Goal: Task Accomplishment & Management: Manage account settings

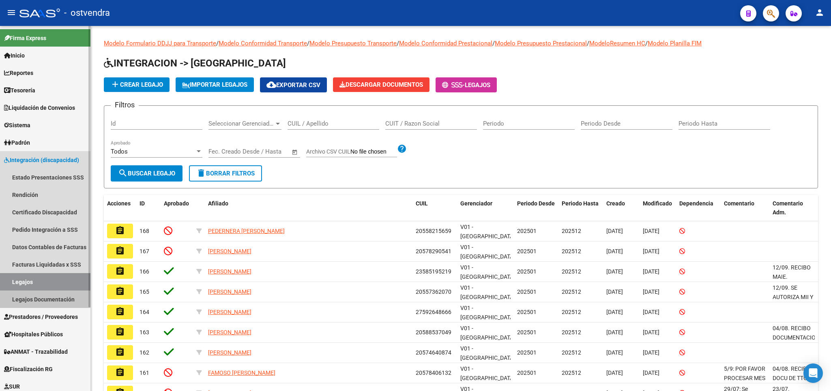
click at [50, 296] on link "Legajos Documentación" at bounding box center [45, 299] width 90 height 17
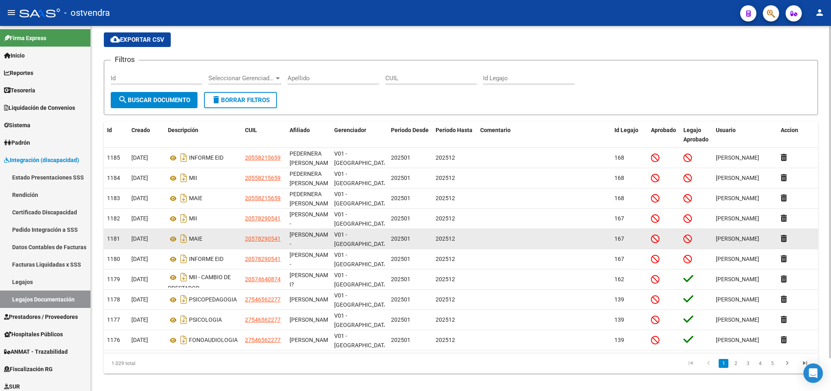
scroll to position [36, 0]
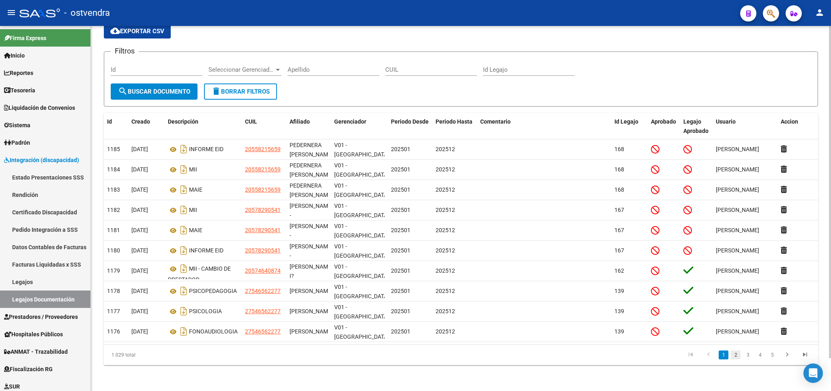
click at [737, 356] on link "2" at bounding box center [736, 355] width 10 height 9
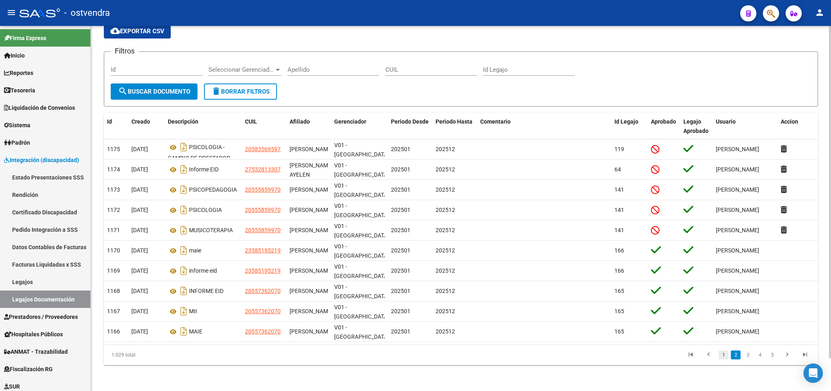
click at [724, 355] on link "1" at bounding box center [723, 355] width 10 height 9
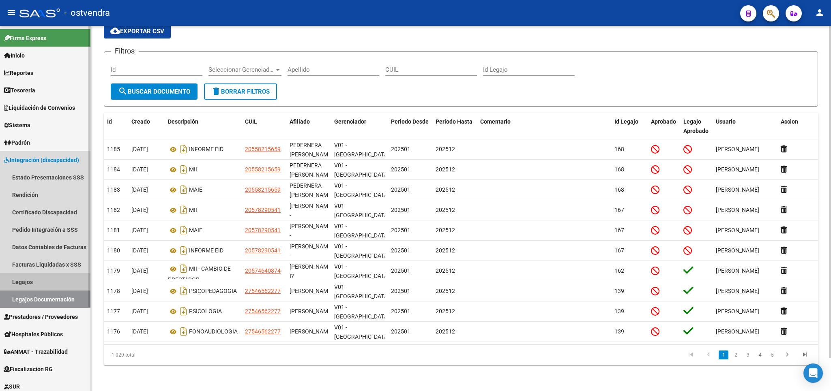
drag, startPoint x: 21, startPoint y: 282, endPoint x: 32, endPoint y: 280, distance: 11.2
click at [28, 282] on link "Legajos" at bounding box center [45, 281] width 90 height 17
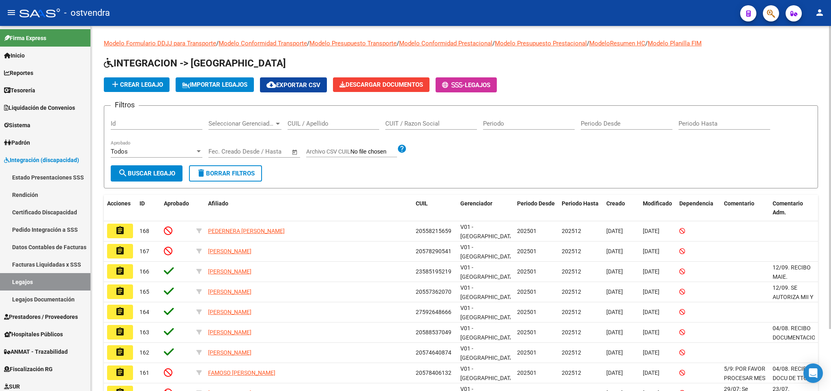
drag, startPoint x: 310, startPoint y: 126, endPoint x: 304, endPoint y: 128, distance: 5.9
click at [309, 127] on input "CUIL / Apellido" at bounding box center [333, 123] width 92 height 7
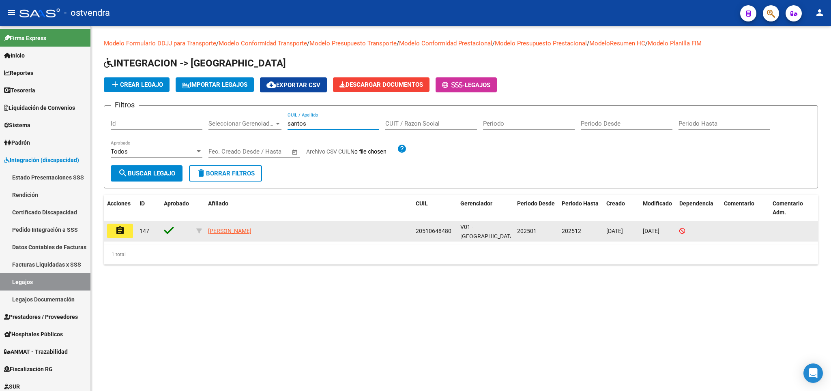
type input "[PERSON_NAME]"
click at [119, 231] on mat-icon "assignment" at bounding box center [120, 231] width 10 height 10
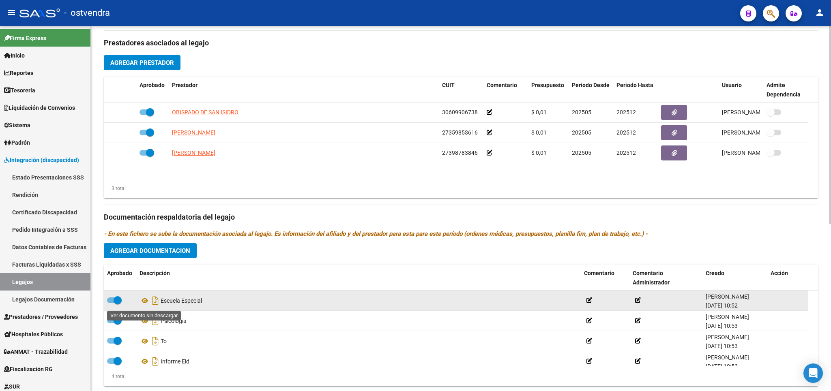
drag, startPoint x: 145, startPoint y: 303, endPoint x: 176, endPoint y: 305, distance: 31.3
click at [147, 303] on icon at bounding box center [144, 301] width 11 height 10
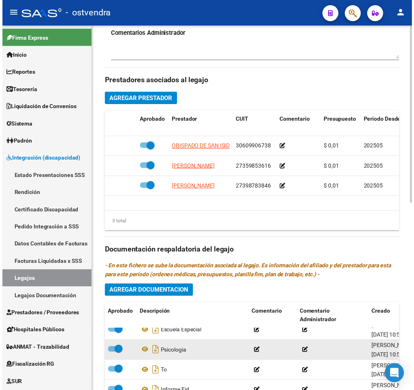
scroll to position [18, 0]
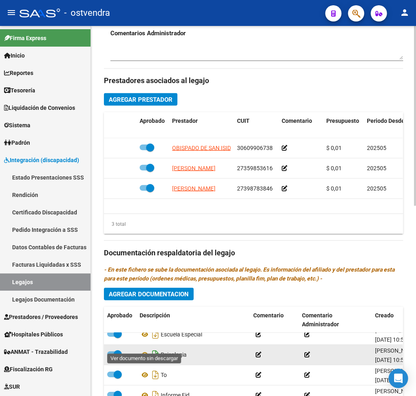
drag, startPoint x: 142, startPoint y: 347, endPoint x: 158, endPoint y: 347, distance: 15.4
click at [149, 350] on icon at bounding box center [144, 355] width 11 height 10
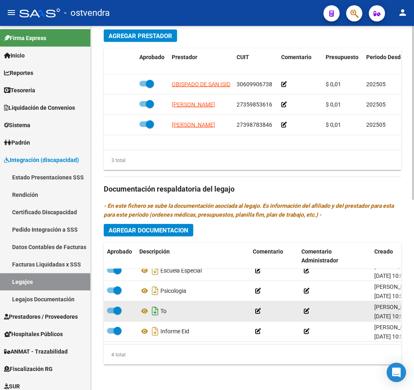
scroll to position [398, 0]
click at [142, 306] on icon at bounding box center [144, 311] width 11 height 10
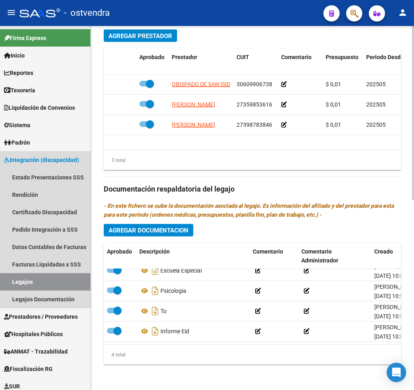
drag, startPoint x: 47, startPoint y: 276, endPoint x: 103, endPoint y: 238, distance: 67.4
click at [50, 273] on mat-nav-list "Estado Presentaciones SSS Rendición Certificado Discapacidad Pedido Integración…" at bounding box center [45, 238] width 90 height 139
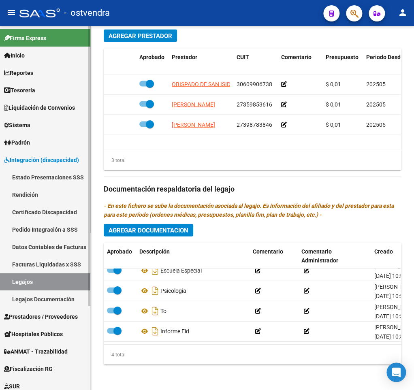
click at [35, 282] on link "Legajos" at bounding box center [45, 281] width 90 height 17
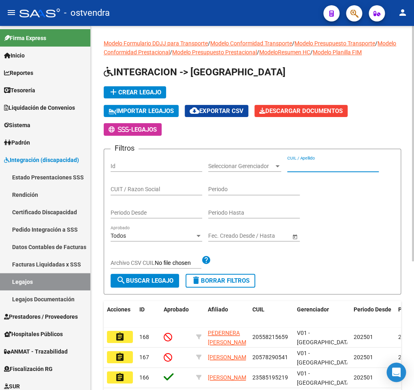
click at [306, 167] on input "CUIL / Apellido" at bounding box center [333, 166] width 92 height 7
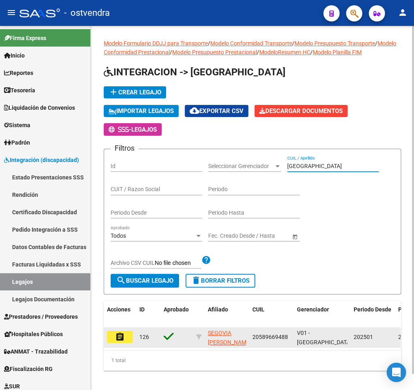
type input "[GEOGRAPHIC_DATA]"
click at [121, 338] on mat-icon "assignment" at bounding box center [120, 337] width 10 height 10
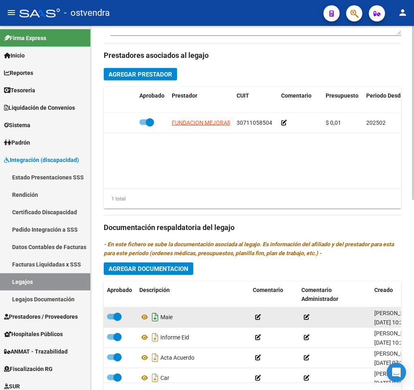
scroll to position [361, 0]
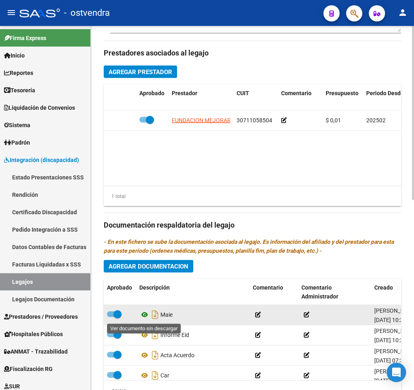
click at [144, 316] on icon at bounding box center [144, 315] width 11 height 10
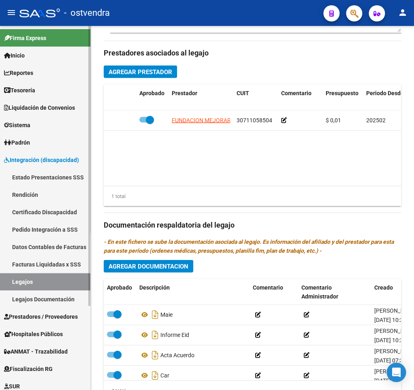
drag, startPoint x: 20, startPoint y: 279, endPoint x: 35, endPoint y: 269, distance: 18.0
click at [22, 278] on link "Legajos" at bounding box center [45, 281] width 90 height 17
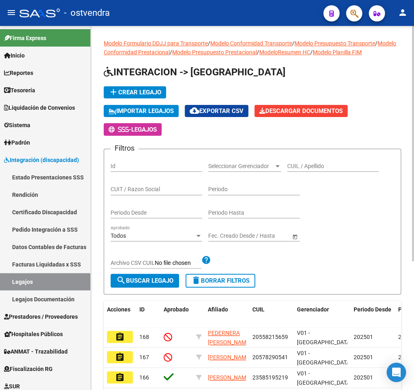
click at [310, 163] on div "CUIL / Apellido" at bounding box center [333, 164] width 92 height 16
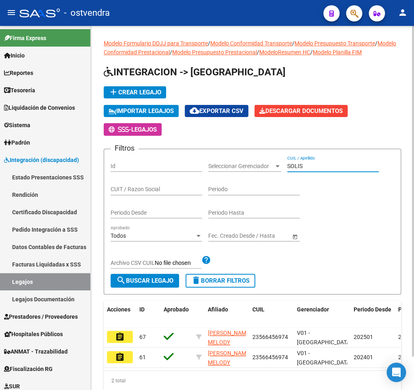
scroll to position [37, 0]
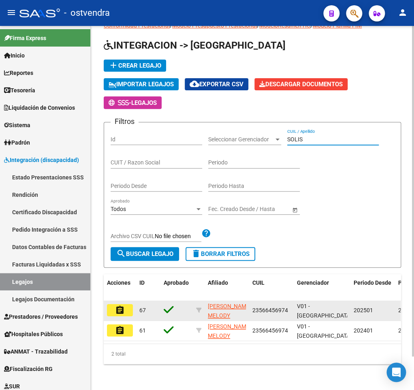
type input "SOLIS"
click at [117, 306] on mat-icon "assignment" at bounding box center [120, 311] width 10 height 10
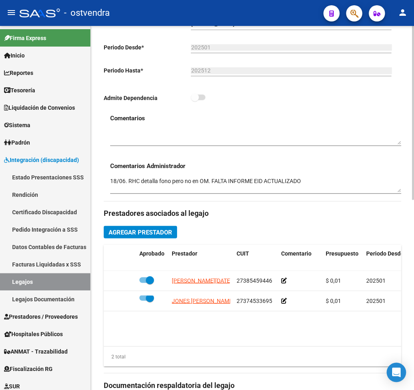
scroll to position [398, 0]
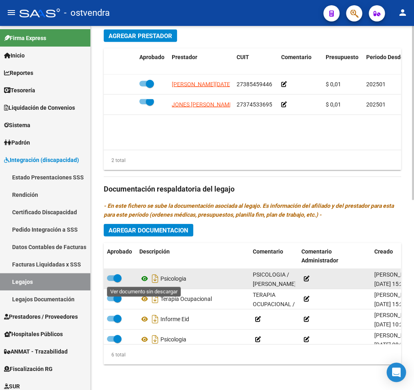
click at [144, 281] on icon at bounding box center [144, 279] width 11 height 10
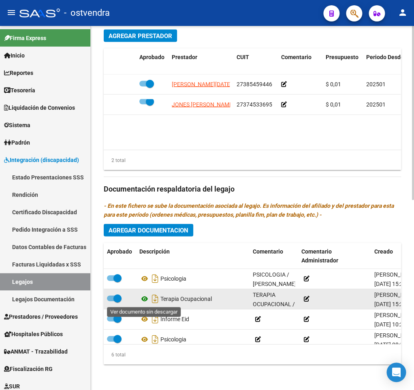
click at [143, 298] on icon at bounding box center [144, 299] width 11 height 10
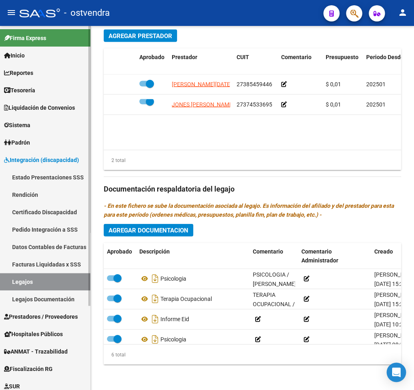
click at [50, 281] on link "Legajos" at bounding box center [45, 281] width 90 height 17
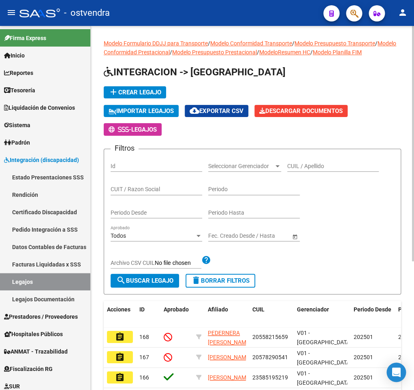
click at [306, 165] on input "CUIL / Apellido" at bounding box center [333, 166] width 92 height 7
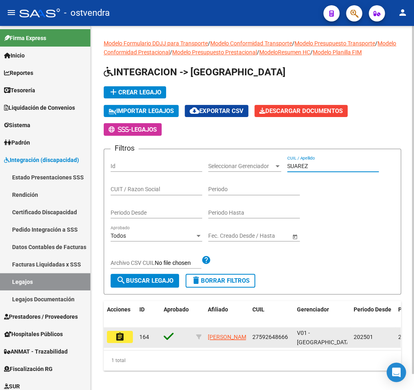
type input "SUAREZ"
click at [119, 337] on mat-icon "assignment" at bounding box center [120, 337] width 10 height 10
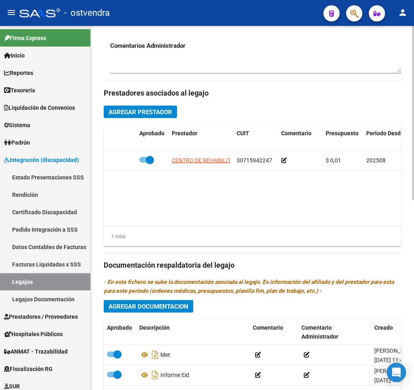
scroll to position [361, 0]
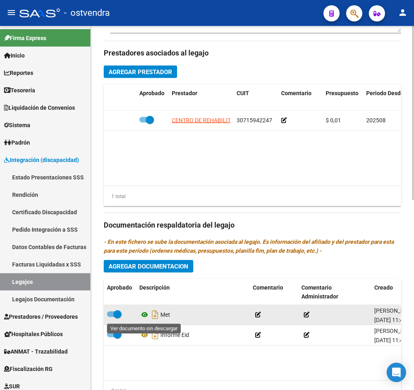
click at [146, 316] on icon at bounding box center [144, 315] width 11 height 10
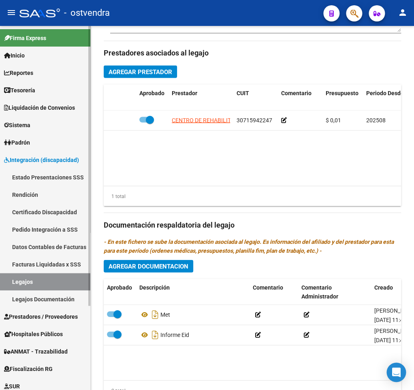
click at [26, 283] on link "Legajos" at bounding box center [45, 281] width 90 height 17
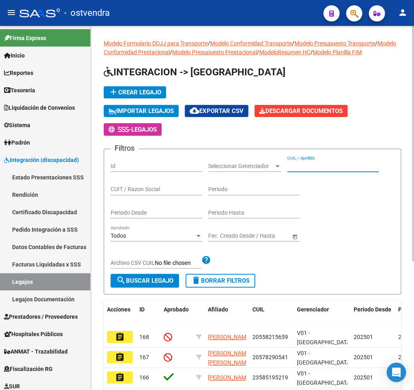
click at [345, 168] on input "CUIL / Apellido" at bounding box center [333, 166] width 92 height 7
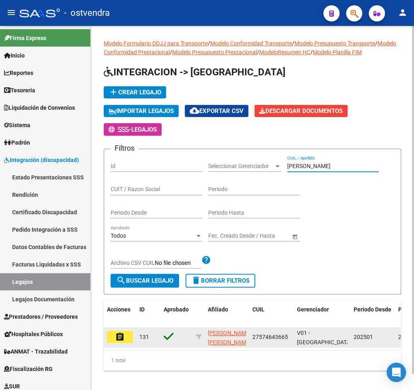
type input "[PERSON_NAME]"
click at [116, 338] on mat-icon "assignment" at bounding box center [120, 337] width 10 height 10
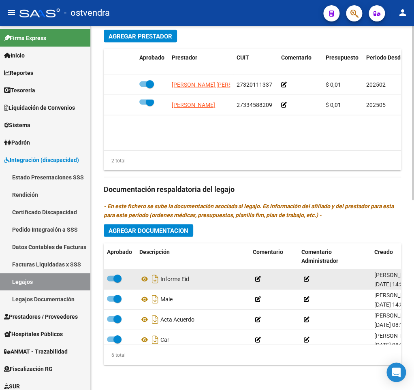
scroll to position [398, 0]
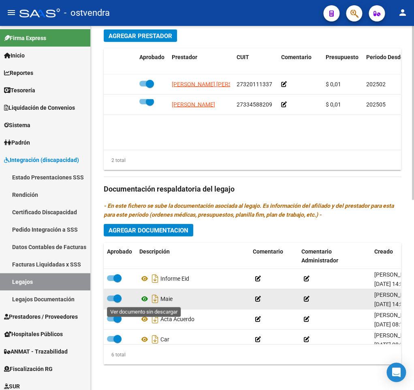
click at [145, 299] on icon at bounding box center [144, 299] width 11 height 10
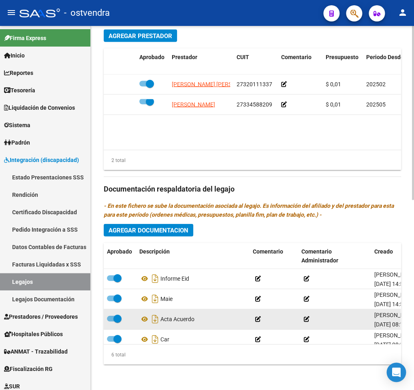
scroll to position [40, 0]
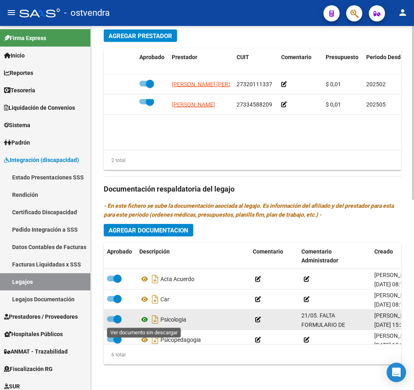
click at [145, 320] on icon at bounding box center [144, 320] width 11 height 10
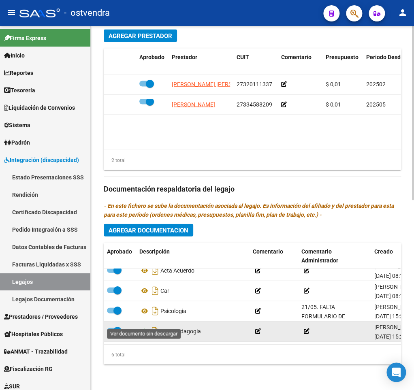
click at [144, 326] on icon at bounding box center [144, 331] width 11 height 10
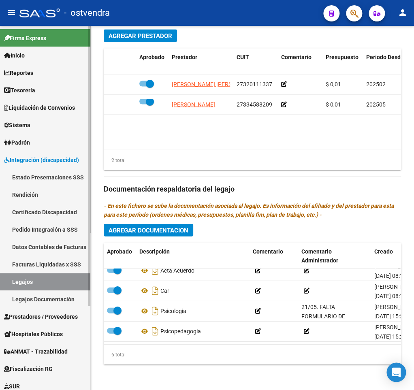
click at [36, 280] on link "Legajos" at bounding box center [45, 281] width 90 height 17
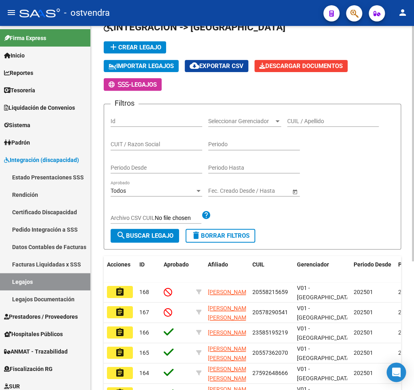
scroll to position [40, 0]
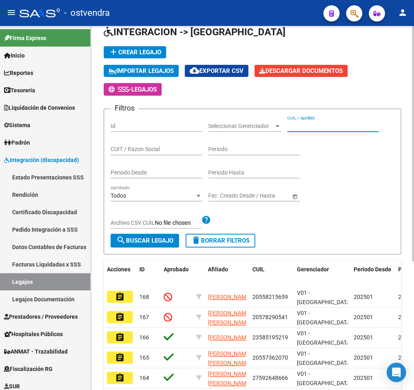
click at [325, 125] on input "CUIL / Apellido" at bounding box center [333, 126] width 92 height 7
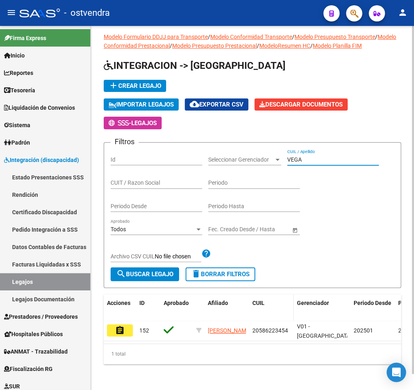
scroll to position [17, 0]
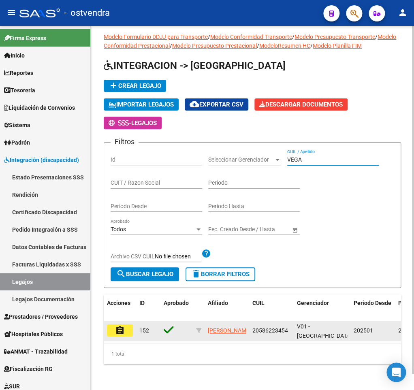
type input "VEGA"
click at [119, 326] on mat-icon "assignment" at bounding box center [120, 331] width 10 height 10
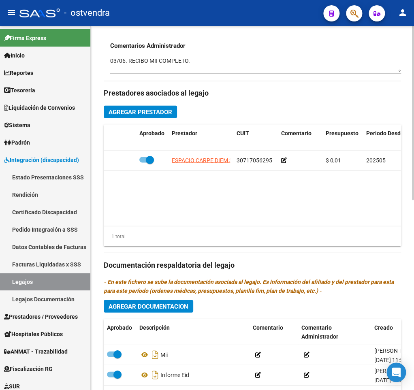
scroll to position [361, 0]
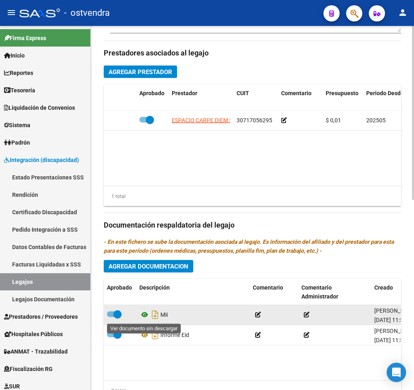
click at [144, 317] on icon at bounding box center [144, 315] width 11 height 10
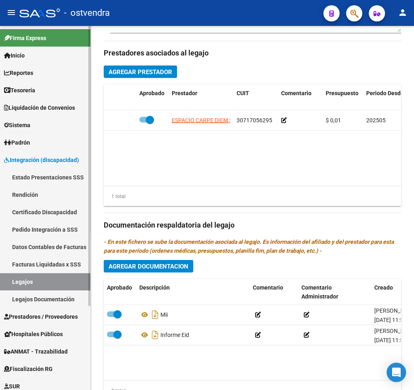
drag, startPoint x: 45, startPoint y: 284, endPoint x: 51, endPoint y: 279, distance: 8.3
click at [45, 284] on link "Legajos" at bounding box center [45, 281] width 90 height 17
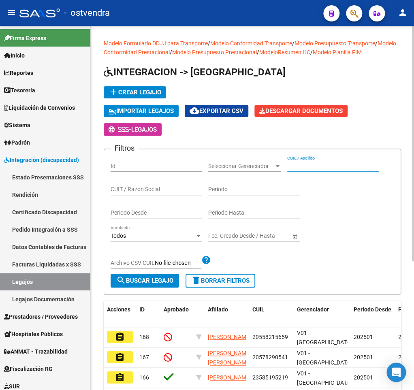
click at [311, 169] on input "CUIL / Apellido" at bounding box center [333, 166] width 92 height 7
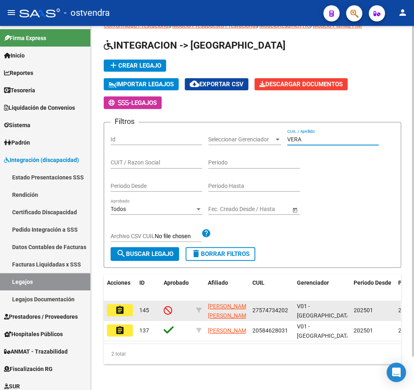
scroll to position [37, 0]
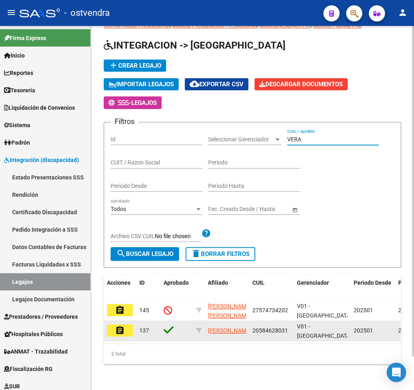
type input "VERA"
click at [123, 326] on mat-icon "assignment" at bounding box center [120, 331] width 10 height 10
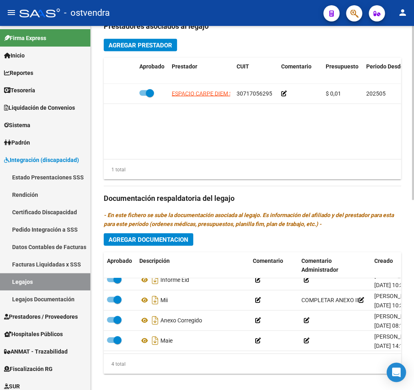
scroll to position [398, 0]
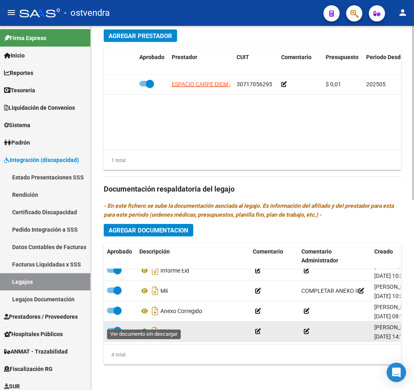
click at [147, 326] on icon at bounding box center [144, 331] width 11 height 10
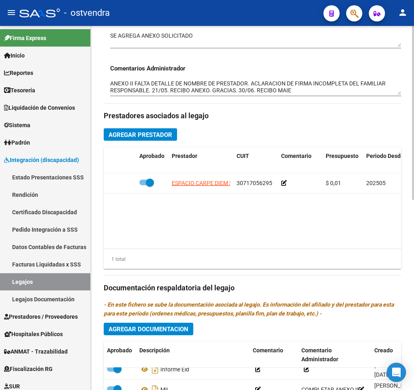
scroll to position [278, 0]
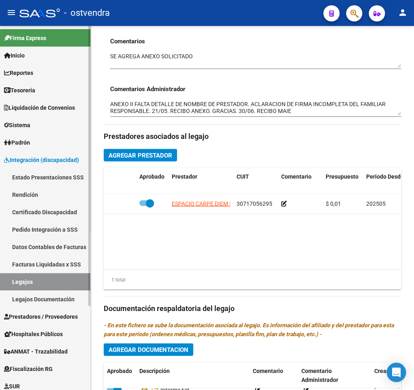
drag, startPoint x: 51, startPoint y: 282, endPoint x: 57, endPoint y: 278, distance: 6.7
click at [54, 279] on link "Legajos" at bounding box center [45, 281] width 90 height 17
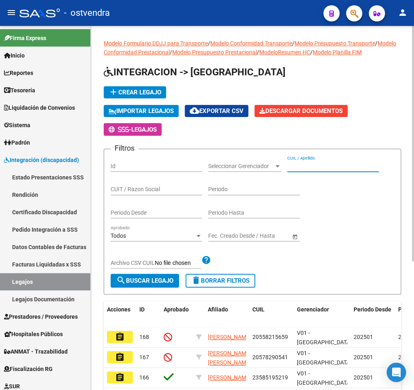
click at [302, 165] on input "CUIL / Apellido" at bounding box center [333, 166] width 92 height 7
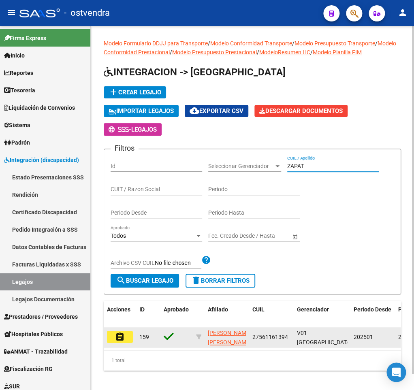
type input "ZAPAT"
click at [124, 337] on mat-icon "assignment" at bounding box center [120, 337] width 10 height 10
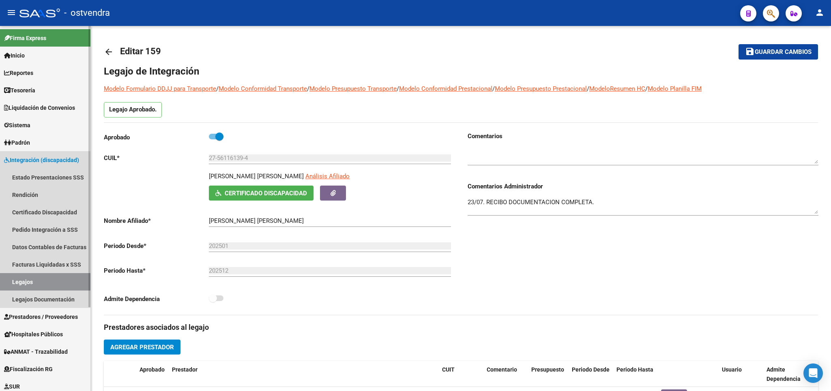
drag, startPoint x: 39, startPoint y: 283, endPoint x: 45, endPoint y: 274, distance: 11.1
click at [41, 277] on link "Legajos" at bounding box center [45, 281] width 90 height 17
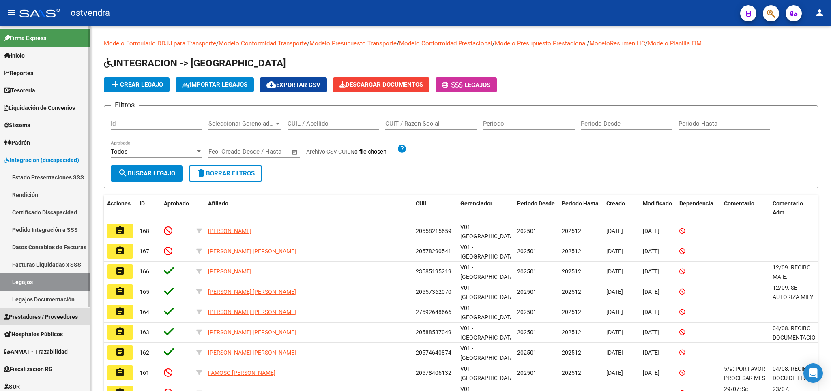
click at [28, 318] on span "Prestadores / Proveedores" at bounding box center [41, 317] width 74 height 9
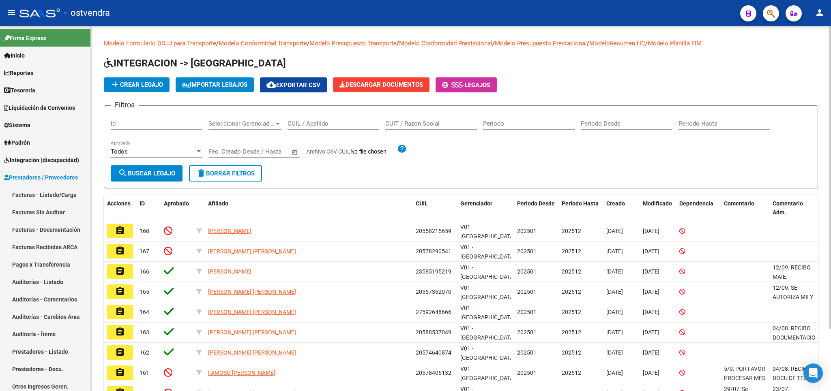
drag, startPoint x: 51, startPoint y: 193, endPoint x: 126, endPoint y: 184, distance: 76.0
click at [53, 193] on link "Facturas - Listado/Carga" at bounding box center [45, 194] width 90 height 17
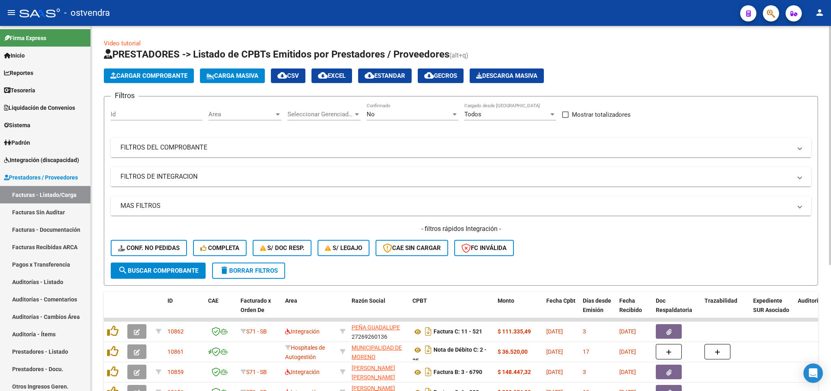
click at [259, 270] on span "delete Borrar Filtros" at bounding box center [248, 270] width 58 height 7
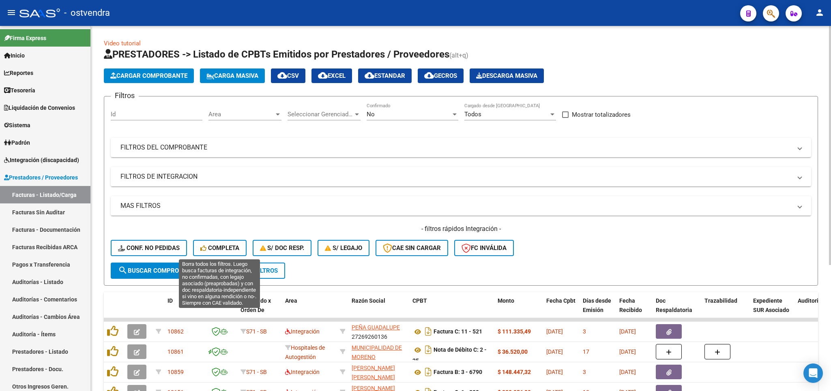
click at [229, 247] on span "Completa" at bounding box center [219, 247] width 39 height 7
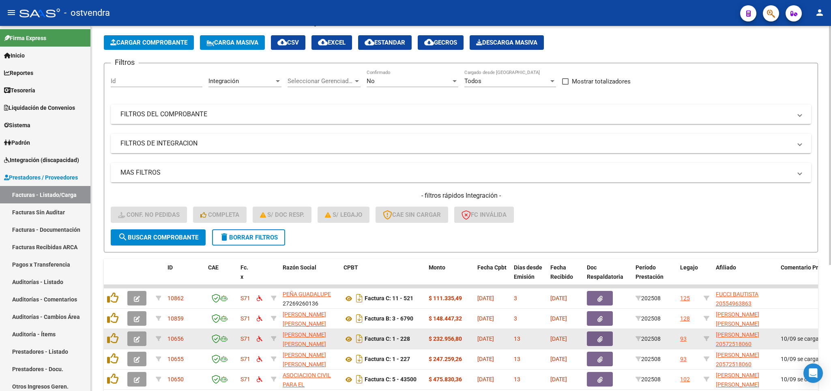
scroll to position [3, 0]
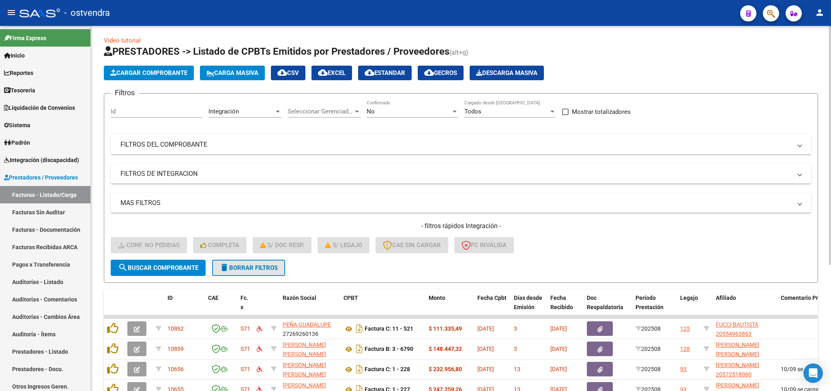
click at [254, 270] on span "delete Borrar Filtros" at bounding box center [248, 267] width 58 height 7
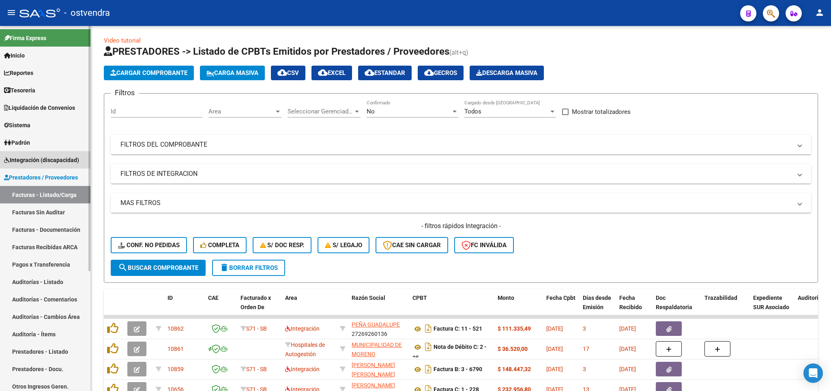
click at [23, 160] on span "Integración (discapacidad)" at bounding box center [41, 160] width 75 height 9
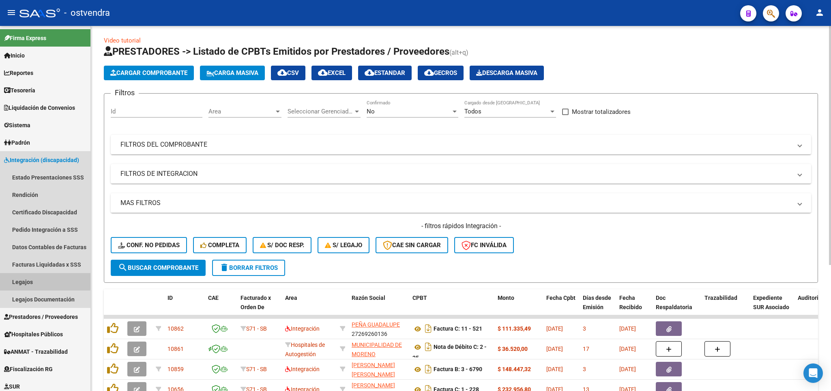
drag, startPoint x: 26, startPoint y: 279, endPoint x: 248, endPoint y: 203, distance: 234.3
click at [30, 273] on mat-nav-list "Estado Presentaciones SSS Rendición Certificado Discapacidad Pedido Integración…" at bounding box center [45, 238] width 90 height 139
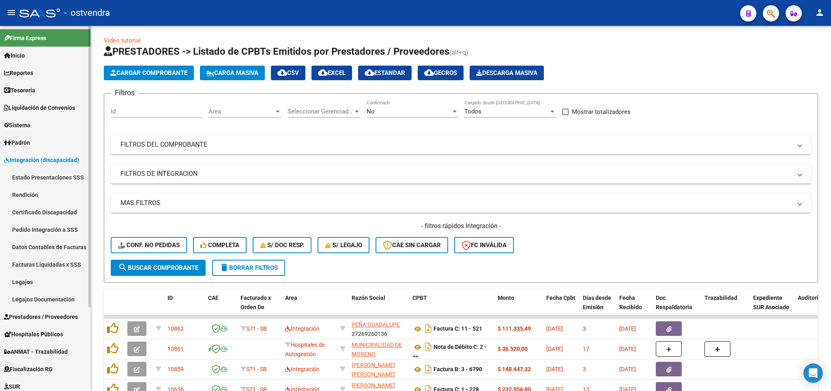
click at [34, 281] on link "Legajos" at bounding box center [45, 281] width 90 height 17
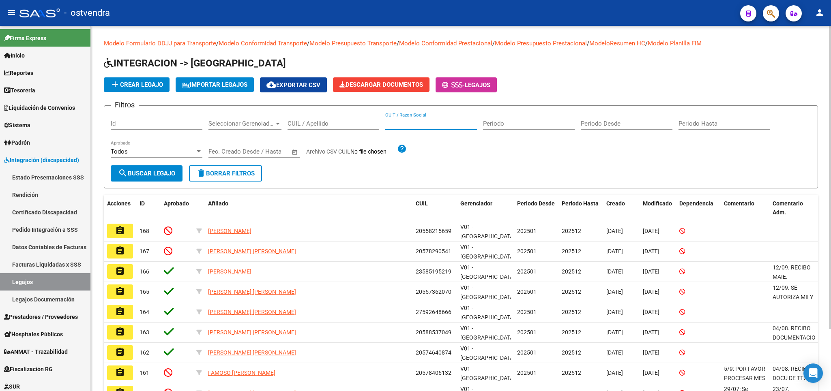
click at [442, 122] on input "CUIT / Razon Social" at bounding box center [431, 123] width 92 height 7
drag, startPoint x: 338, startPoint y: 118, endPoint x: 338, endPoint y: 122, distance: 4.5
click at [338, 119] on div "CUIL / Apellido" at bounding box center [333, 120] width 92 height 17
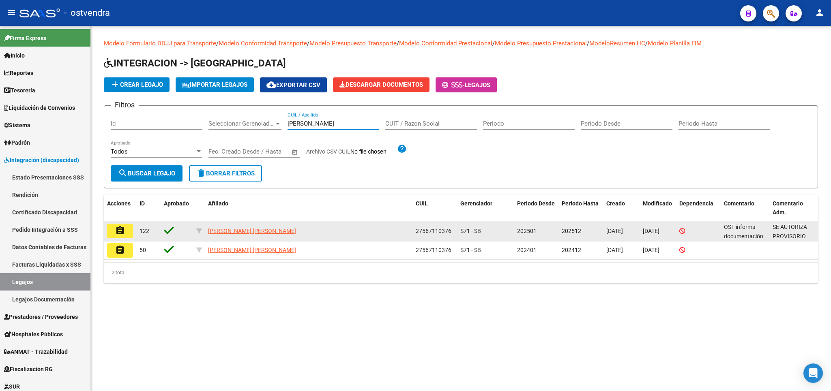
type input "[PERSON_NAME]"
click at [120, 226] on button "assignment" at bounding box center [120, 231] width 26 height 15
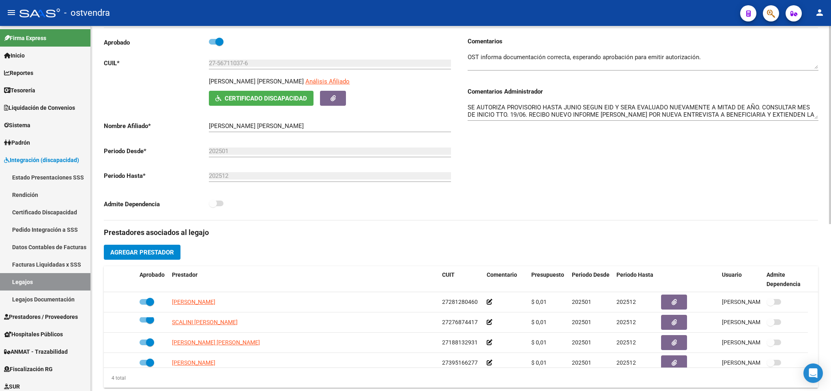
click at [797, 118] on textarea "SE AUTORIZA PROVISORIO HASTA JUNIO SEGUN EID Y SERA EVALUADO NUEVAMENTE A MITAD…" at bounding box center [642, 111] width 351 height 16
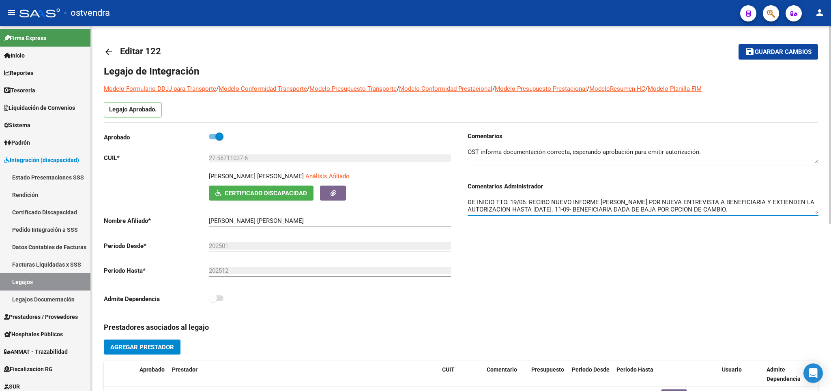
type textarea "SE AUTORIZA PROVISORIO HASTA JUNIO SEGUN EID Y SERA EVALUADO NUEVAMENTE A MITAD…"
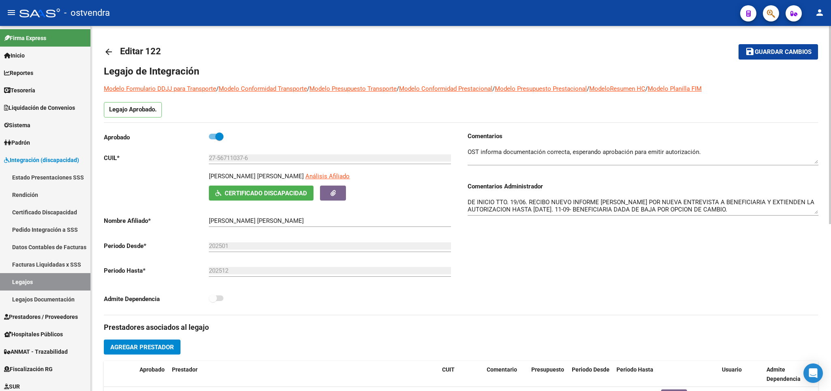
drag, startPoint x: 218, startPoint y: 136, endPoint x: 238, endPoint y: 141, distance: 21.2
click at [238, 141] on div "Aprobado" at bounding box center [279, 139] width 351 height 15
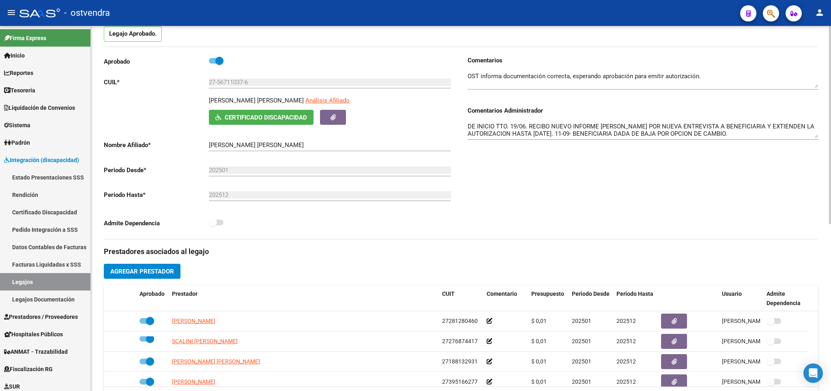
scroll to position [237, 0]
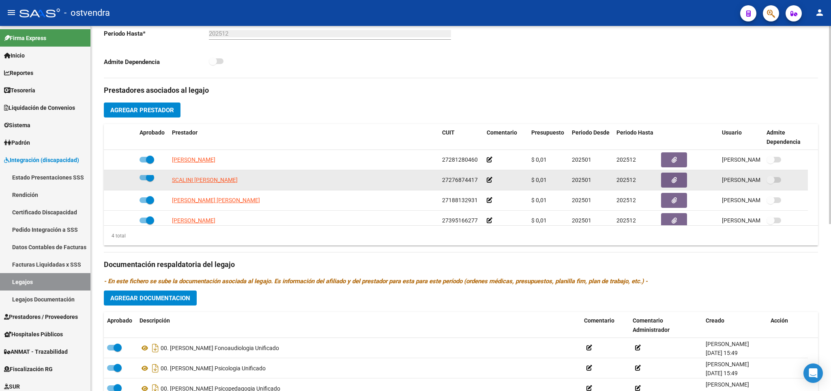
drag, startPoint x: 152, startPoint y: 162, endPoint x: 150, endPoint y: 181, distance: 19.1
click at [151, 163] on span at bounding box center [150, 160] width 8 height 8
click at [144, 163] on input "checkbox" at bounding box center [143, 163] width 0 height 0
checkbox input "false"
click at [147, 179] on span at bounding box center [150, 178] width 8 height 8
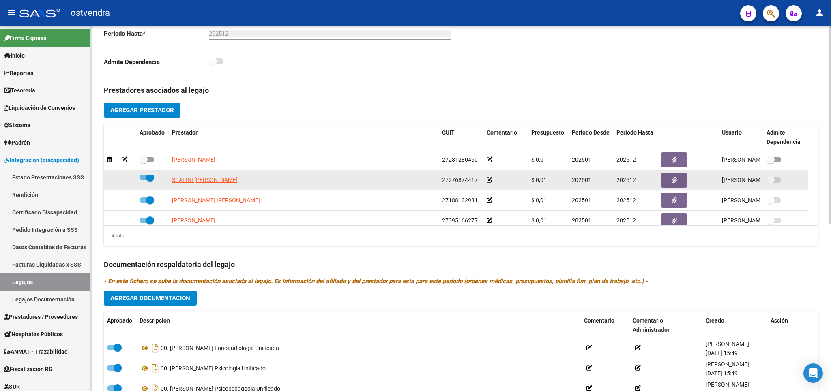
click at [144, 180] on input "checkbox" at bounding box center [143, 180] width 0 height 0
checkbox input "false"
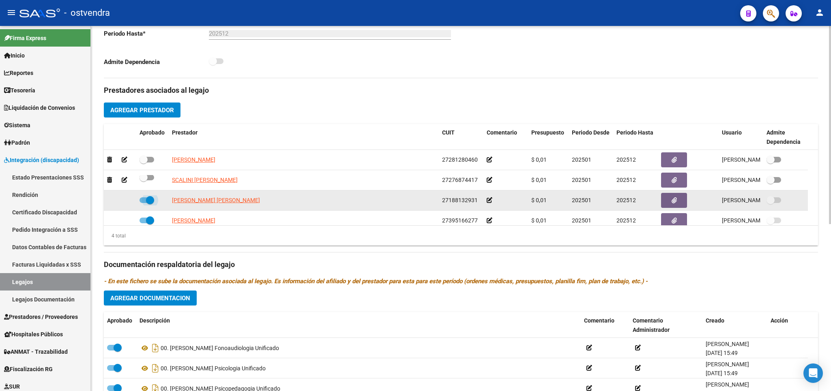
drag, startPoint x: 150, startPoint y: 200, endPoint x: 151, endPoint y: 220, distance: 19.5
click at [150, 202] on span at bounding box center [150, 200] width 8 height 8
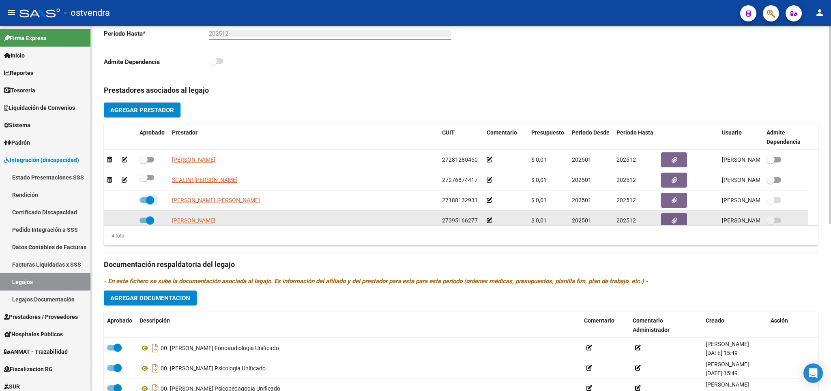
click at [144, 203] on input "checkbox" at bounding box center [143, 203] width 0 height 0
checkbox input "false"
click at [151, 220] on span at bounding box center [150, 221] width 8 height 8
click at [144, 223] on input "checkbox" at bounding box center [143, 223] width 0 height 0
checkbox input "false"
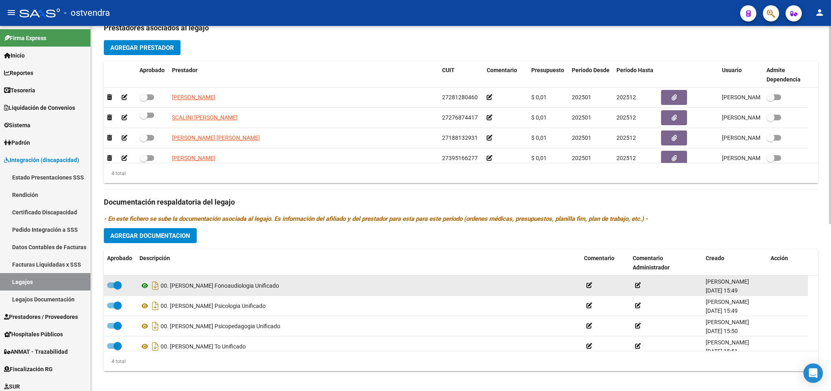
scroll to position [308, 0]
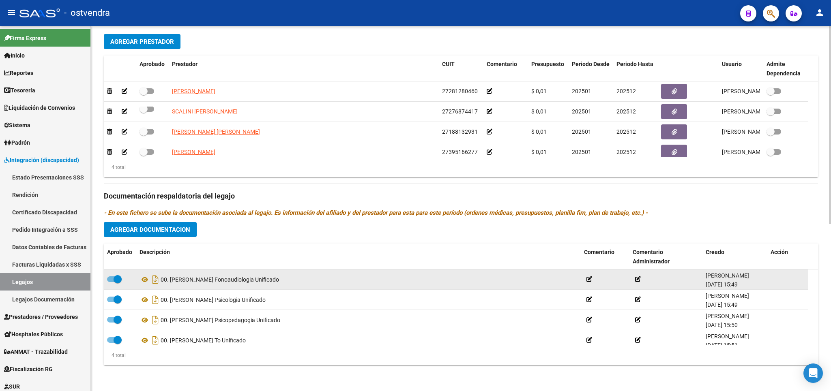
click at [116, 281] on span at bounding box center [118, 279] width 8 height 8
click at [117, 278] on span at bounding box center [118, 279] width 8 height 8
click at [111, 282] on input "checkbox" at bounding box center [111, 282] width 0 height 0
checkbox input "false"
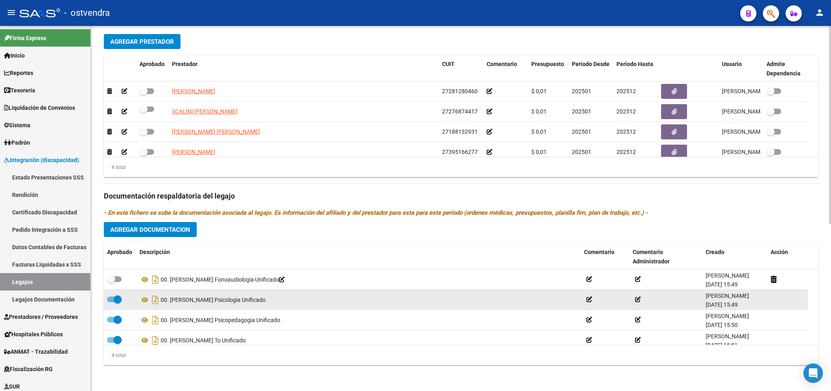
drag, startPoint x: 117, startPoint y: 300, endPoint x: 117, endPoint y: 306, distance: 6.1
click at [117, 301] on span at bounding box center [118, 300] width 8 height 8
click at [111, 302] on input "checkbox" at bounding box center [111, 302] width 0 height 0
checkbox input "false"
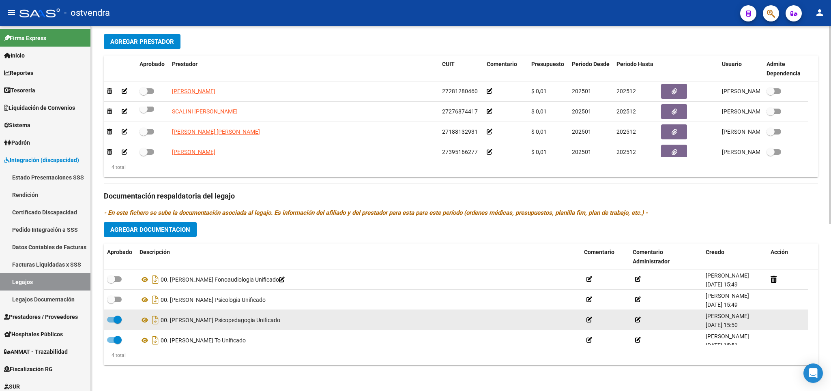
click at [117, 319] on span at bounding box center [118, 320] width 8 height 8
click at [111, 323] on input "checkbox" at bounding box center [111, 323] width 0 height 0
checkbox input "false"
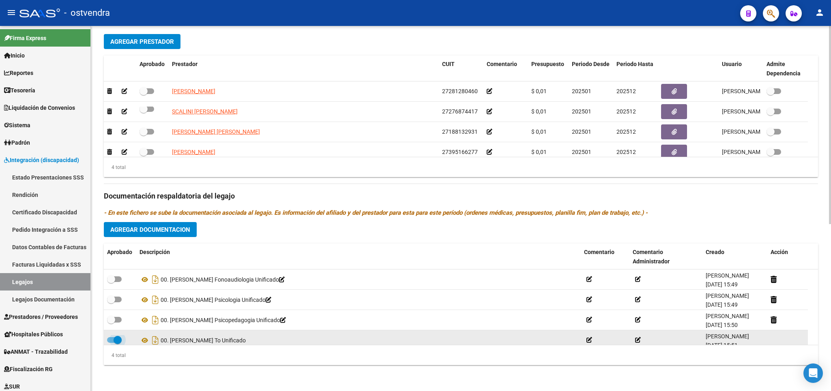
click at [118, 341] on span at bounding box center [118, 340] width 8 height 8
click at [111, 343] on input "checkbox" at bounding box center [111, 343] width 0 height 0
checkbox input "false"
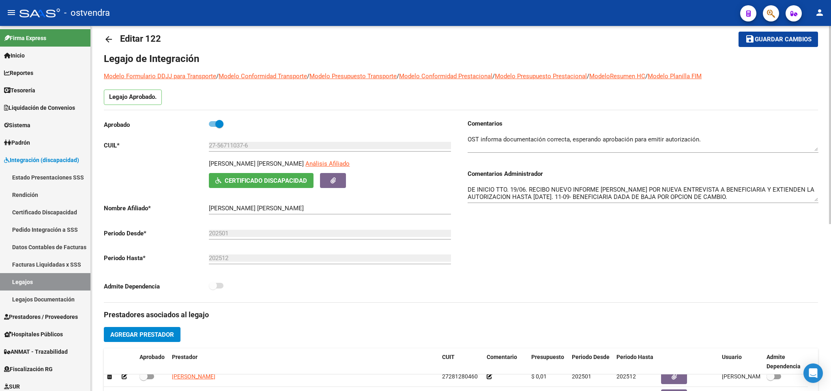
scroll to position [0, 0]
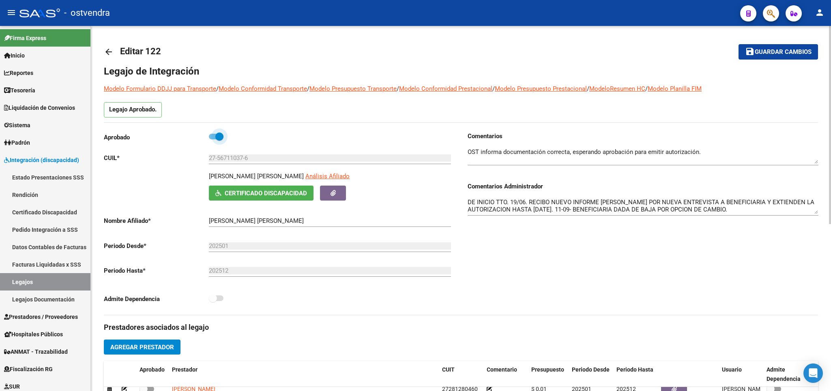
click at [218, 136] on span at bounding box center [219, 137] width 8 height 8
click at [213, 139] on input "checkbox" at bounding box center [212, 139] width 0 height 0
checkbox input "false"
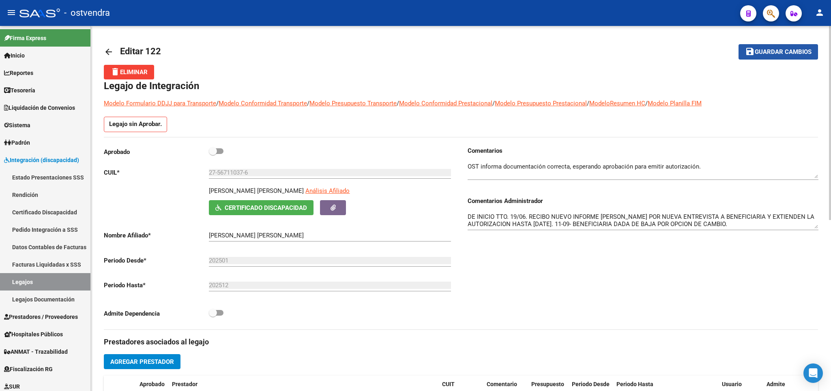
click at [783, 49] on span "Guardar cambios" at bounding box center [783, 52] width 57 height 7
click at [257, 288] on input "202512" at bounding box center [330, 285] width 242 height 7
drag, startPoint x: 236, startPoint y: 288, endPoint x: 198, endPoint y: 285, distance: 37.8
click at [209, 285] on input "202512" at bounding box center [330, 285] width 242 height 7
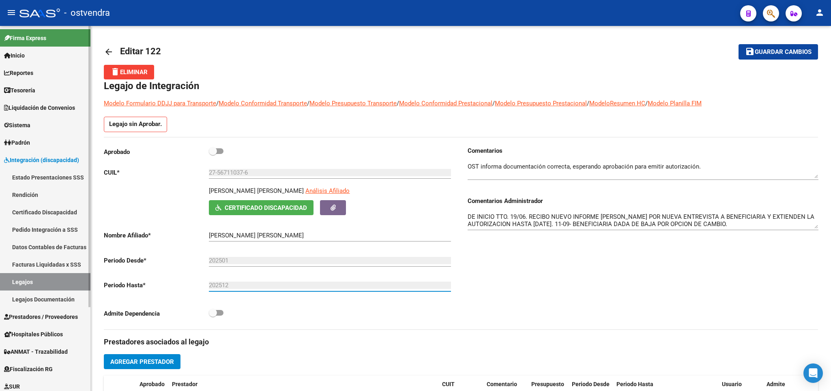
click at [33, 281] on link "Legajos" at bounding box center [45, 281] width 90 height 17
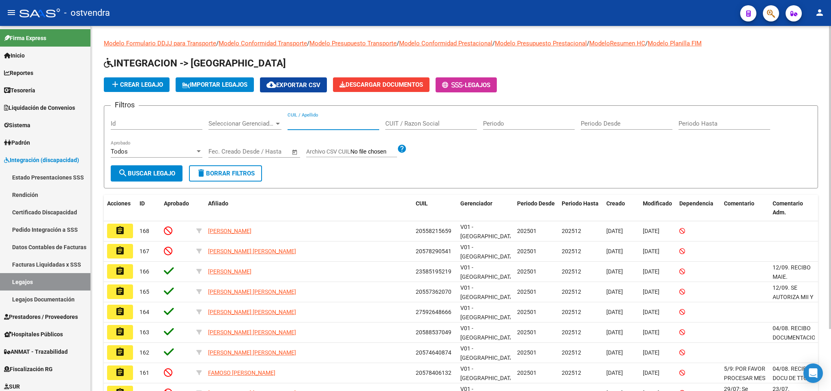
click at [333, 122] on input "CUIL / Apellido" at bounding box center [333, 123] width 92 height 7
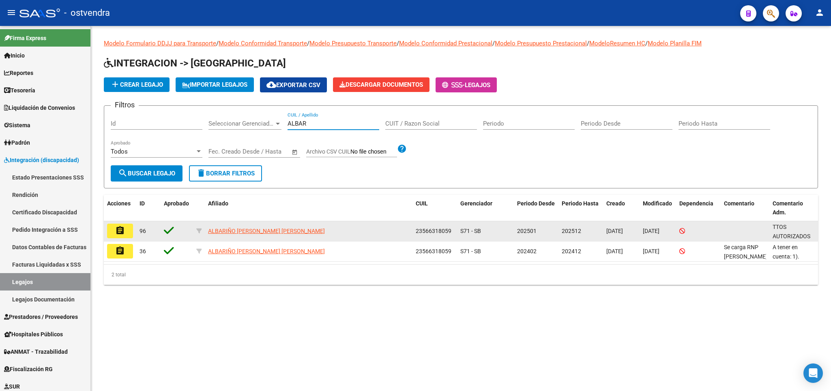
type input "ALBAR"
click at [122, 229] on mat-icon "assignment" at bounding box center [120, 231] width 10 height 10
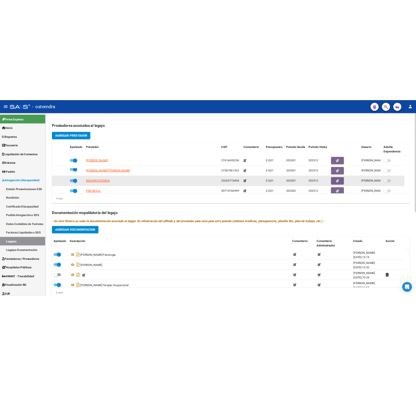
scroll to position [285, 0]
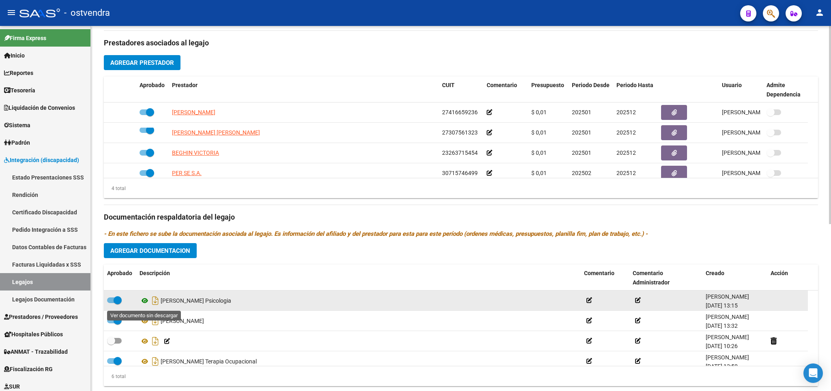
click at [144, 302] on icon at bounding box center [144, 301] width 11 height 10
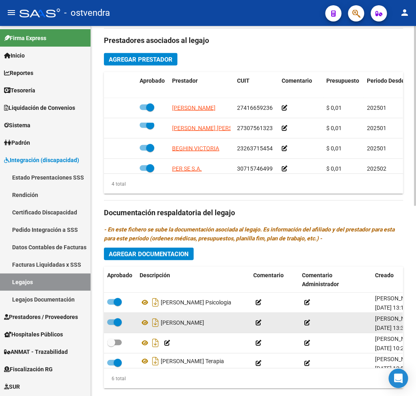
scroll to position [5, 0]
click at [144, 318] on icon at bounding box center [144, 322] width 11 height 10
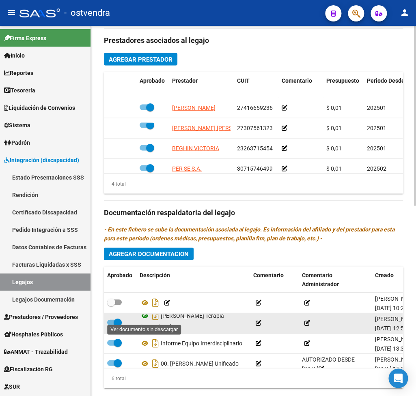
click at [144, 317] on icon at bounding box center [144, 316] width 11 height 10
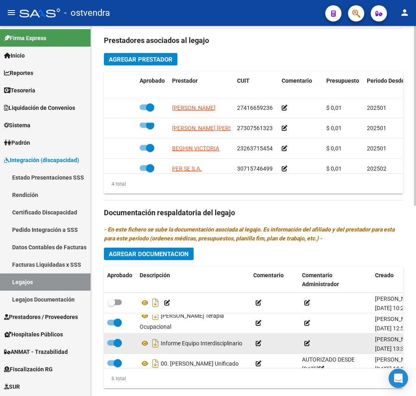
scroll to position [59, 0]
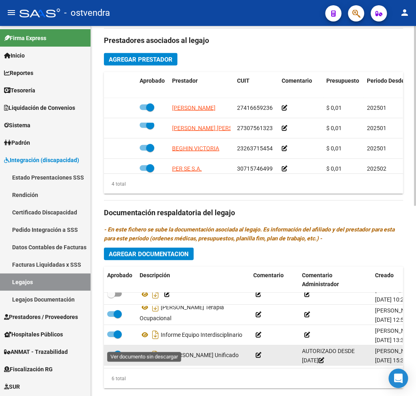
click at [142, 350] on icon at bounding box center [144, 355] width 11 height 10
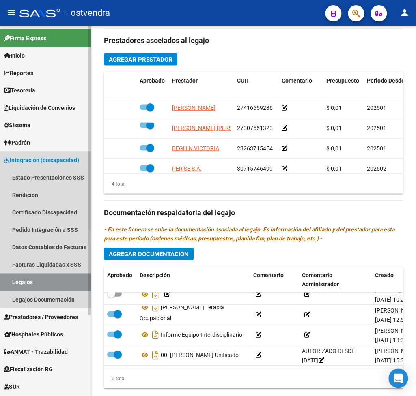
click at [52, 276] on link "Legajos" at bounding box center [45, 281] width 90 height 17
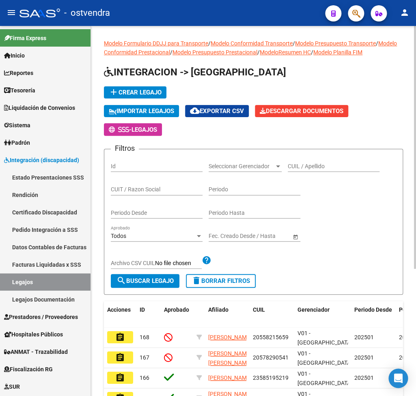
click at [310, 166] on input "CUIL / Apellido" at bounding box center [333, 166] width 92 height 7
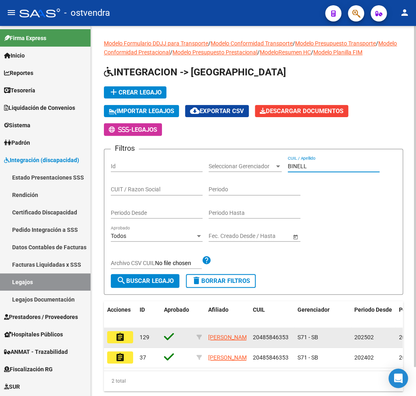
type input "BINELL"
click at [124, 336] on mat-icon "assignment" at bounding box center [120, 337] width 10 height 10
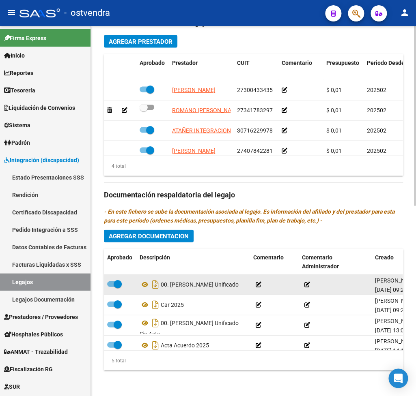
scroll to position [5, 0]
click at [144, 279] on icon at bounding box center [144, 284] width 11 height 10
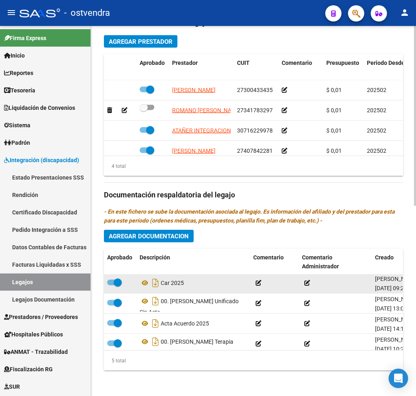
scroll to position [38, 0]
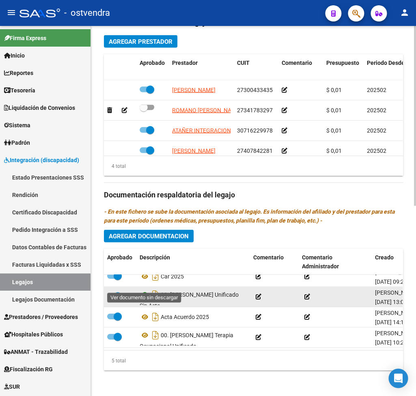
drag, startPoint x: 142, startPoint y: 282, endPoint x: 147, endPoint y: 282, distance: 4.9
click at [144, 289] on icon at bounding box center [144, 294] width 11 height 10
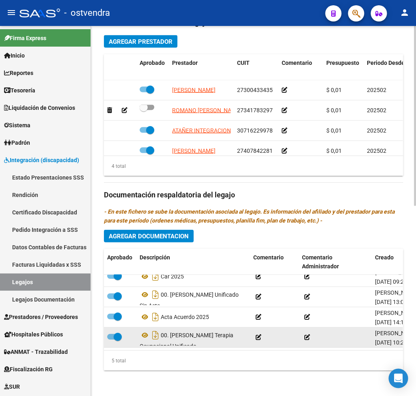
scroll to position [0, 0]
click at [145, 330] on icon at bounding box center [144, 335] width 11 height 10
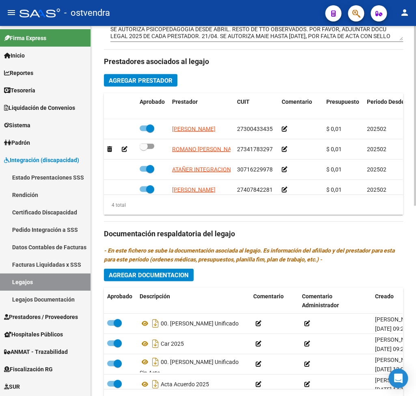
scroll to position [393, 0]
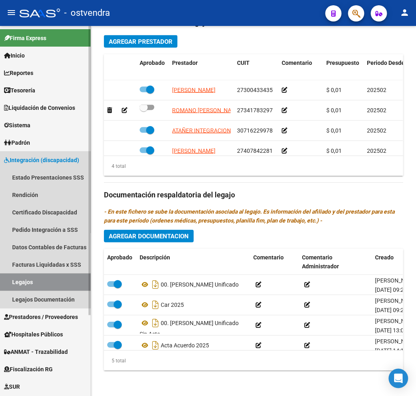
click at [49, 278] on link "Legajos" at bounding box center [45, 281] width 90 height 17
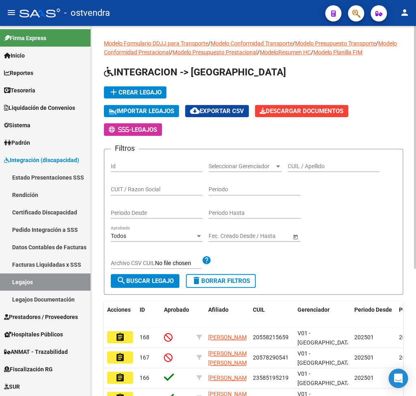
click at [305, 164] on input "CUIL / Apellido" at bounding box center [333, 166] width 92 height 7
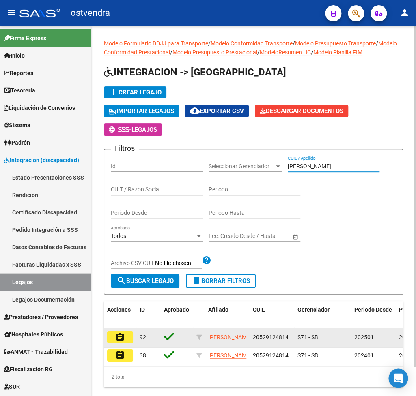
type input "[PERSON_NAME]"
click at [127, 338] on button "assignment" at bounding box center [120, 337] width 26 height 12
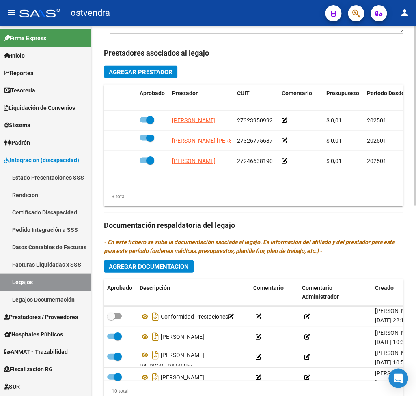
scroll to position [80, 0]
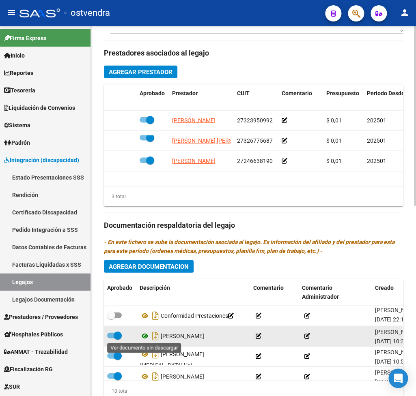
click at [146, 335] on icon at bounding box center [144, 336] width 11 height 10
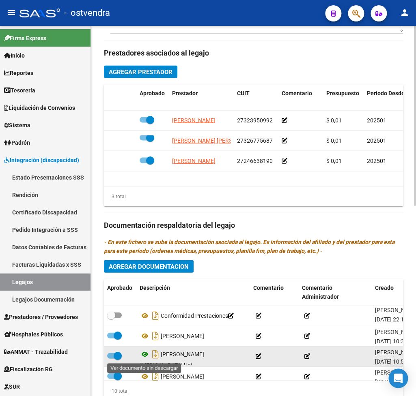
click at [141, 356] on icon at bounding box center [144, 354] width 11 height 10
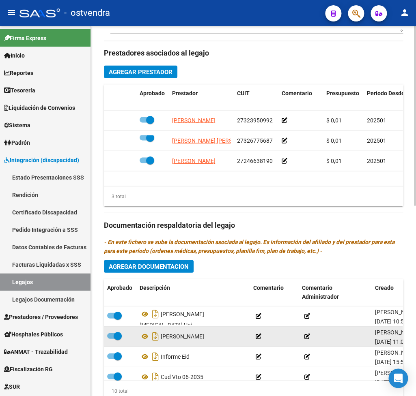
scroll to position [5, 0]
click at [144, 333] on icon at bounding box center [144, 336] width 11 height 10
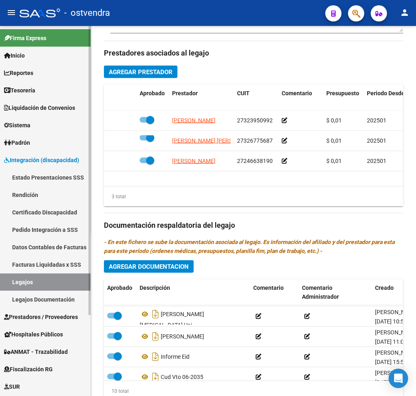
click at [52, 281] on link "Legajos" at bounding box center [45, 281] width 90 height 17
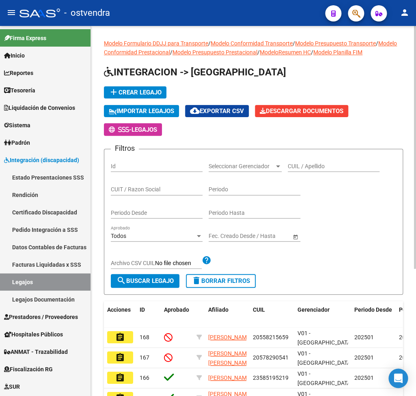
click at [304, 166] on input "CUIL / Apellido" at bounding box center [333, 166] width 92 height 7
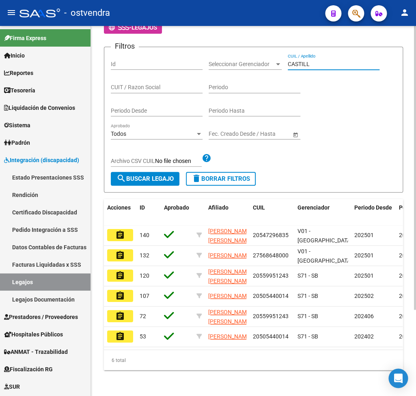
scroll to position [113, 0]
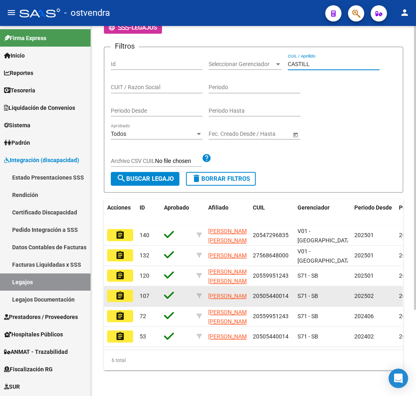
type input "CASTILL"
click at [125, 290] on button "assignment" at bounding box center [120, 296] width 26 height 12
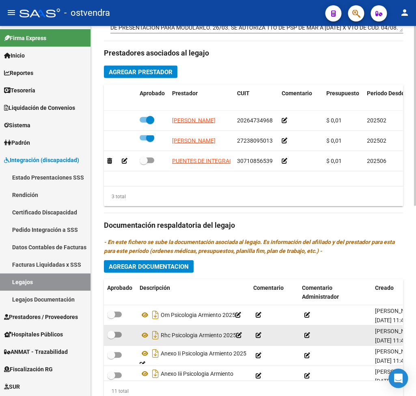
scroll to position [0, 0]
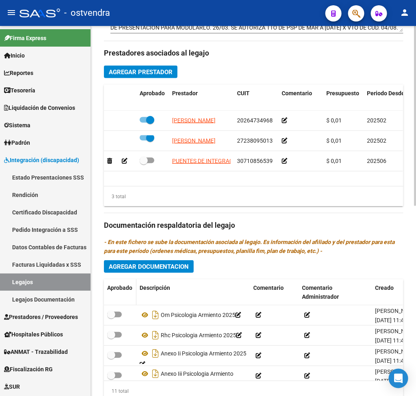
click at [119, 291] on span "Aprobado" at bounding box center [119, 287] width 25 height 6
checkbox input "true"
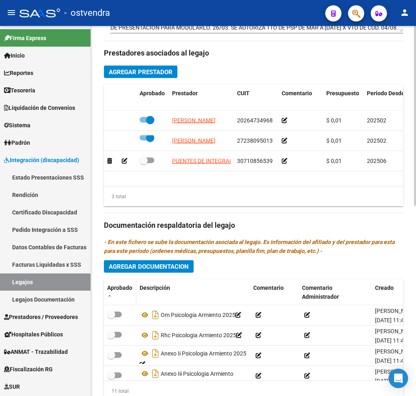
checkbox input "false"
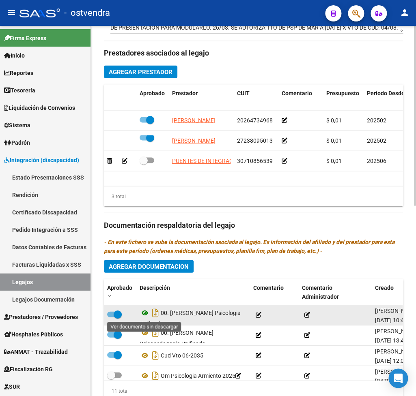
click at [144, 314] on icon at bounding box center [144, 313] width 11 height 10
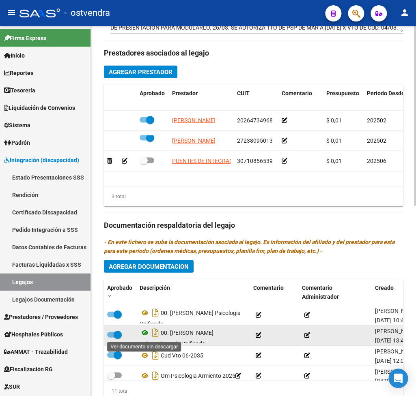
click at [142, 333] on icon at bounding box center [144, 333] width 11 height 10
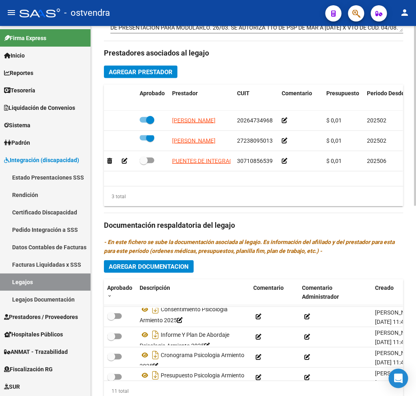
scroll to position [160, 0]
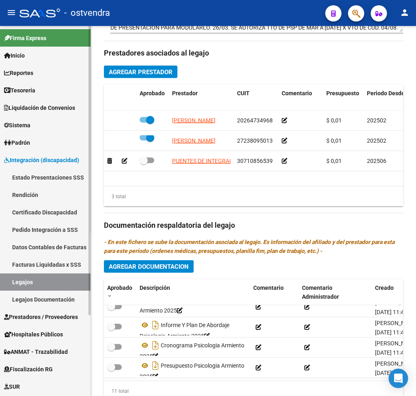
click at [48, 279] on link "Legajos" at bounding box center [45, 281] width 90 height 17
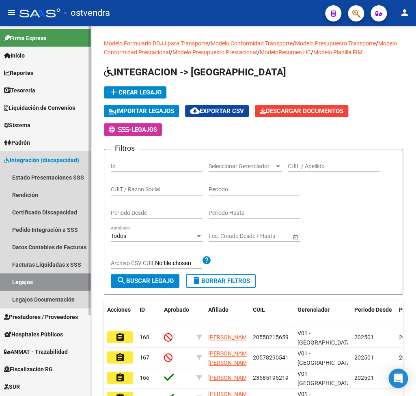
click at [34, 280] on link "Legajos" at bounding box center [45, 281] width 90 height 17
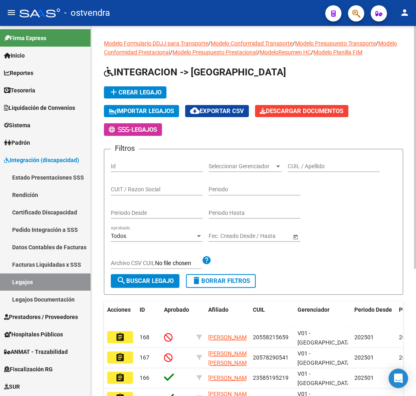
click at [328, 166] on input "CUIL / Apellido" at bounding box center [333, 166] width 92 height 7
type input "M"
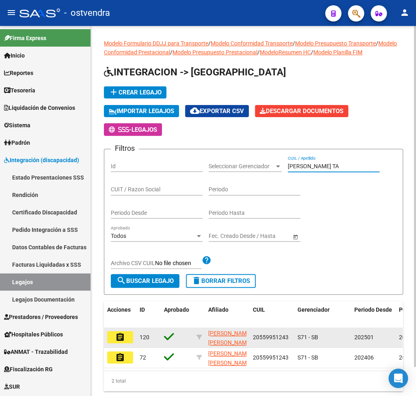
type input "[PERSON_NAME] TA"
click at [124, 337] on mat-icon "assignment" at bounding box center [120, 337] width 10 height 10
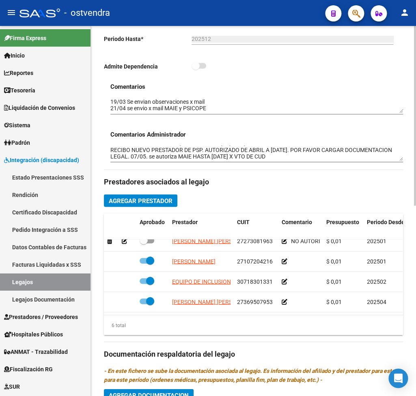
scroll to position [393, 0]
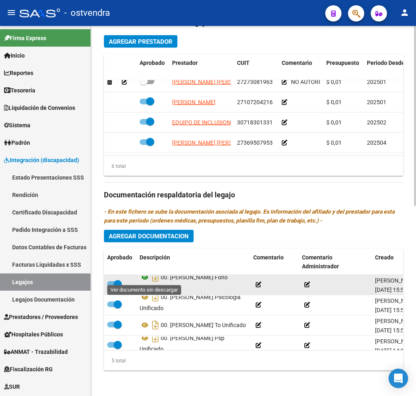
click at [142, 279] on icon at bounding box center [144, 277] width 11 height 10
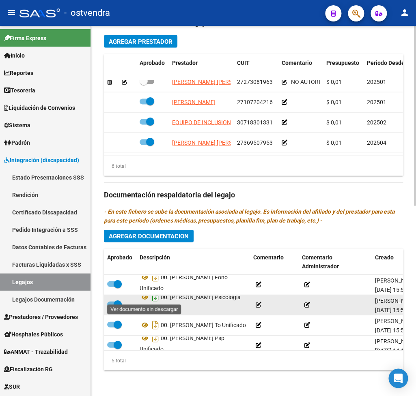
drag, startPoint x: 144, startPoint y: 296, endPoint x: 150, endPoint y: 298, distance: 6.3
click at [147, 298] on icon at bounding box center [144, 297] width 11 height 10
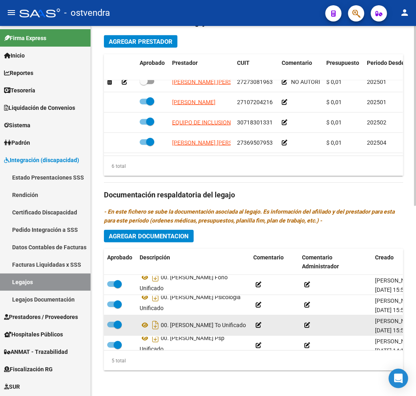
scroll to position [38, 0]
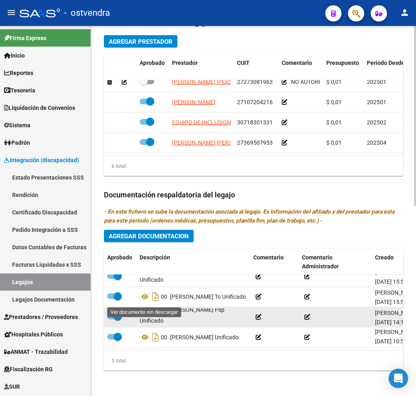
click at [144, 304] on icon at bounding box center [144, 309] width 11 height 10
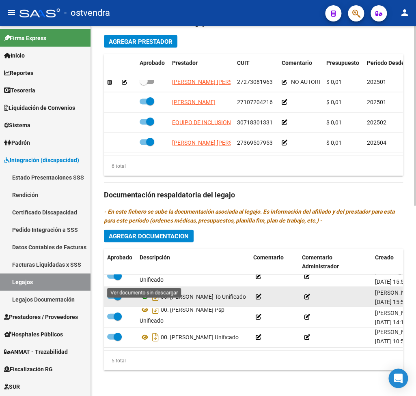
click at [145, 292] on icon at bounding box center [144, 297] width 11 height 10
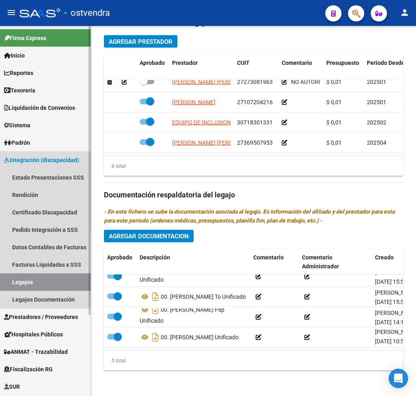
click at [43, 279] on link "Legajos" at bounding box center [45, 281] width 90 height 17
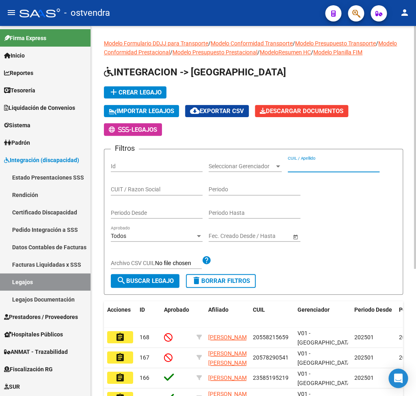
click at [344, 170] on input "CUIL / Apellido" at bounding box center [333, 166] width 92 height 7
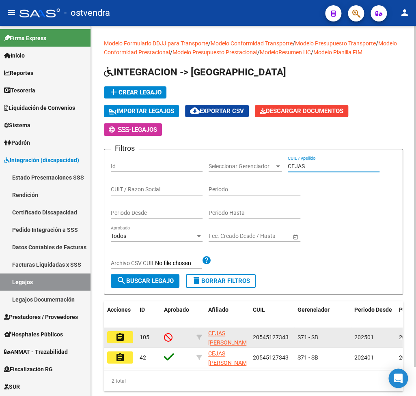
type input "CEJAS"
click at [120, 339] on mat-icon "assignment" at bounding box center [120, 337] width 10 height 10
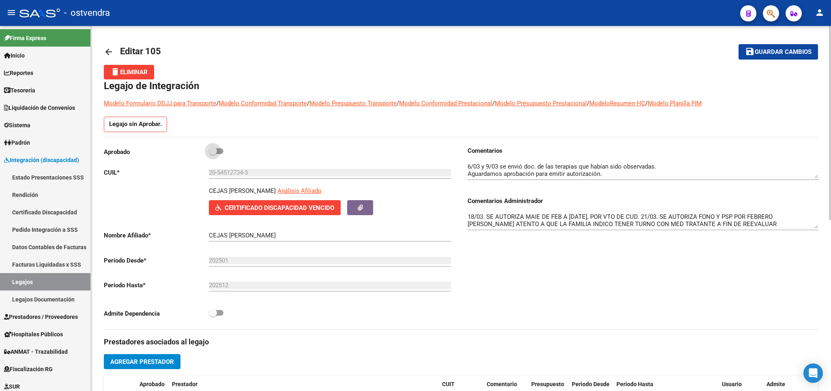
click at [215, 153] on span at bounding box center [213, 151] width 8 height 8
click at [213, 154] on input "checkbox" at bounding box center [212, 154] width 0 height 0
checkbox input "true"
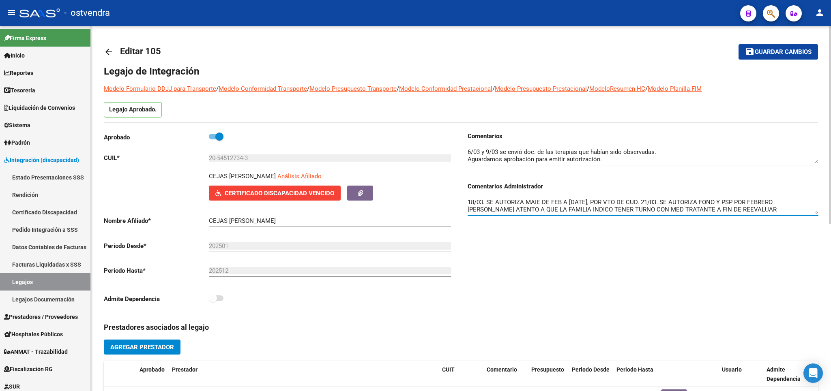
click at [668, 206] on textarea "18/03. SE AUTORIZA MAIE DE FEB A [DATE], POR VTO DE CUD. 21/03. SE AUTORIZA FON…" at bounding box center [642, 206] width 351 height 16
click at [770, 207] on textarea "18/03. SE AUTORIZA MAIE DE FEB A [DATE], POR VTO DE CUD. 21/03. SE AUTORIZA FON…" at bounding box center [642, 206] width 351 height 16
drag, startPoint x: 770, startPoint y: 208, endPoint x: 776, endPoint y: 207, distance: 5.7
click at [776, 207] on textarea "18/03. SE AUTORIZA MAIE DE FEB A [DATE], POR VTO DE CUD. 21/03. SE AUTORIZA FON…" at bounding box center [642, 206] width 351 height 16
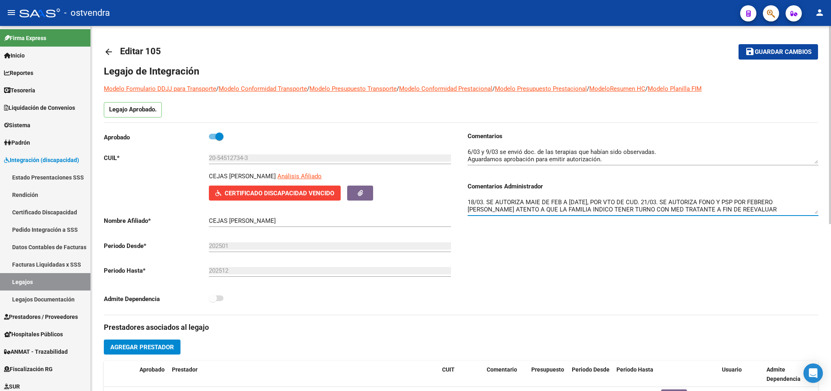
click at [802, 213] on textarea "18/03. SE AUTORIZA MAIE DE FEB A [DATE], POR VTO DE CUD. 21/03. SE AUTORIZA FON…" at bounding box center [642, 206] width 351 height 16
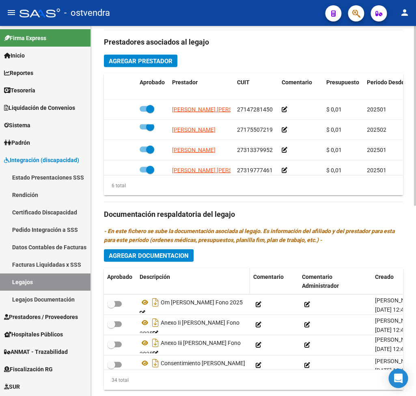
scroll to position [393, 0]
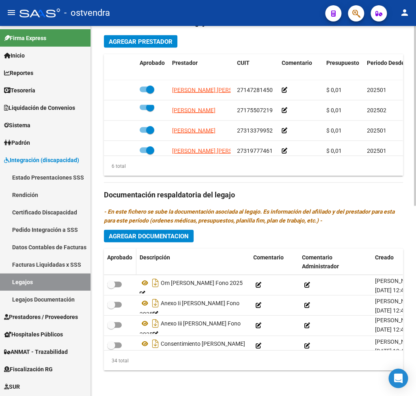
type textarea "18/03. SE AUTORIZA MAIE DE FEB A [DATE], POR VTO DE CUD. 21/03. SE AUTORIZA FON…"
click at [118, 261] on div "Aprobado" at bounding box center [120, 257] width 26 height 9
click at [120, 256] on span "Aprobado" at bounding box center [119, 257] width 25 height 6
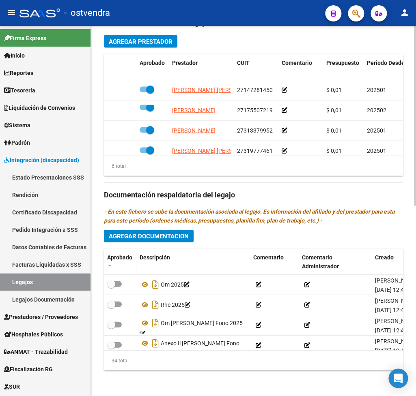
click at [127, 254] on span "Aprobado" at bounding box center [119, 257] width 25 height 6
checkbox input "true"
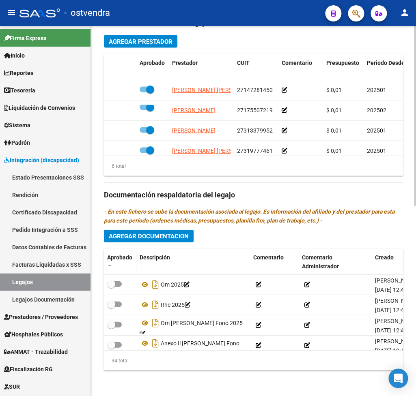
checkbox input "true"
checkbox input "false"
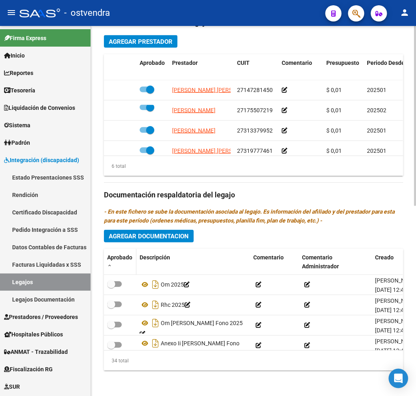
checkbox input "false"
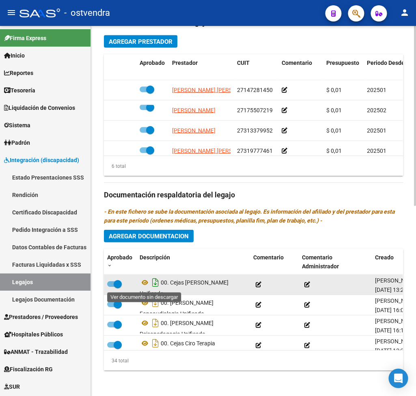
drag, startPoint x: 145, startPoint y: 285, endPoint x: 159, endPoint y: 286, distance: 14.2
click at [150, 285] on icon at bounding box center [144, 282] width 11 height 10
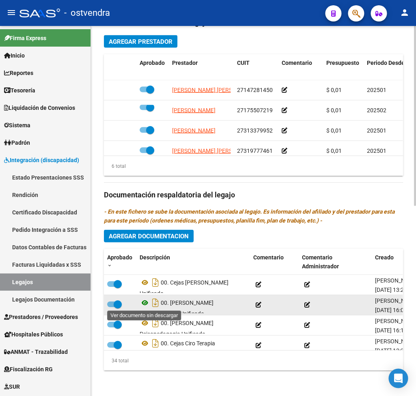
click at [147, 302] on icon at bounding box center [144, 303] width 11 height 10
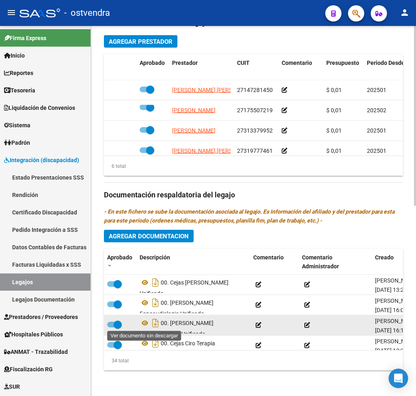
drag, startPoint x: 144, startPoint y: 322, endPoint x: 184, endPoint y: 316, distance: 41.5
click at [146, 322] on icon at bounding box center [144, 323] width 11 height 10
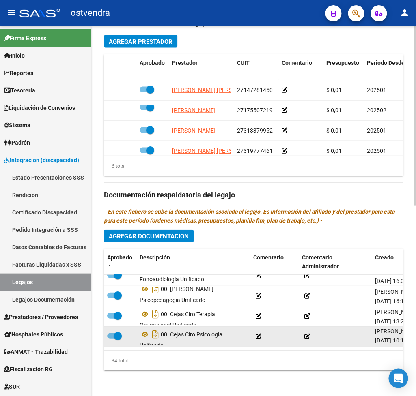
scroll to position [40, 0]
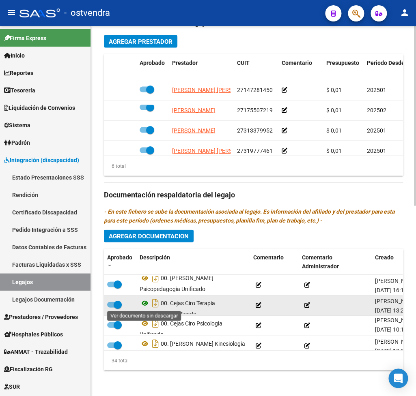
click at [147, 302] on icon at bounding box center [144, 303] width 11 height 10
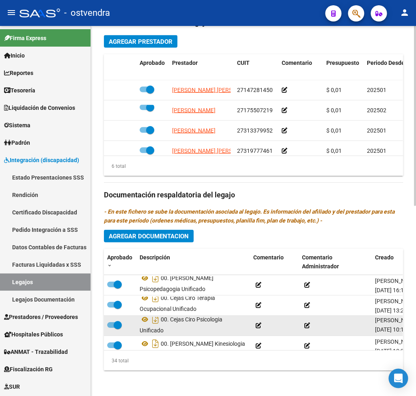
scroll to position [5, 0]
click at [144, 319] on icon at bounding box center [144, 318] width 11 height 10
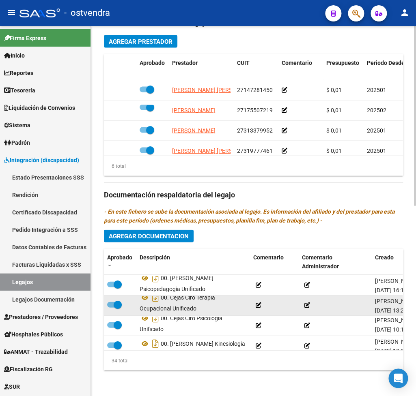
scroll to position [80, 0]
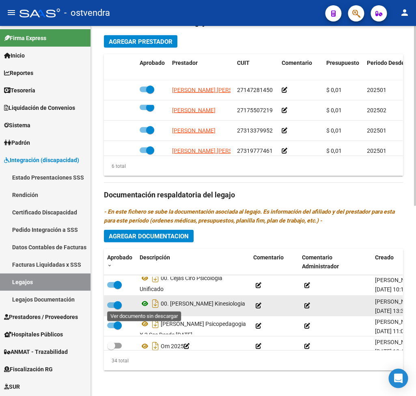
click at [144, 304] on icon at bounding box center [144, 303] width 11 height 10
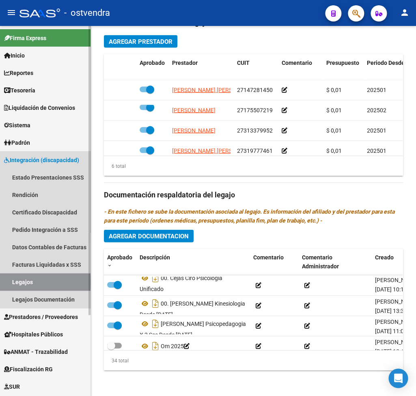
drag, startPoint x: 33, startPoint y: 282, endPoint x: 43, endPoint y: 268, distance: 17.5
click at [32, 282] on link "Legajos" at bounding box center [45, 281] width 90 height 17
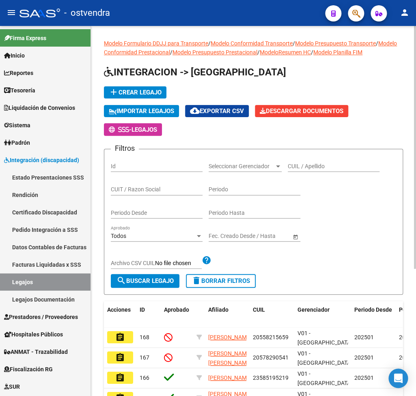
click at [297, 163] on div "CUIL / Apellido" at bounding box center [333, 164] width 92 height 16
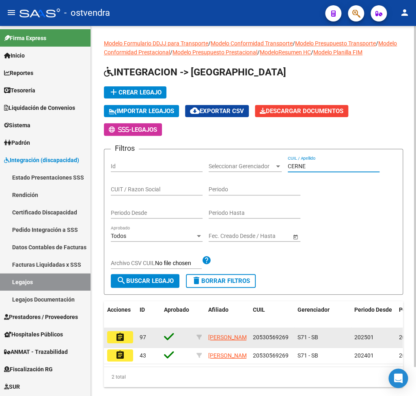
type input "CERNE"
click at [130, 339] on button "assignment" at bounding box center [120, 337] width 26 height 12
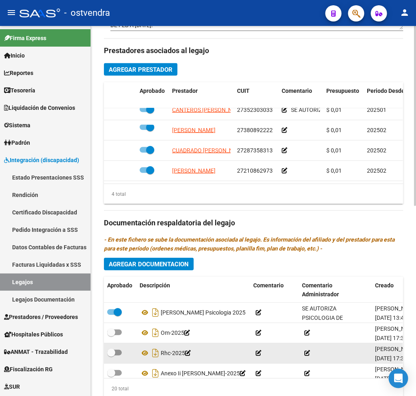
scroll to position [393, 0]
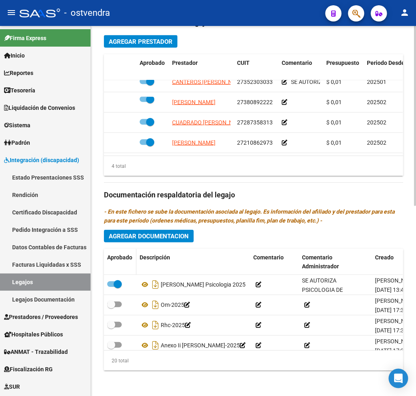
click at [119, 259] on span "Aprobado" at bounding box center [119, 257] width 25 height 6
checkbox input "false"
checkbox input "true"
click at [119, 259] on span "Aprobado" at bounding box center [119, 257] width 25 height 6
checkbox input "true"
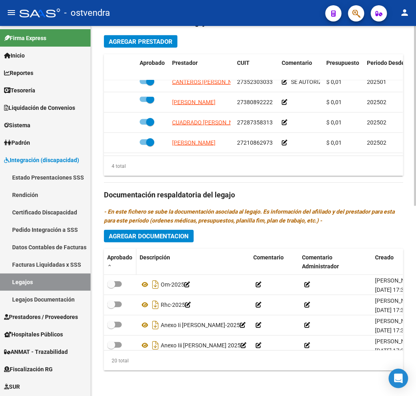
checkbox input "true"
checkbox input "false"
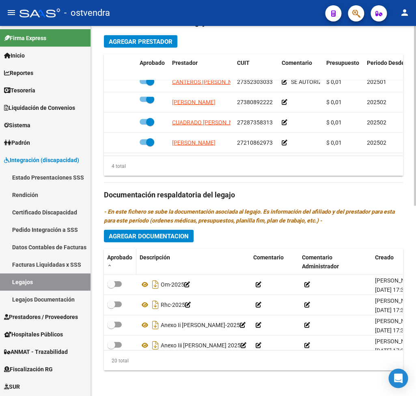
checkbox input "false"
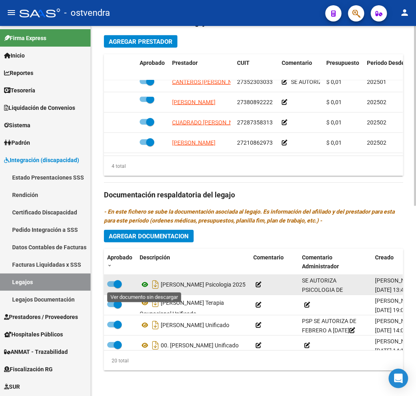
click at [143, 284] on icon at bounding box center [144, 284] width 11 height 10
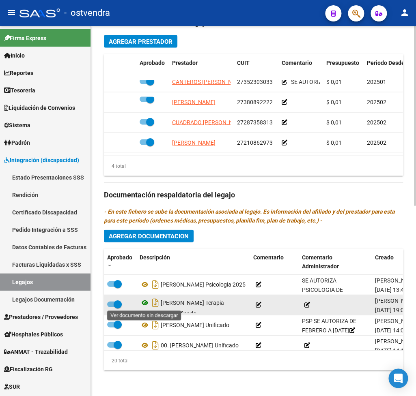
click at [146, 302] on icon at bounding box center [144, 303] width 11 height 10
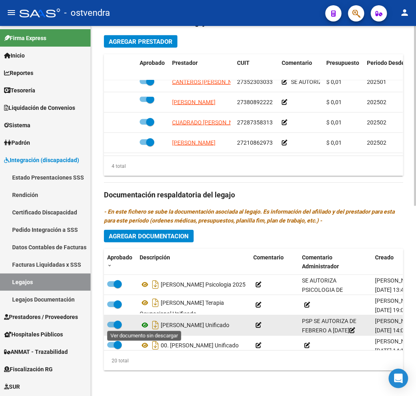
click at [143, 322] on icon at bounding box center [144, 325] width 11 height 10
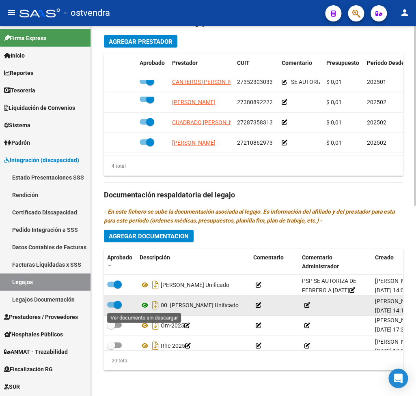
click at [146, 304] on icon at bounding box center [144, 305] width 11 height 10
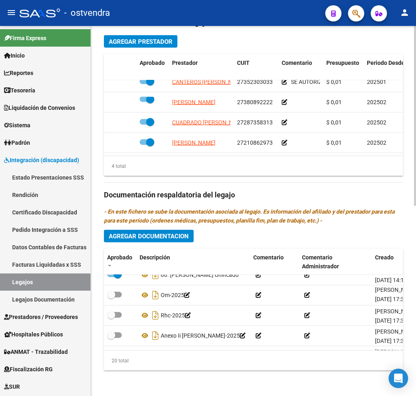
scroll to position [80, 0]
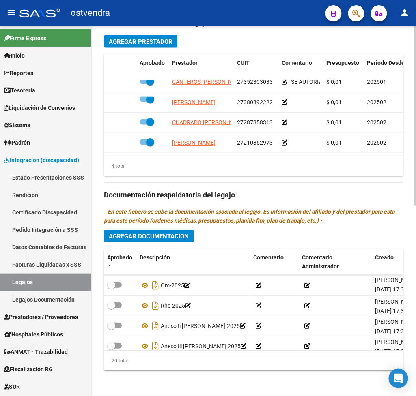
drag, startPoint x: 49, startPoint y: 278, endPoint x: 120, endPoint y: 219, distance: 92.7
click at [56, 272] on mat-nav-list "Estado Presentaciones SSS Rendición Certificado Discapacidad Pedido Integración…" at bounding box center [45, 238] width 90 height 139
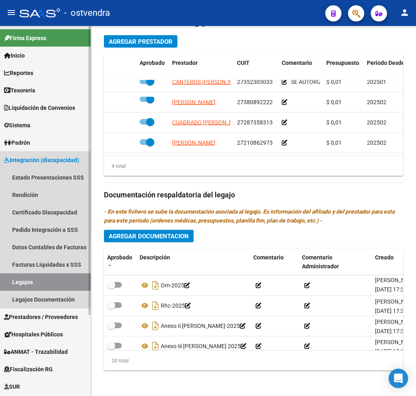
click at [34, 278] on link "Legajos" at bounding box center [45, 281] width 90 height 17
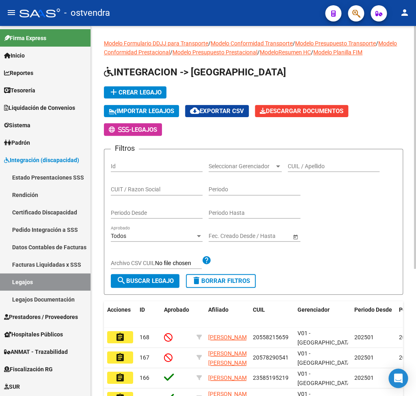
click at [316, 172] on div "CUIL / Apellido" at bounding box center [333, 164] width 92 height 16
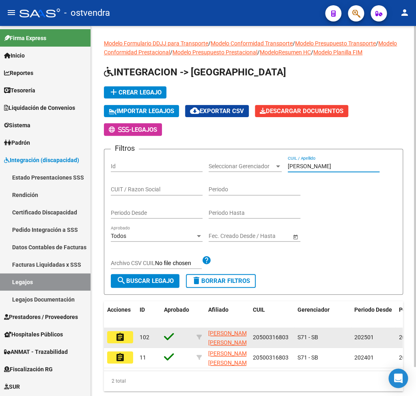
type input "[PERSON_NAME]"
click at [118, 342] on mat-icon "assignment" at bounding box center [120, 337] width 10 height 10
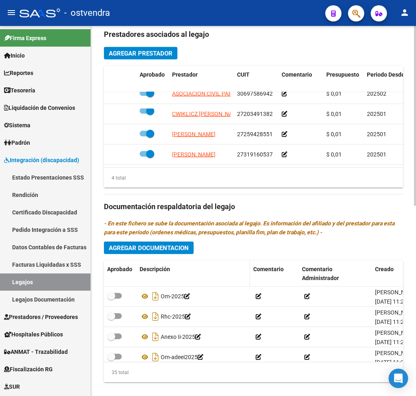
scroll to position [393, 0]
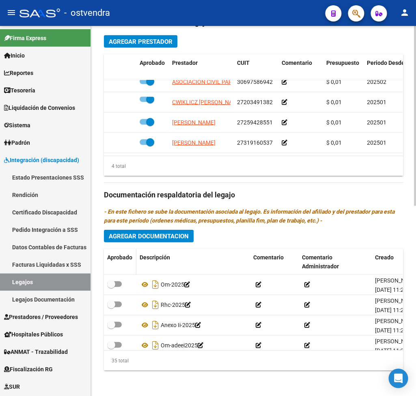
click at [115, 257] on span "Aprobado" at bounding box center [119, 257] width 25 height 6
checkbox input "true"
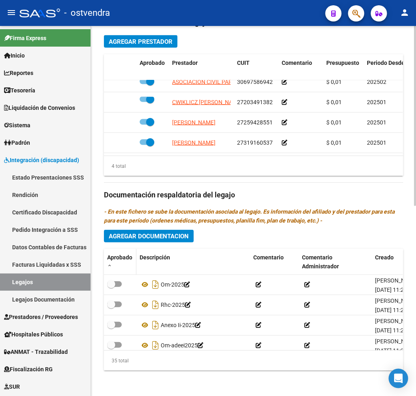
checkbox input "true"
checkbox input "false"
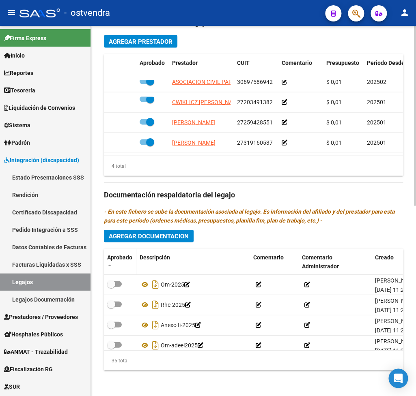
checkbox input "false"
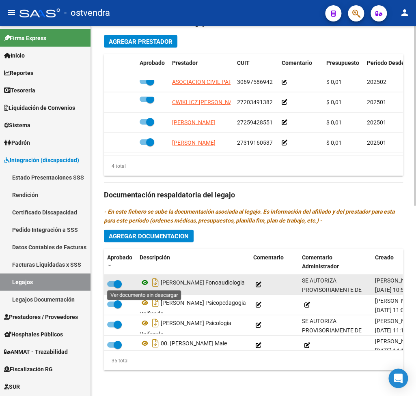
click at [144, 282] on icon at bounding box center [144, 282] width 11 height 10
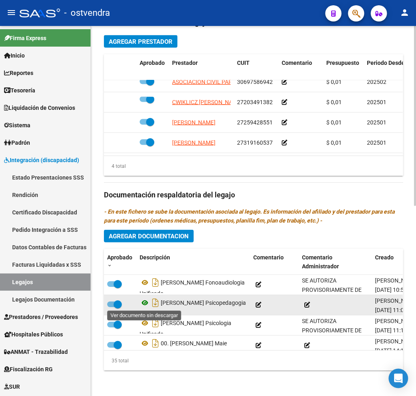
click at [143, 304] on icon at bounding box center [144, 303] width 11 height 10
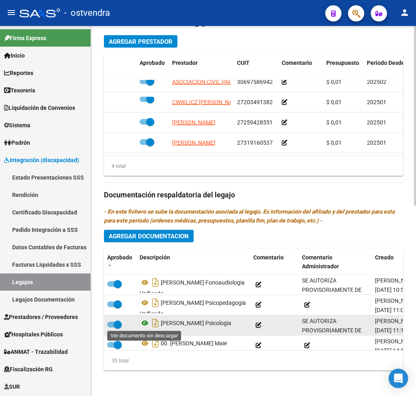
click at [144, 322] on icon at bounding box center [144, 323] width 11 height 10
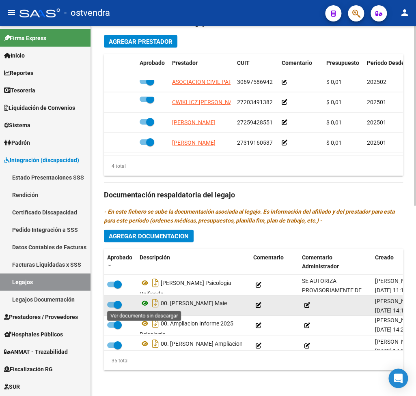
click at [144, 303] on icon at bounding box center [144, 303] width 11 height 10
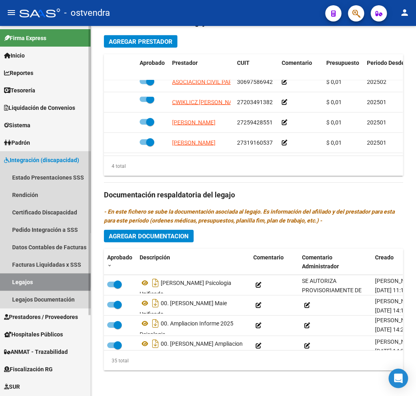
drag, startPoint x: 36, startPoint y: 280, endPoint x: 51, endPoint y: 266, distance: 19.8
click at [36, 279] on link "Legajos" at bounding box center [45, 281] width 90 height 17
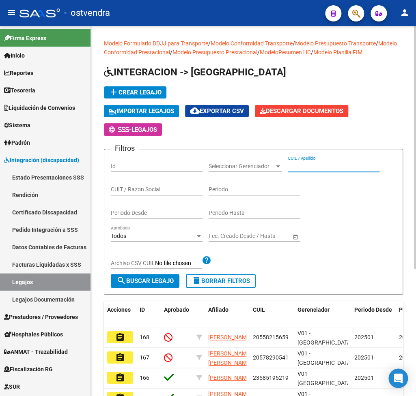
click at [347, 164] on input "CUIL / Apellido" at bounding box center [333, 166] width 92 height 7
type input "S"
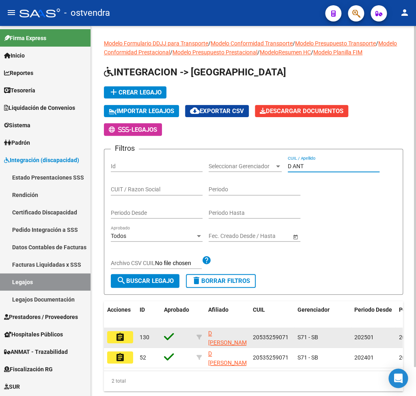
type input "D ANT"
click at [118, 334] on mat-icon "assignment" at bounding box center [120, 337] width 10 height 10
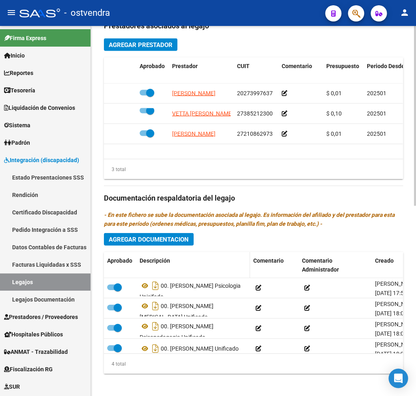
scroll to position [393, 0]
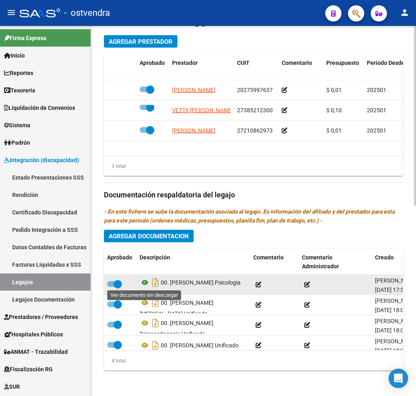
click at [145, 282] on icon at bounding box center [144, 282] width 11 height 10
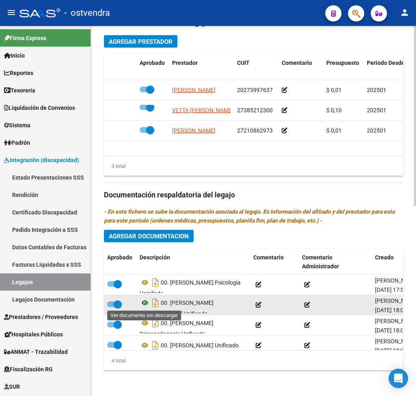
click at [145, 303] on icon at bounding box center [144, 303] width 11 height 10
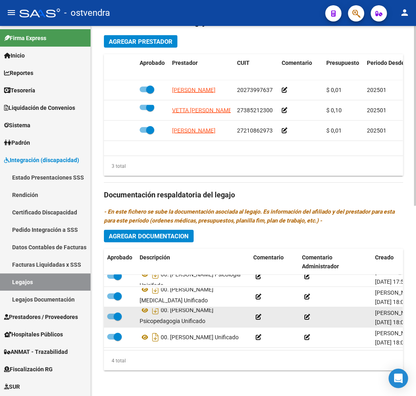
scroll to position [18, 0]
click at [144, 305] on icon at bounding box center [144, 310] width 11 height 10
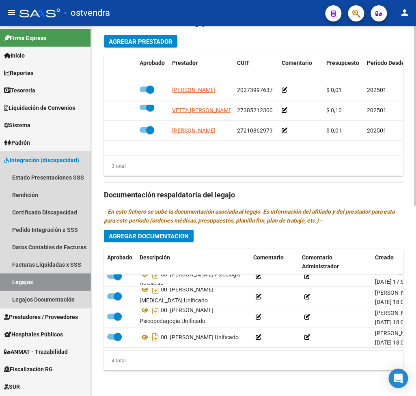
drag, startPoint x: 40, startPoint y: 280, endPoint x: 407, endPoint y: 217, distance: 372.7
click at [46, 277] on link "Legajos" at bounding box center [45, 281] width 90 height 17
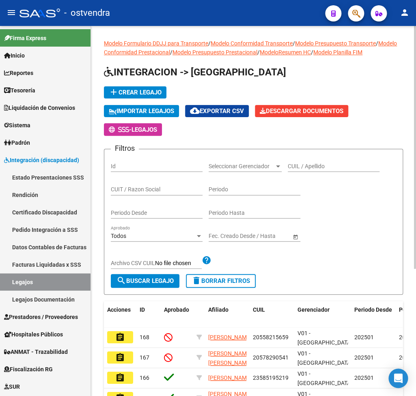
click at [328, 167] on input "CUIL / Apellido" at bounding box center [333, 166] width 92 height 7
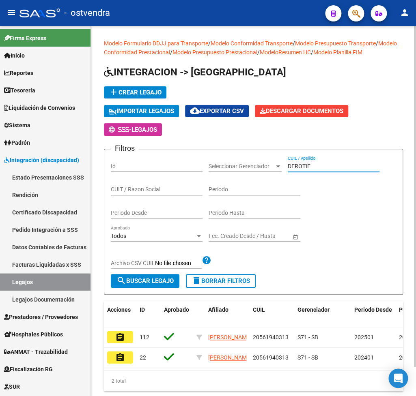
scroll to position [32, 0]
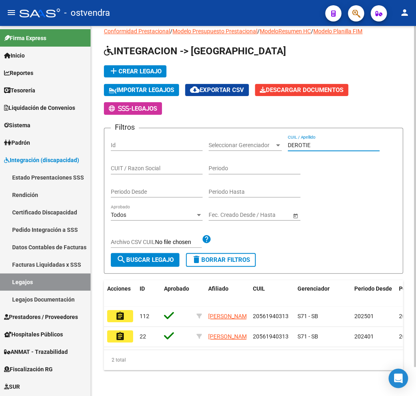
type input "DEROTIE"
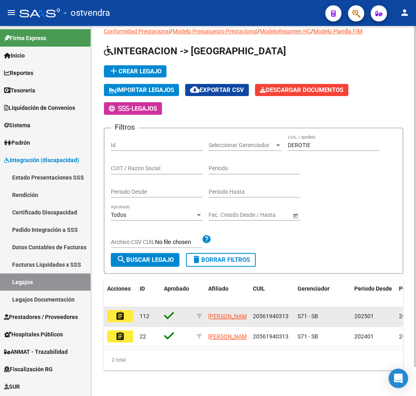
click at [127, 310] on button "assignment" at bounding box center [120, 316] width 26 height 12
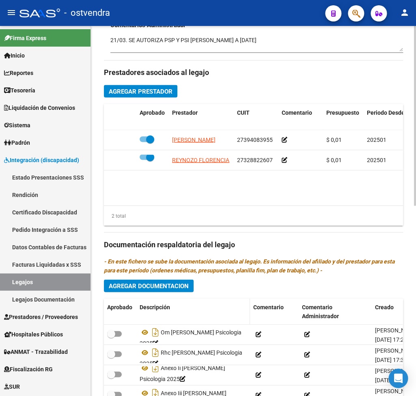
scroll to position [393, 0]
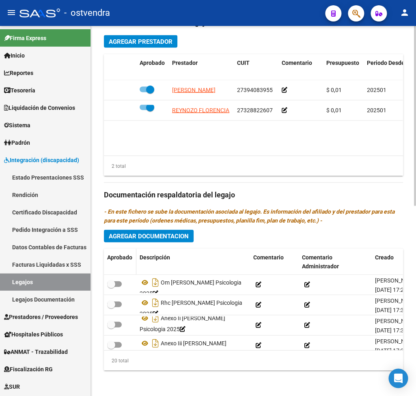
click at [124, 258] on span "Aprobado" at bounding box center [119, 257] width 25 height 6
checkbox input "true"
checkbox input "false"
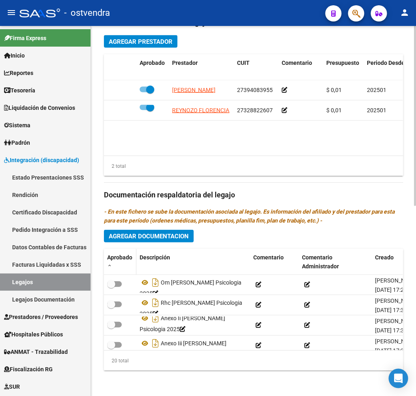
checkbox input "false"
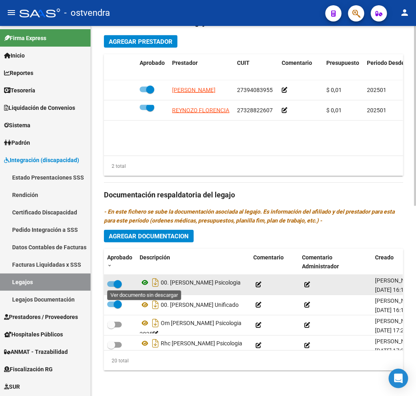
click at [144, 282] on icon at bounding box center [144, 282] width 11 height 10
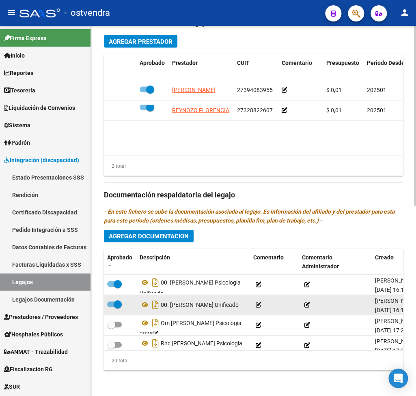
scroll to position [5, 0]
click at [144, 300] on icon at bounding box center [144, 305] width 11 height 10
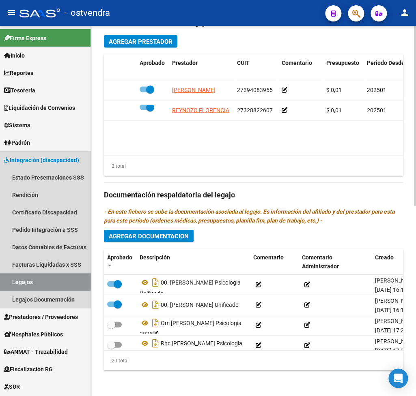
drag, startPoint x: 33, startPoint y: 277, endPoint x: 408, endPoint y: 182, distance: 387.2
click at [34, 275] on link "Legajos" at bounding box center [45, 281] width 90 height 17
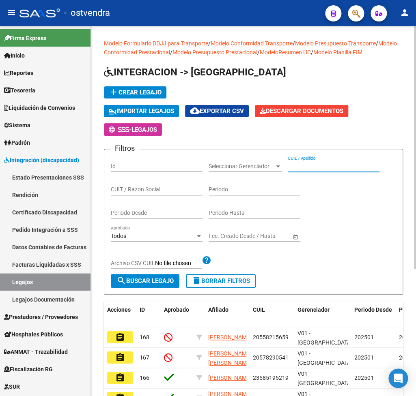
click at [311, 168] on input "CUIL / Apellido" at bounding box center [333, 166] width 92 height 7
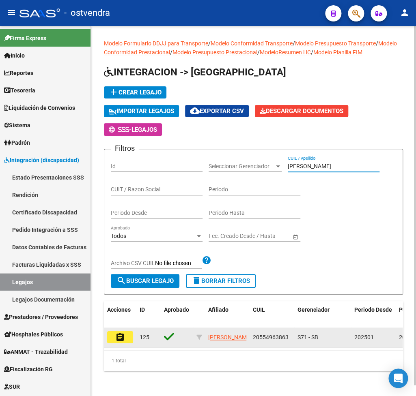
type input "[PERSON_NAME]"
click at [122, 338] on mat-icon "assignment" at bounding box center [120, 337] width 10 height 10
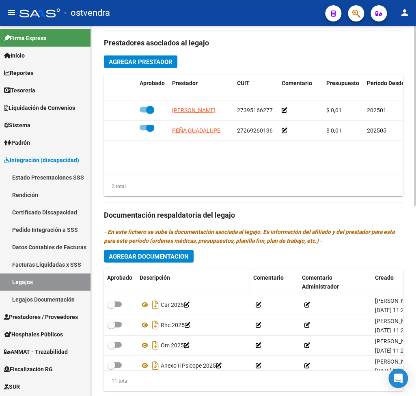
scroll to position [393, 0]
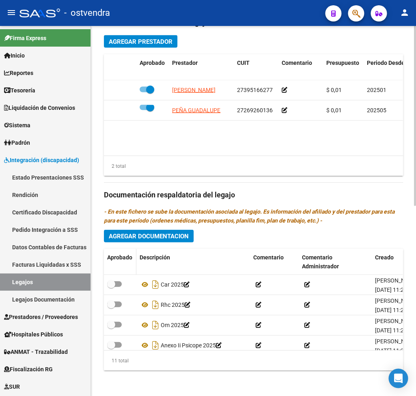
click at [112, 257] on span "Aprobado" at bounding box center [119, 257] width 25 height 6
checkbox input "true"
checkbox input "false"
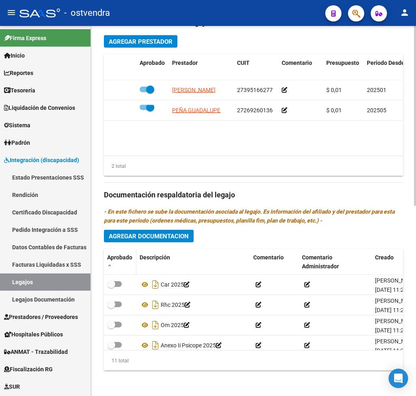
checkbox input "false"
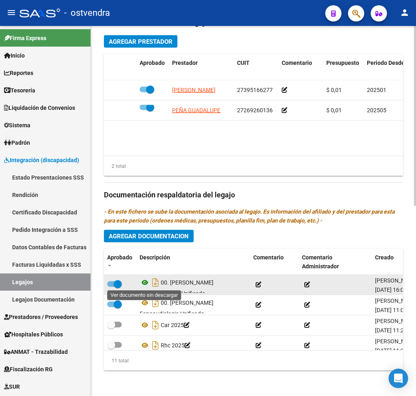
click at [145, 281] on icon at bounding box center [144, 282] width 11 height 10
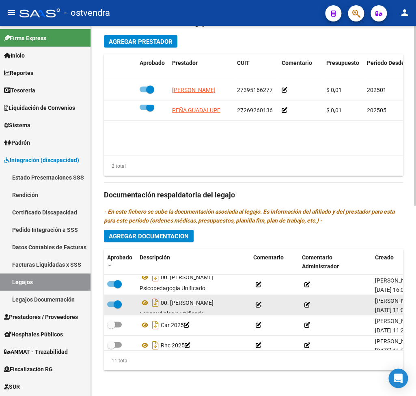
scroll to position [5, 0]
click at [142, 299] on icon at bounding box center [144, 297] width 11 height 10
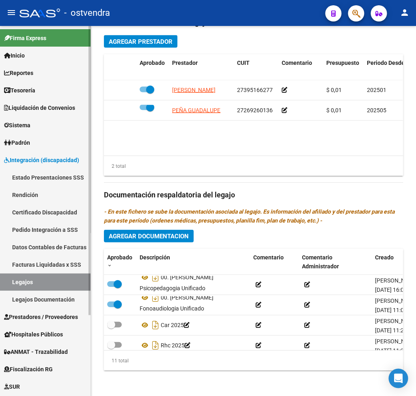
drag, startPoint x: 36, startPoint y: 281, endPoint x: 40, endPoint y: 276, distance: 6.4
click at [37, 280] on link "Legajos" at bounding box center [45, 281] width 90 height 17
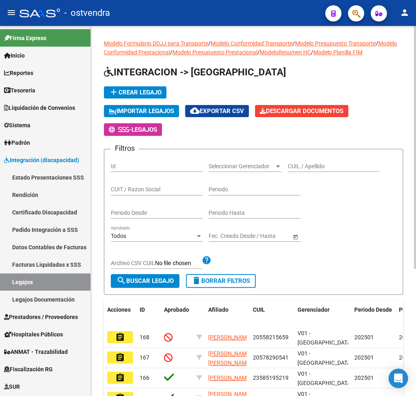
click at [302, 165] on input "CUIL / Apellido" at bounding box center [333, 166] width 92 height 7
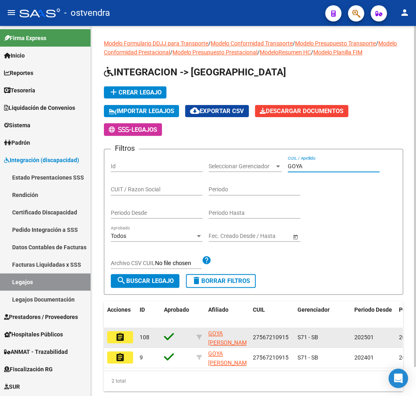
type input "GOYA"
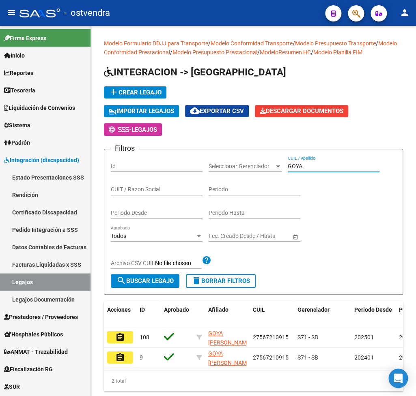
click at [124, 341] on mat-icon "assignment" at bounding box center [120, 337] width 10 height 10
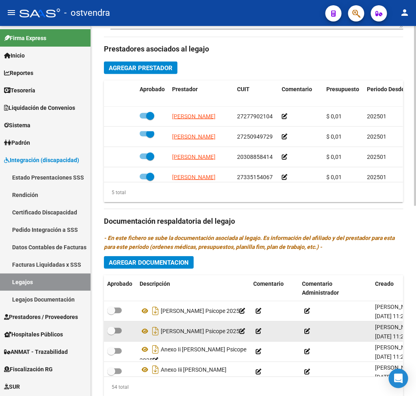
scroll to position [393, 0]
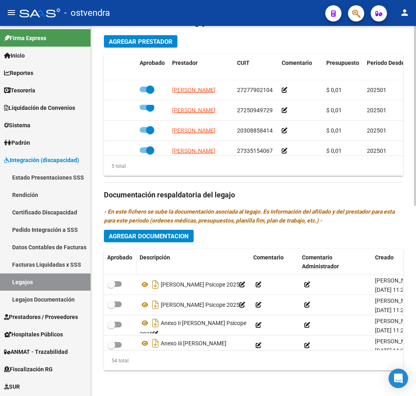
click at [119, 254] on span "Aprobado" at bounding box center [119, 257] width 25 height 6
checkbox input "false"
checkbox input "true"
click at [120, 257] on span "Aprobado" at bounding box center [119, 257] width 25 height 6
checkbox input "true"
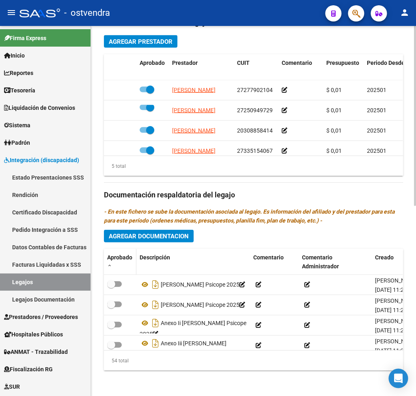
checkbox input "true"
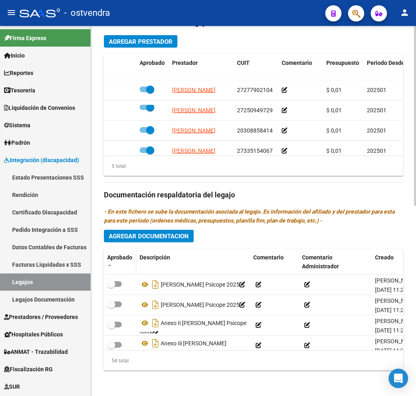
checkbox input "true"
checkbox input "false"
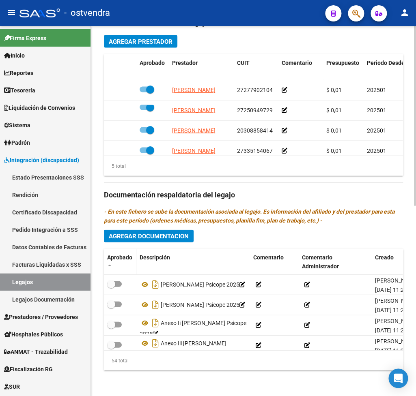
checkbox input "false"
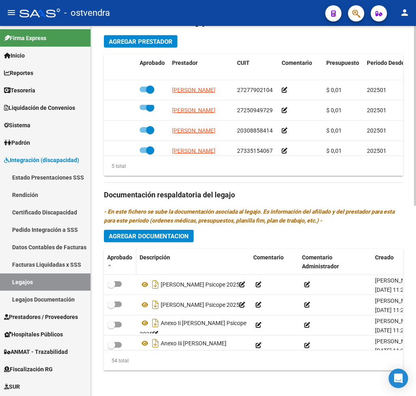
checkbox input "false"
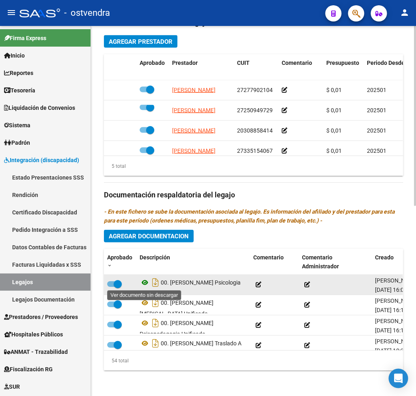
click at [146, 283] on icon at bounding box center [144, 282] width 11 height 10
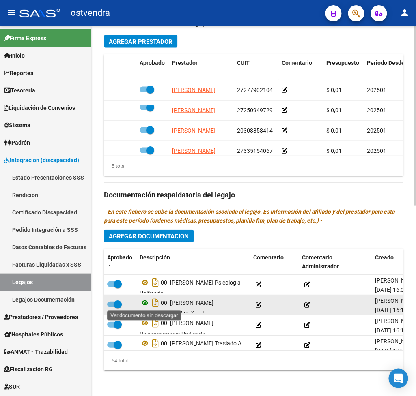
click at [147, 305] on icon at bounding box center [144, 303] width 11 height 10
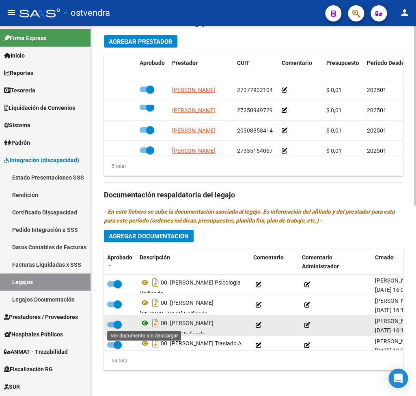
click at [143, 323] on icon at bounding box center [144, 323] width 11 height 10
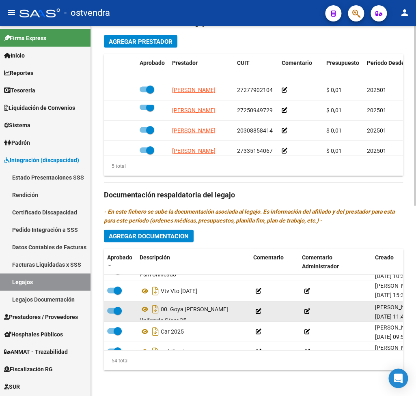
scroll to position [80, 0]
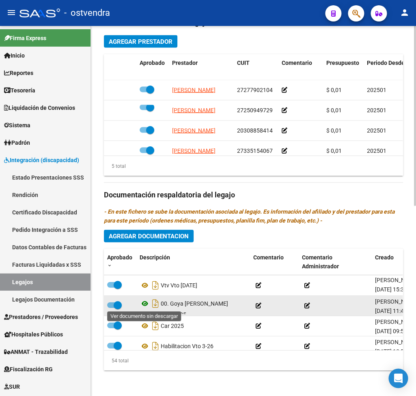
click at [144, 304] on icon at bounding box center [144, 303] width 11 height 10
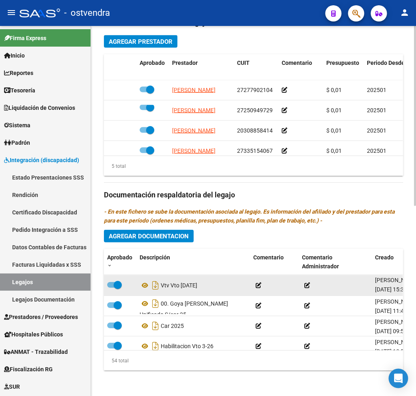
scroll to position [40, 0]
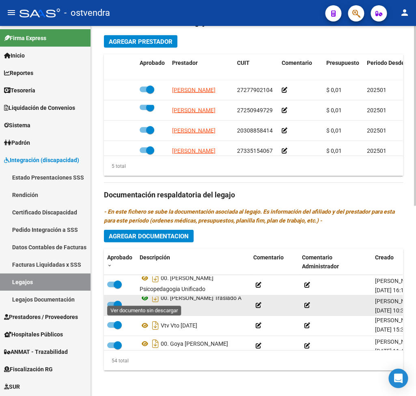
click at [146, 298] on icon at bounding box center [144, 298] width 11 height 10
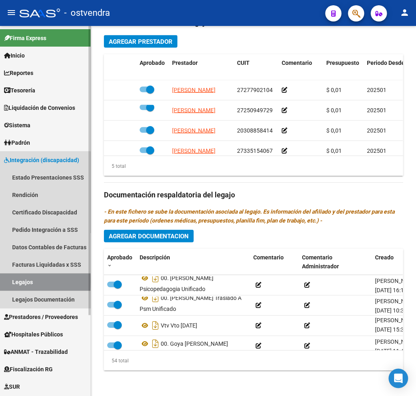
click at [21, 281] on link "Legajos" at bounding box center [45, 281] width 90 height 17
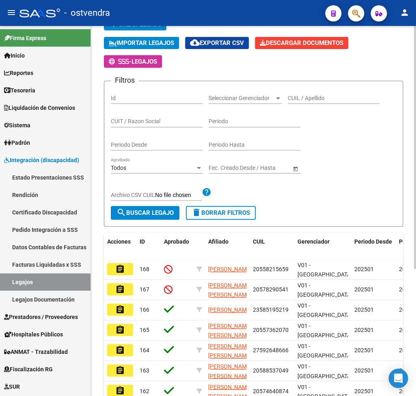
scroll to position [80, 0]
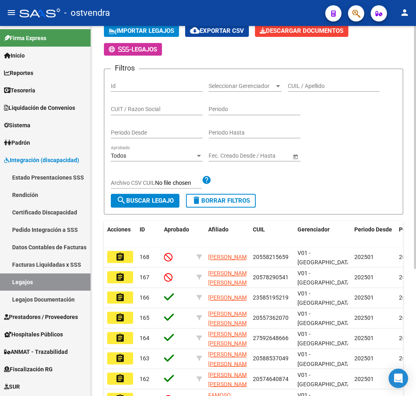
click at [311, 89] on input "CUIL / Apellido" at bounding box center [333, 86] width 92 height 7
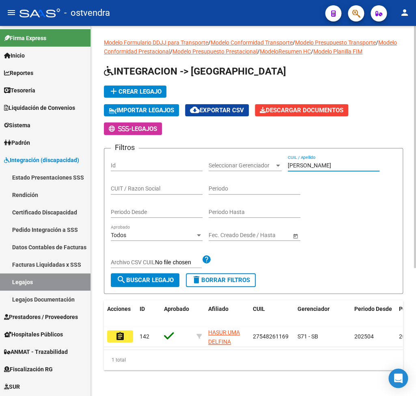
scroll to position [11, 0]
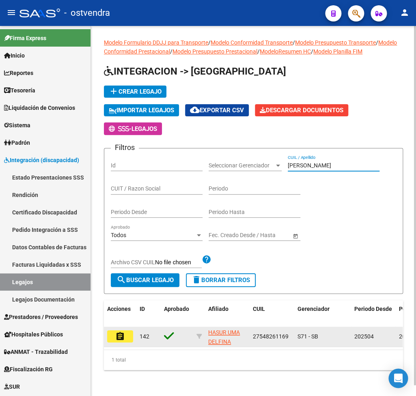
type input "[PERSON_NAME]"
click at [129, 330] on button "assignment" at bounding box center [120, 336] width 26 height 12
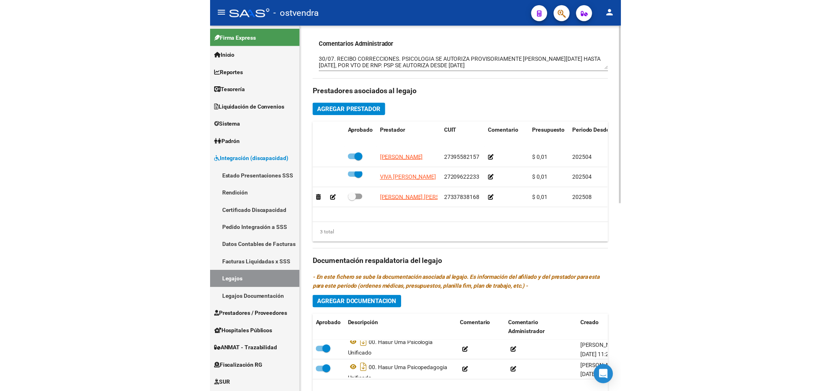
scroll to position [393, 0]
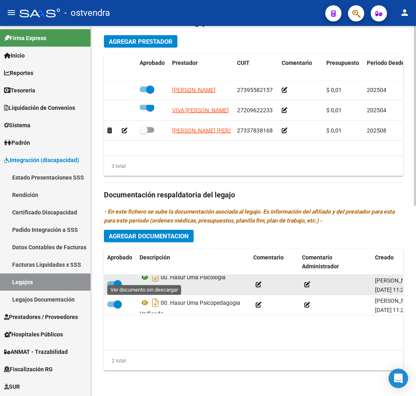
click at [146, 278] on icon at bounding box center [144, 277] width 11 height 10
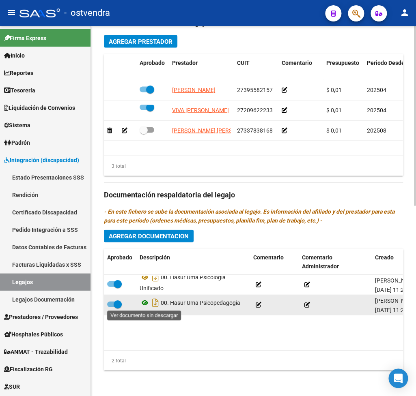
click at [145, 305] on icon at bounding box center [144, 303] width 11 height 10
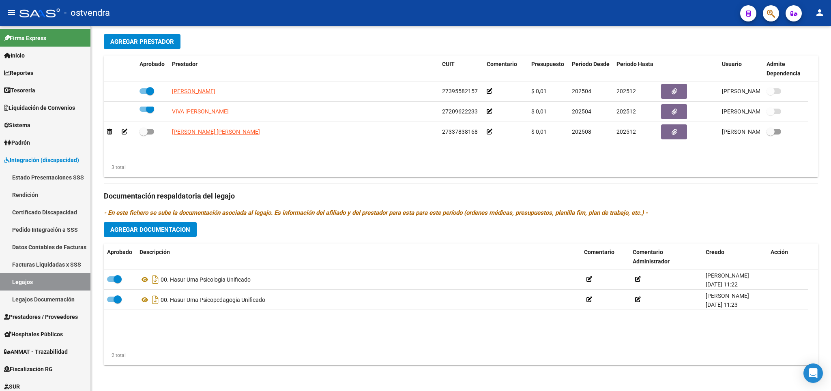
scroll to position [0, 0]
drag, startPoint x: 25, startPoint y: 282, endPoint x: 29, endPoint y: 275, distance: 8.3
click at [28, 279] on link "Legajos" at bounding box center [45, 281] width 90 height 17
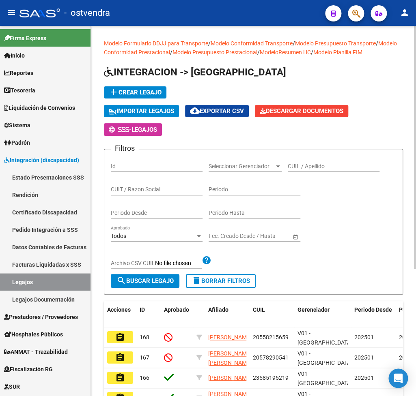
click at [333, 169] on input "CUIL / Apellido" at bounding box center [333, 166] width 92 height 7
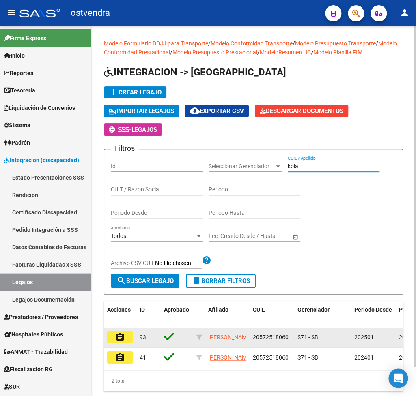
type input "koia"
click at [130, 338] on button "assignment" at bounding box center [120, 337] width 26 height 12
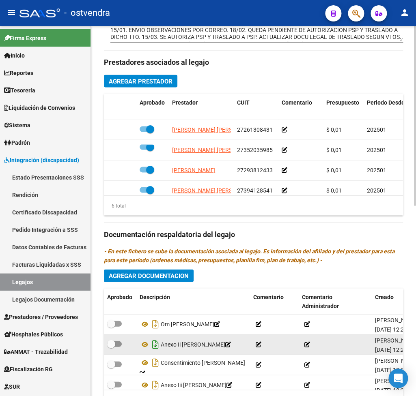
scroll to position [393, 0]
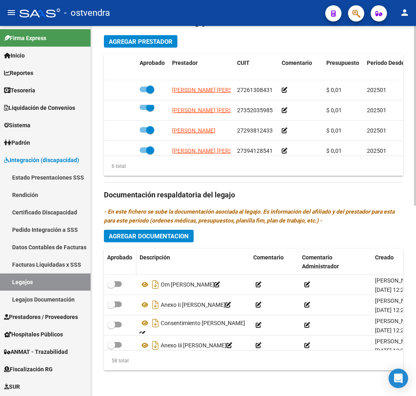
click at [116, 259] on span "Aprobado" at bounding box center [119, 257] width 25 height 6
click at [117, 259] on span "Aprobado" at bounding box center [119, 257] width 25 height 6
checkbox input "true"
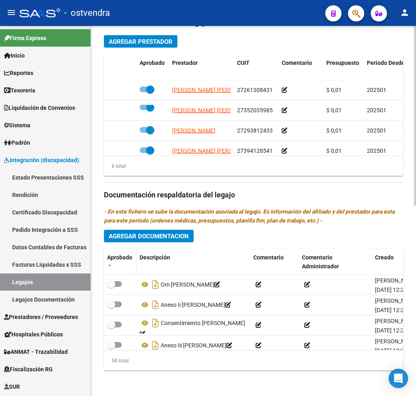
checkbox input "true"
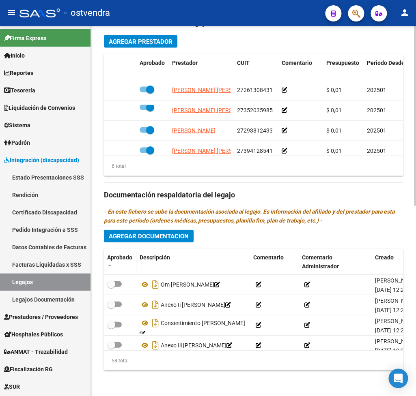
checkbox input "true"
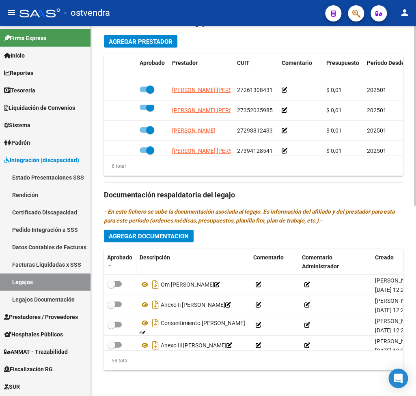
checkbox input "true"
checkbox input "false"
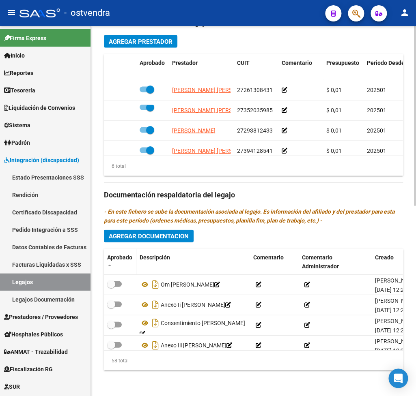
checkbox input "false"
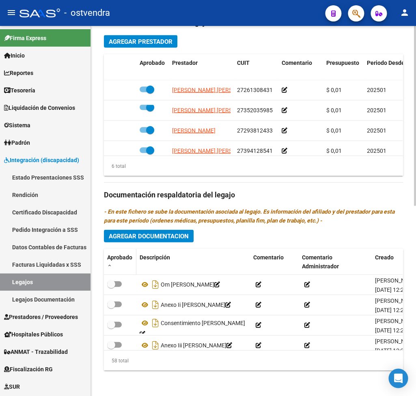
checkbox input "false"
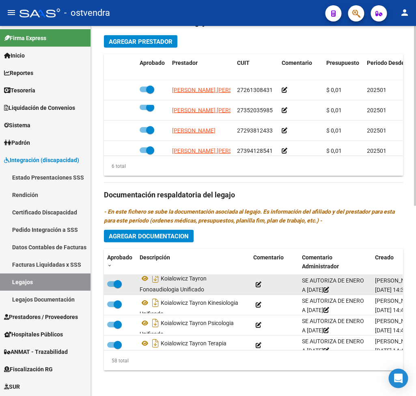
scroll to position [5, 0]
click at [146, 278] on icon at bounding box center [144, 277] width 11 height 10
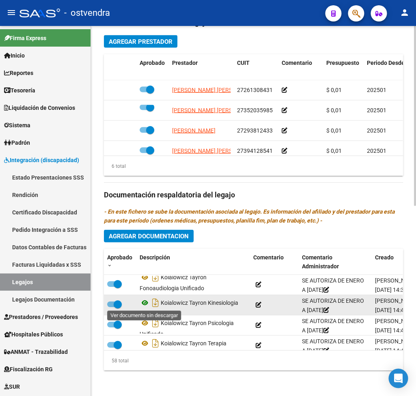
click at [145, 304] on icon at bounding box center [144, 303] width 11 height 10
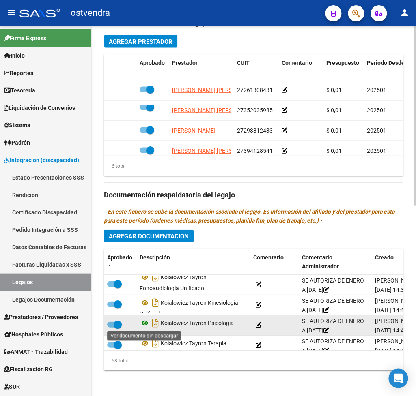
click at [147, 324] on icon at bounding box center [144, 323] width 11 height 10
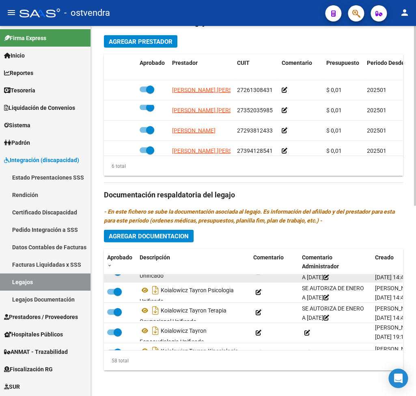
scroll to position [40, 0]
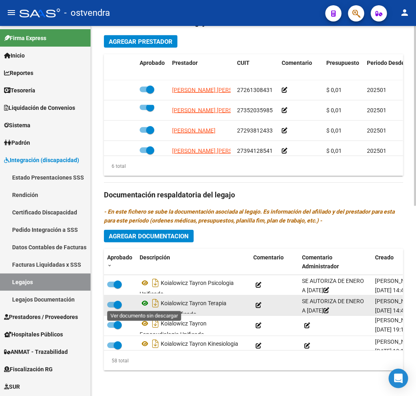
click at [143, 304] on icon at bounding box center [144, 303] width 11 height 10
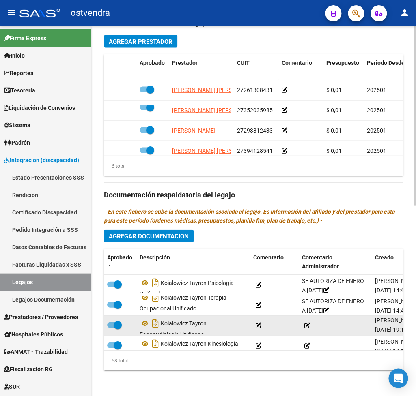
scroll to position [5, 0]
click at [144, 317] on icon at bounding box center [144, 318] width 11 height 10
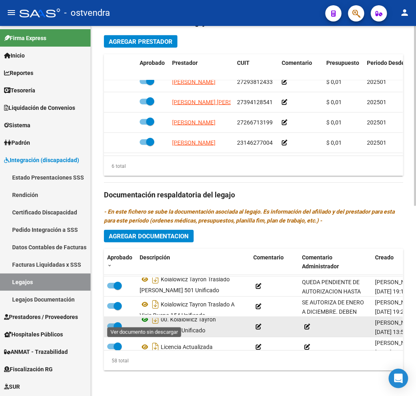
click at [146, 321] on icon at bounding box center [144, 319] width 11 height 10
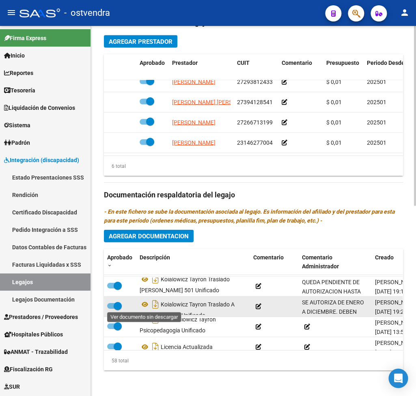
drag, startPoint x: 145, startPoint y: 304, endPoint x: 184, endPoint y: 307, distance: 39.9
click at [148, 304] on icon at bounding box center [144, 304] width 11 height 10
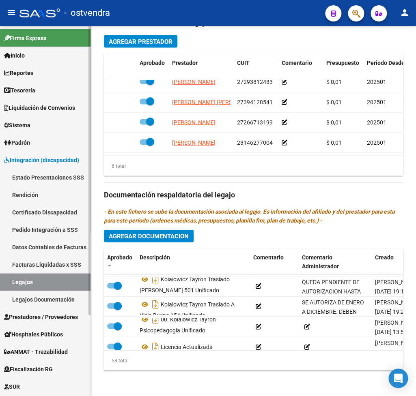
click at [33, 287] on link "Legajos" at bounding box center [45, 281] width 90 height 17
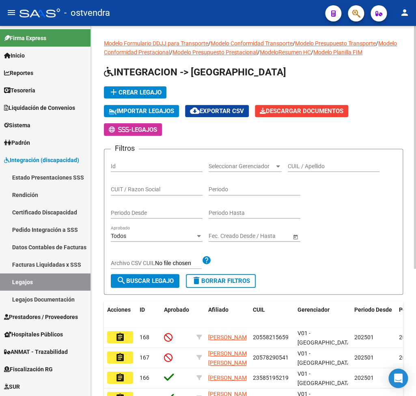
click at [308, 172] on div "CUIL / Apellido" at bounding box center [333, 164] width 92 height 16
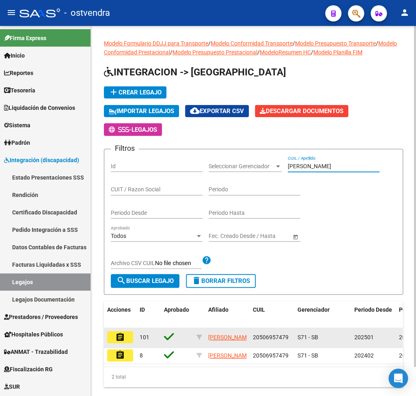
type input "[PERSON_NAME]"
click at [120, 337] on mat-icon "assignment" at bounding box center [120, 337] width 10 height 10
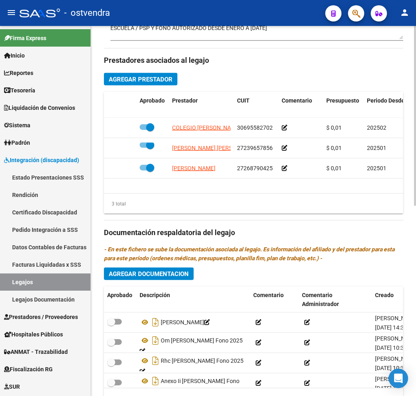
scroll to position [393, 0]
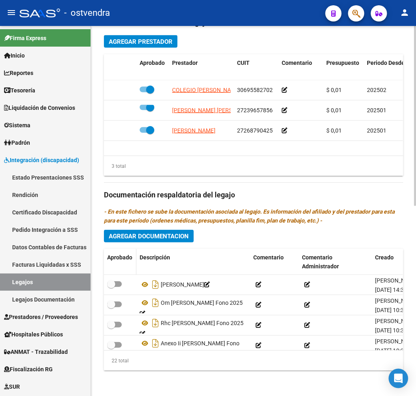
click at [121, 257] on span "Aprobado" at bounding box center [119, 257] width 25 height 6
click at [120, 257] on span "Aprobado" at bounding box center [119, 257] width 25 height 6
checkbox input "true"
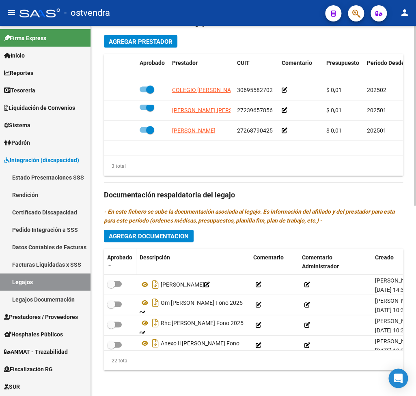
checkbox input "false"
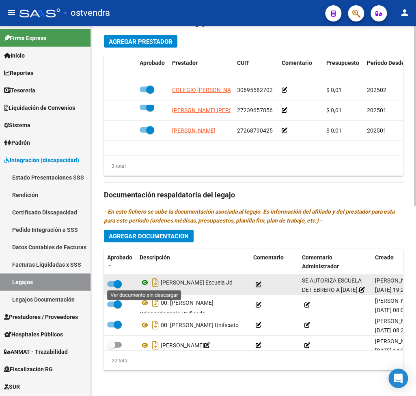
click at [146, 284] on icon at bounding box center [144, 282] width 11 height 10
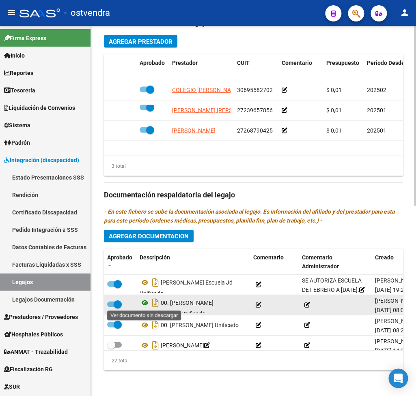
click at [144, 303] on icon at bounding box center [144, 303] width 11 height 10
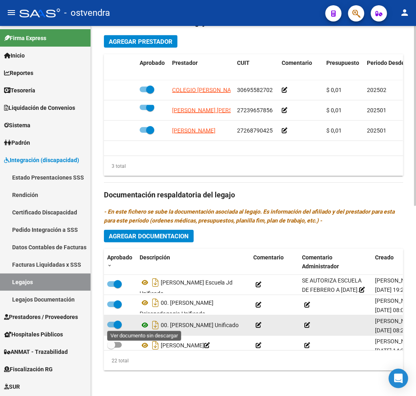
click at [144, 322] on icon at bounding box center [144, 325] width 11 height 10
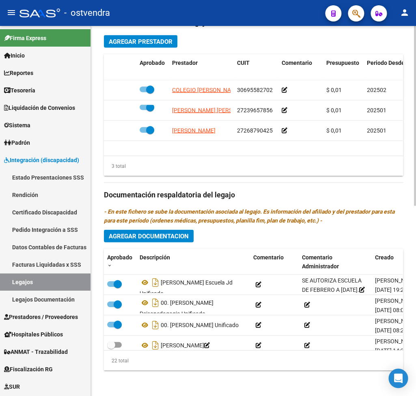
scroll to position [38, 0]
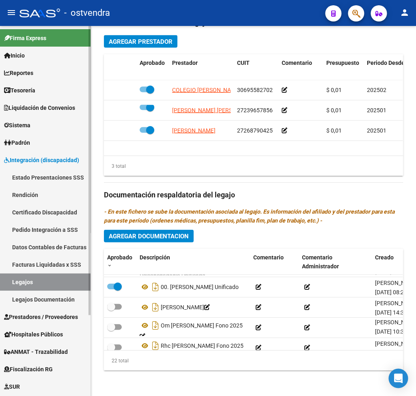
drag, startPoint x: 38, startPoint y: 284, endPoint x: 58, endPoint y: 269, distance: 25.8
click at [39, 282] on link "Legajos" at bounding box center [45, 281] width 90 height 17
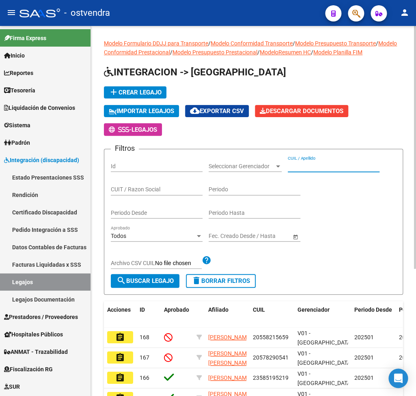
click at [311, 167] on input "CUIL / Apellido" at bounding box center [333, 166] width 92 height 7
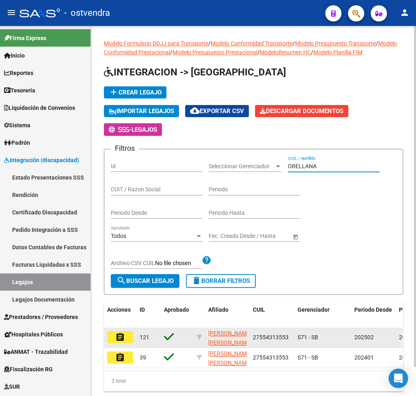
type input "ORELLANA"
click at [120, 340] on mat-icon "assignment" at bounding box center [120, 337] width 10 height 10
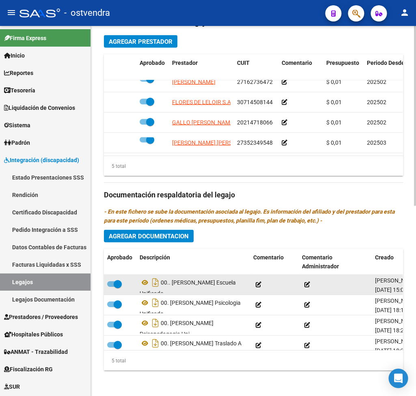
scroll to position [5, 0]
click at [144, 278] on icon at bounding box center [144, 277] width 11 height 10
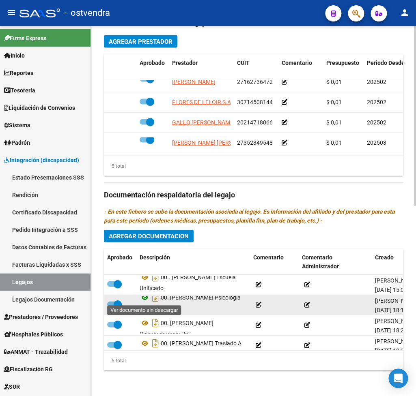
click at [144, 298] on icon at bounding box center [144, 297] width 11 height 10
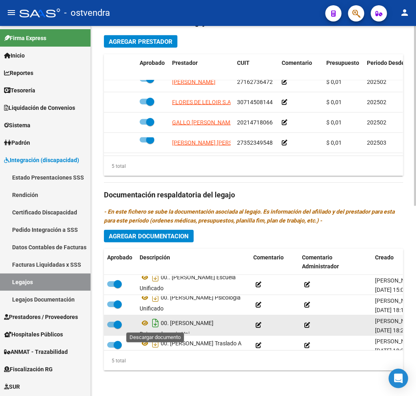
scroll to position [5, 0]
click at [143, 320] on icon at bounding box center [144, 318] width 11 height 10
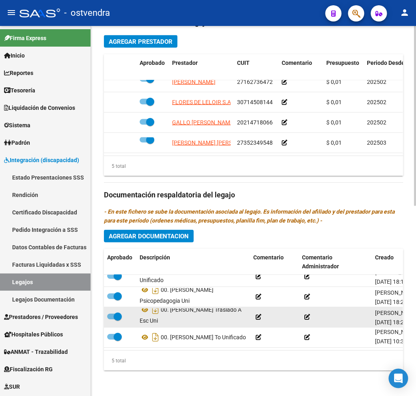
scroll to position [0, 0]
click at [147, 304] on icon at bounding box center [144, 309] width 11 height 10
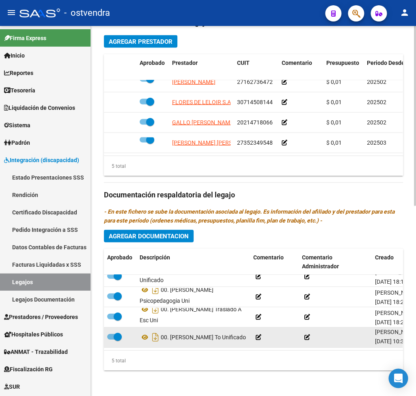
scroll to position [5, 0]
click at [144, 332] on icon at bounding box center [144, 337] width 11 height 10
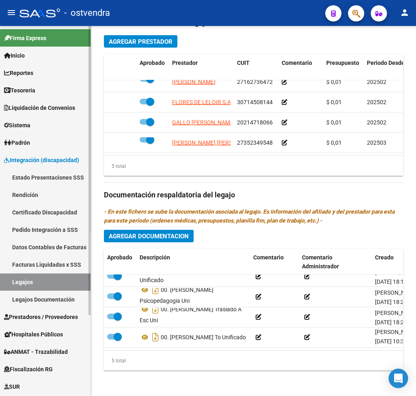
click at [35, 276] on link "Legajos" at bounding box center [45, 281] width 90 height 17
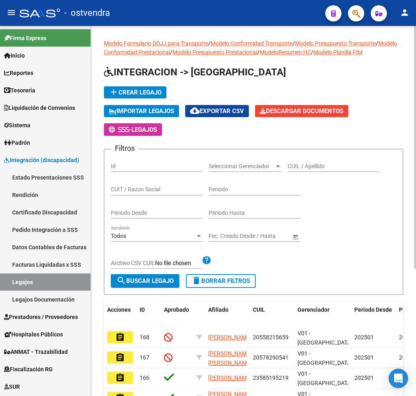
click at [303, 164] on input "CUIL / Apellido" at bounding box center [333, 166] width 92 height 7
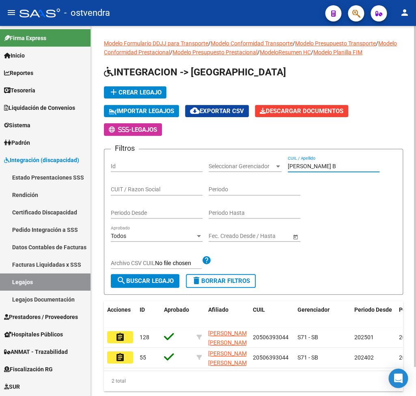
scroll to position [32, 0]
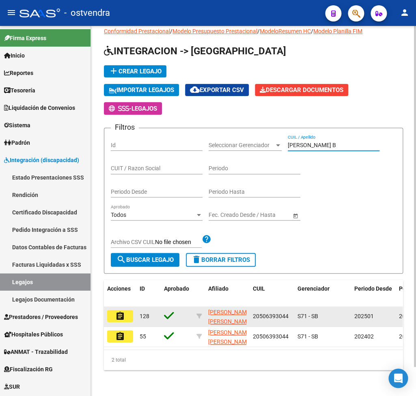
type input "[PERSON_NAME] B"
click at [122, 311] on mat-icon "assignment" at bounding box center [120, 316] width 10 height 10
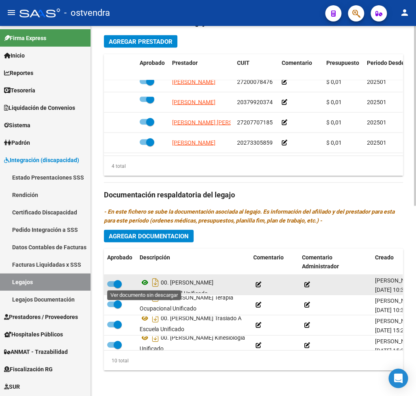
click at [146, 282] on icon at bounding box center [144, 282] width 11 height 10
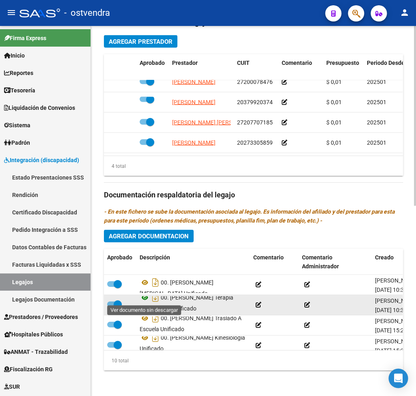
click at [144, 298] on icon at bounding box center [144, 297] width 11 height 10
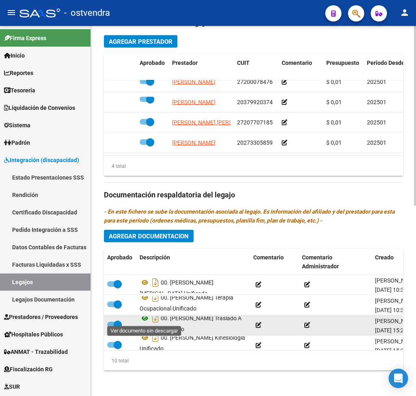
click at [143, 321] on icon at bounding box center [144, 318] width 11 height 10
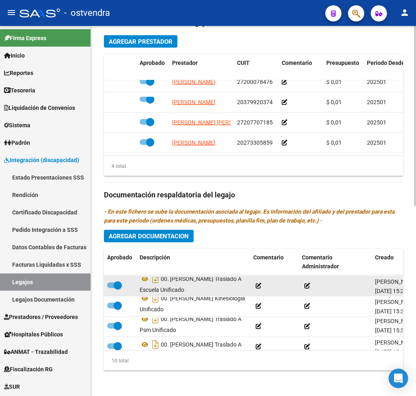
scroll to position [40, 0]
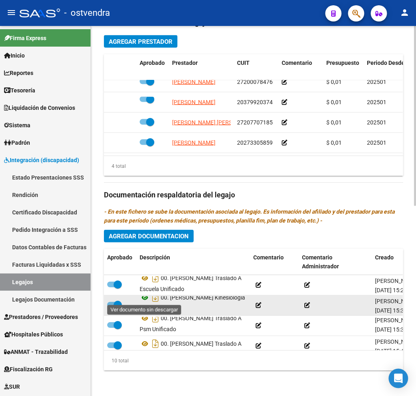
click at [143, 299] on icon at bounding box center [144, 297] width 11 height 10
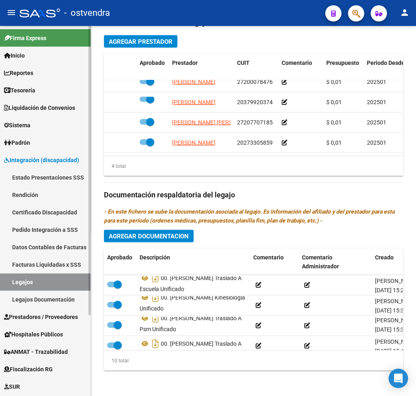
click at [34, 279] on link "Legajos" at bounding box center [45, 281] width 90 height 17
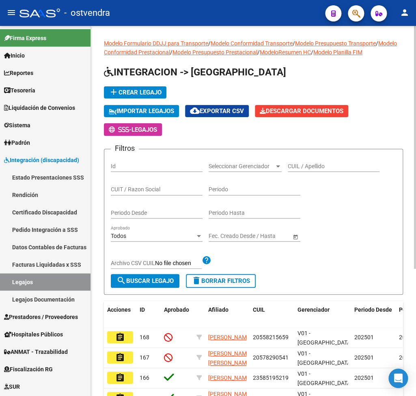
click at [329, 167] on input "CUIL / Apellido" at bounding box center [333, 166] width 92 height 7
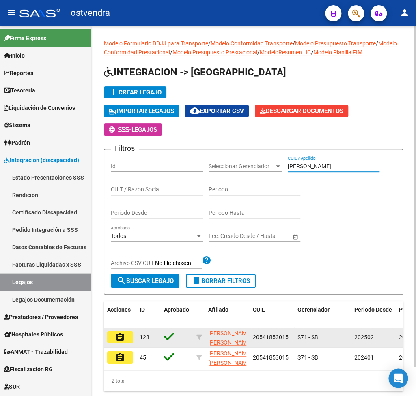
type input "[PERSON_NAME]"
click at [127, 333] on button "assignment" at bounding box center [120, 337] width 26 height 12
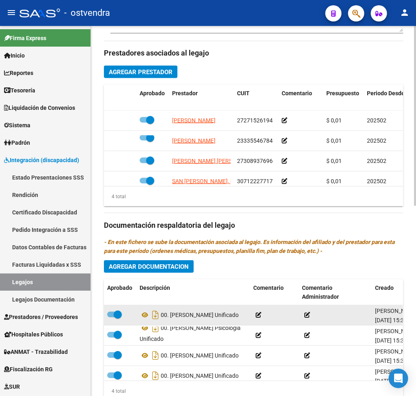
scroll to position [5, 0]
click at [145, 310] on icon at bounding box center [144, 315] width 11 height 10
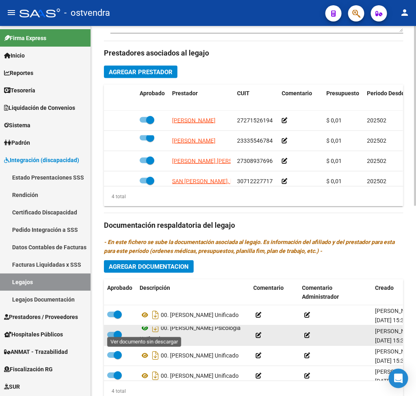
click at [144, 328] on icon at bounding box center [144, 328] width 11 height 10
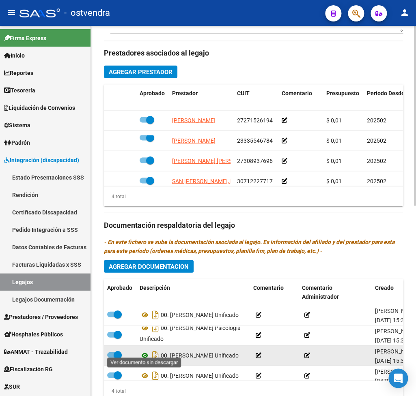
click at [144, 351] on icon at bounding box center [144, 355] width 11 height 10
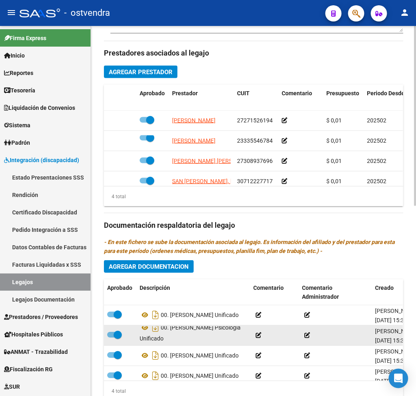
scroll to position [18, 0]
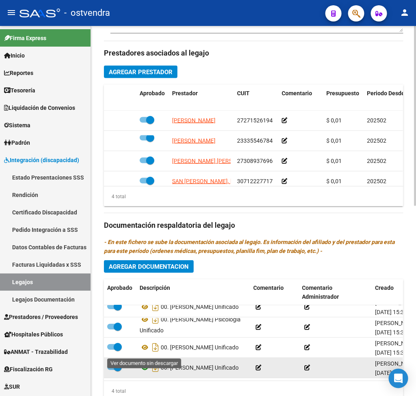
click at [143, 362] on icon at bounding box center [144, 367] width 11 height 10
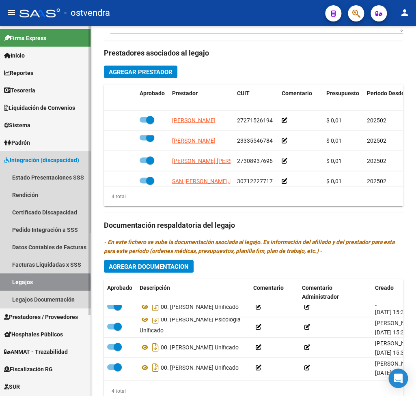
drag, startPoint x: 23, startPoint y: 283, endPoint x: 41, endPoint y: 276, distance: 19.7
click at [24, 282] on link "Legajos" at bounding box center [45, 281] width 90 height 17
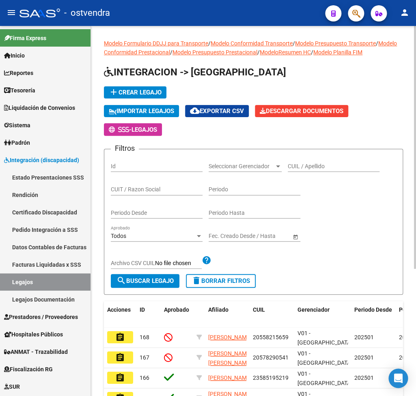
click at [310, 169] on input "CUIL / Apellido" at bounding box center [333, 166] width 92 height 7
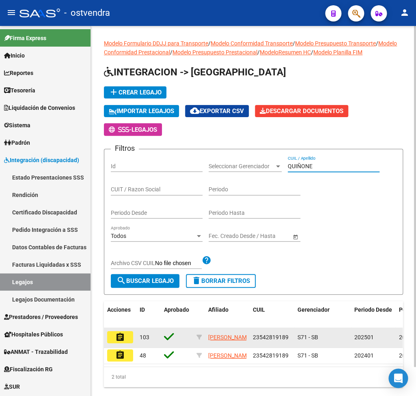
type input "QUIÑONE"
click at [116, 338] on mat-icon "assignment" at bounding box center [120, 337] width 10 height 10
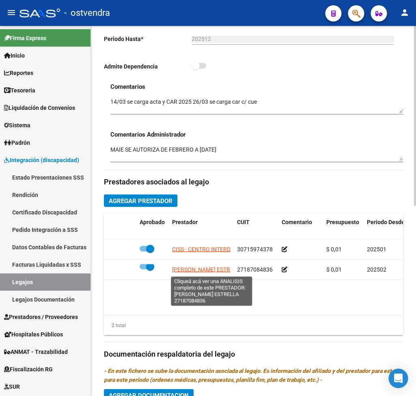
scroll to position [393, 0]
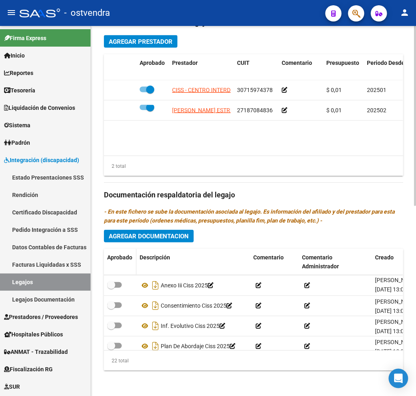
click at [122, 259] on span "Aprobado" at bounding box center [119, 257] width 25 height 6
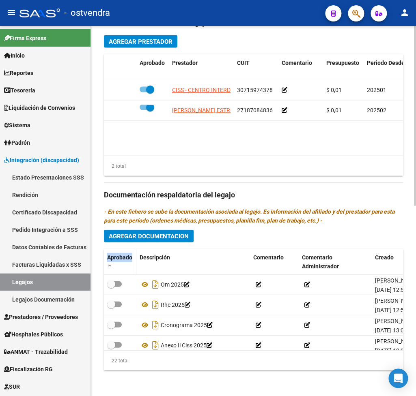
click at [122, 259] on span "Aprobado" at bounding box center [119, 257] width 25 height 6
checkbox input "true"
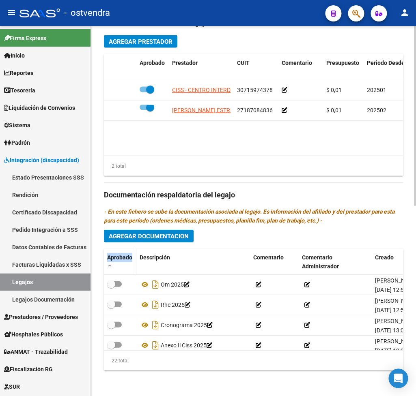
checkbox input "true"
checkbox input "false"
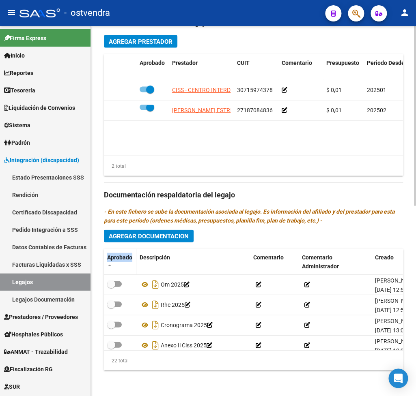
checkbox input "false"
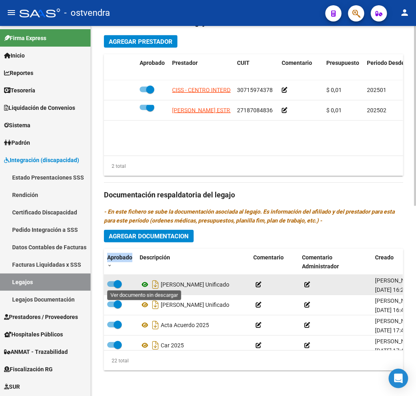
click at [142, 282] on icon at bounding box center [144, 284] width 11 height 10
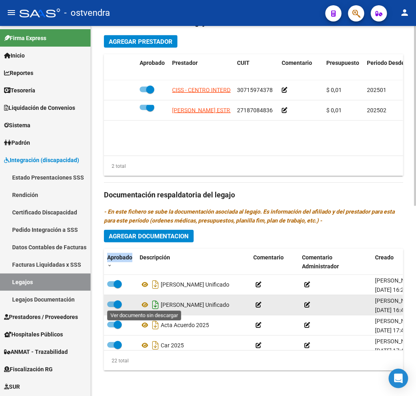
drag, startPoint x: 146, startPoint y: 303, endPoint x: 152, endPoint y: 305, distance: 6.4
click at [148, 304] on icon at bounding box center [144, 305] width 11 height 10
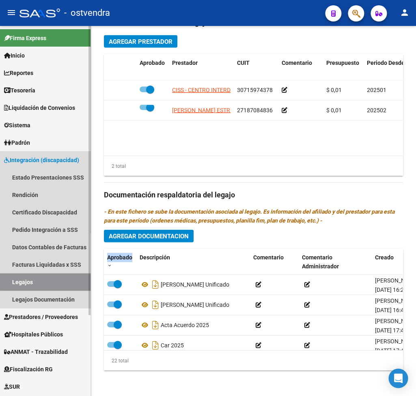
click at [48, 276] on link "Legajos" at bounding box center [45, 281] width 90 height 17
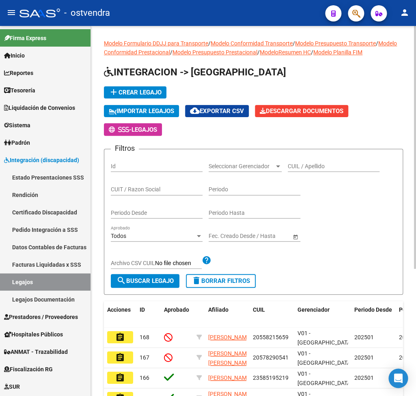
drag, startPoint x: 309, startPoint y: 167, endPoint x: 302, endPoint y: 167, distance: 6.5
click at [306, 167] on input "CUIL / Apellido" at bounding box center [333, 166] width 92 height 7
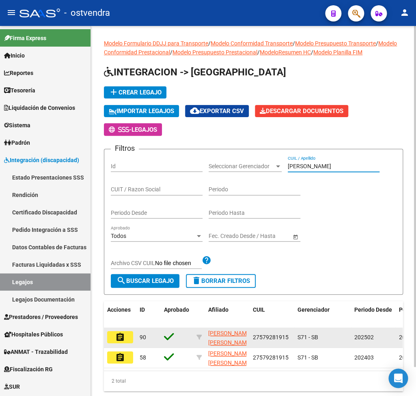
type input "[PERSON_NAME]"
click at [120, 334] on mat-icon "assignment" at bounding box center [120, 337] width 10 height 10
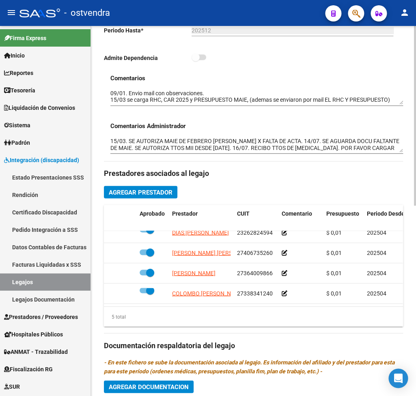
scroll to position [393, 0]
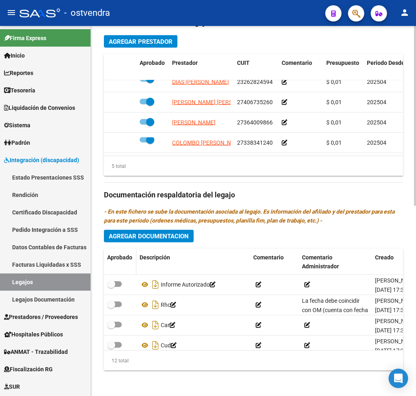
click at [118, 258] on span "Aprobado" at bounding box center [119, 257] width 25 height 6
checkbox input "true"
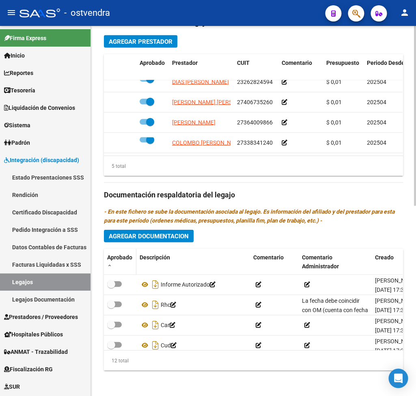
checkbox input "true"
checkbox input "false"
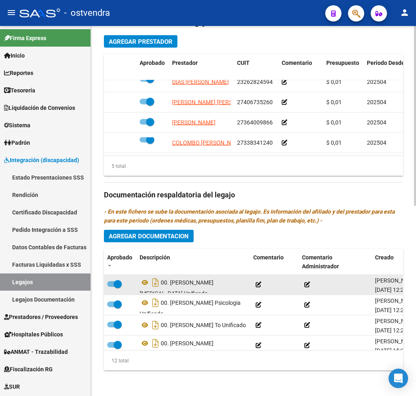
scroll to position [5, 0]
click at [146, 278] on icon at bounding box center [144, 277] width 11 height 10
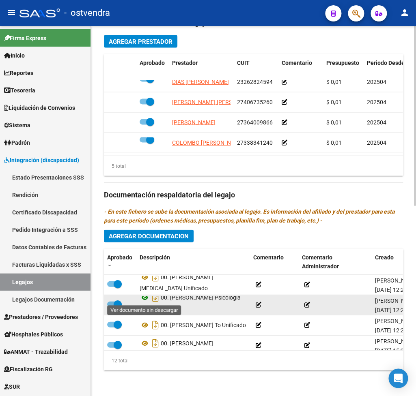
click at [144, 299] on icon at bounding box center [144, 297] width 11 height 10
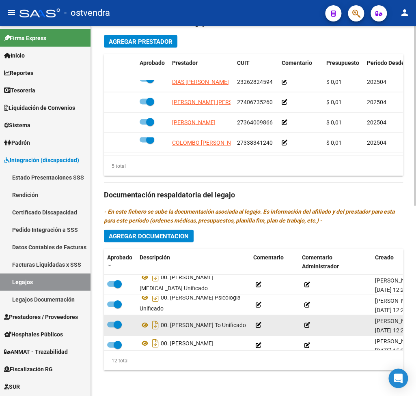
scroll to position [5, 0]
click at [147, 320] on icon at bounding box center [144, 325] width 11 height 10
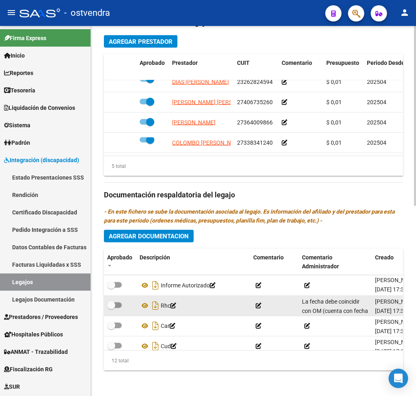
scroll to position [40, 0]
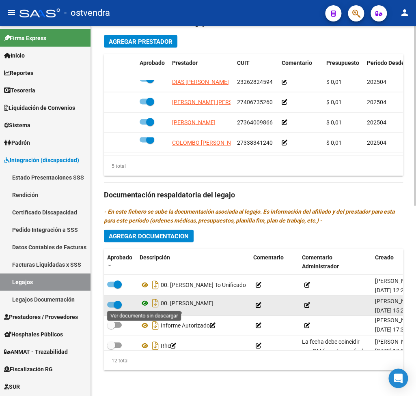
click at [144, 303] on icon at bounding box center [144, 303] width 11 height 10
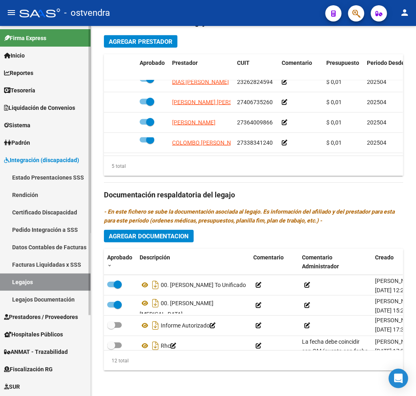
click at [59, 279] on link "Legajos" at bounding box center [45, 281] width 90 height 17
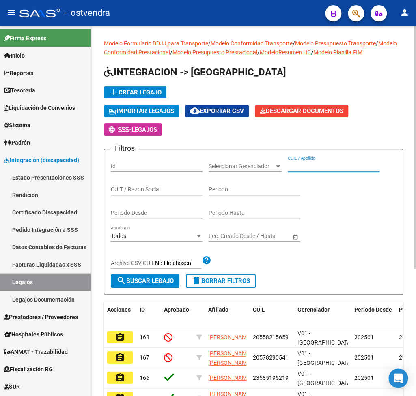
click at [326, 164] on input "CUIL / Apellido" at bounding box center [333, 166] width 92 height 7
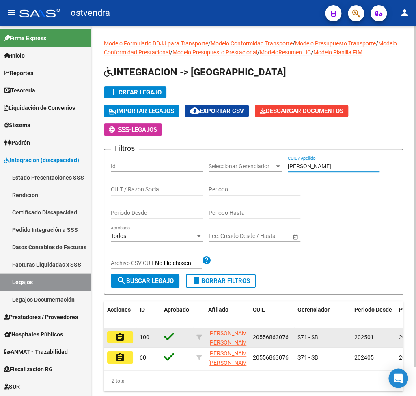
type input "[PERSON_NAME]"
click at [120, 334] on mat-icon "assignment" at bounding box center [120, 337] width 10 height 10
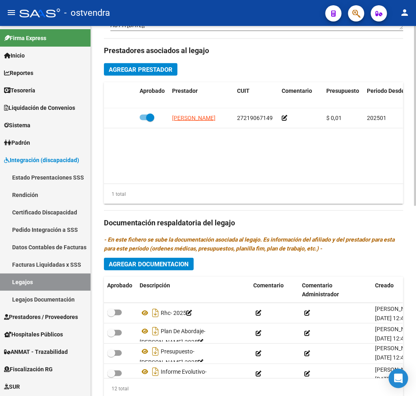
scroll to position [353, 0]
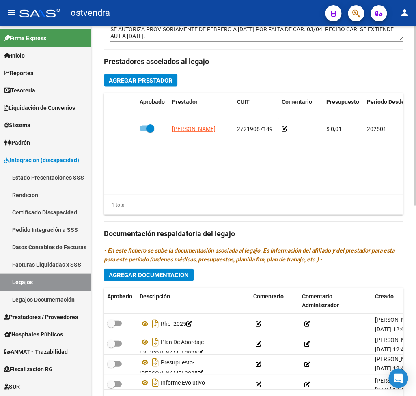
click at [119, 298] on span "Aprobado" at bounding box center [119, 296] width 25 height 6
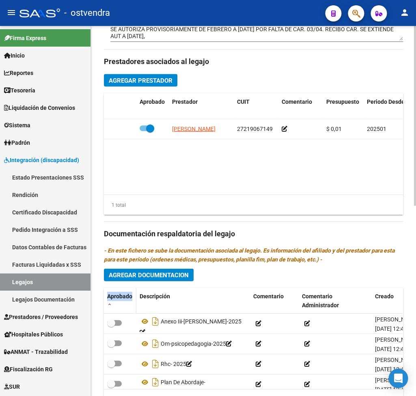
click at [119, 298] on span "Aprobado" at bounding box center [119, 296] width 25 height 6
checkbox input "true"
checkbox input "false"
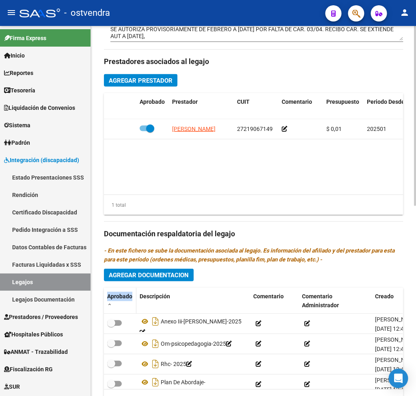
checkbox input "false"
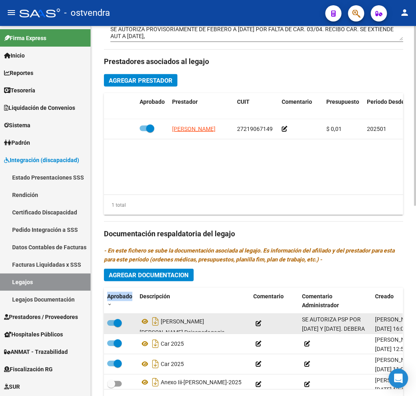
scroll to position [5, 0]
click at [146, 318] on icon at bounding box center [144, 316] width 11 height 10
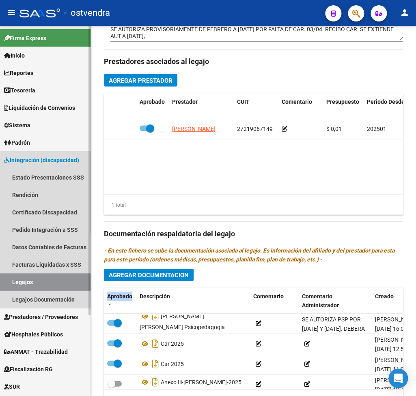
click at [42, 283] on link "Legajos" at bounding box center [45, 281] width 90 height 17
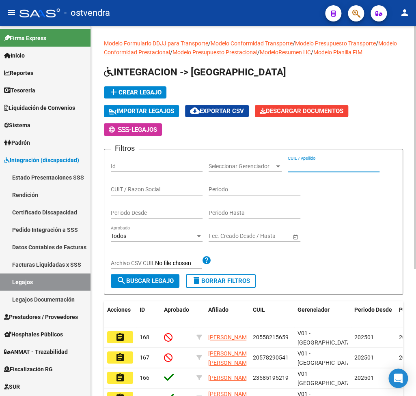
click at [319, 167] on input "CUIL / Apellido" at bounding box center [333, 166] width 92 height 7
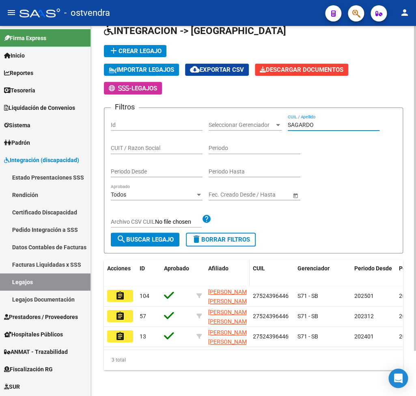
scroll to position [52, 0]
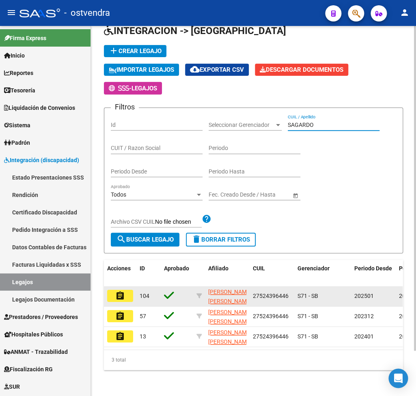
type input "SAGARDO"
click at [125, 291] on mat-icon "assignment" at bounding box center [120, 296] width 10 height 10
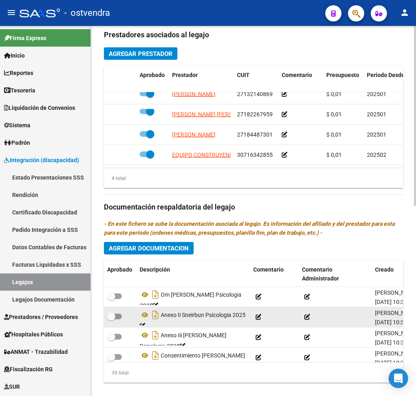
scroll to position [393, 0]
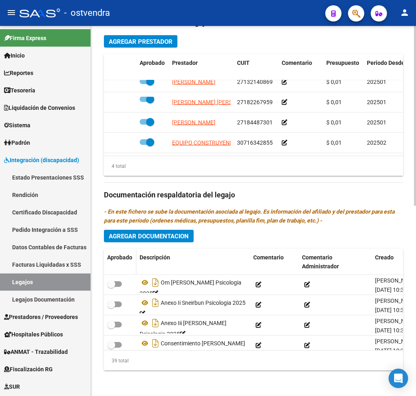
click at [124, 260] on span "Aprobado" at bounding box center [119, 257] width 25 height 6
checkbox input "false"
checkbox input "true"
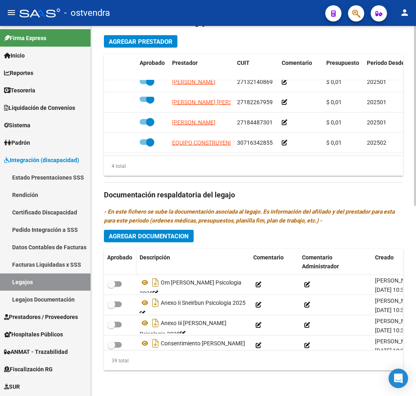
checkbox input "true"
click at [124, 260] on span "Aprobado" at bounding box center [119, 257] width 25 height 6
checkbox input "true"
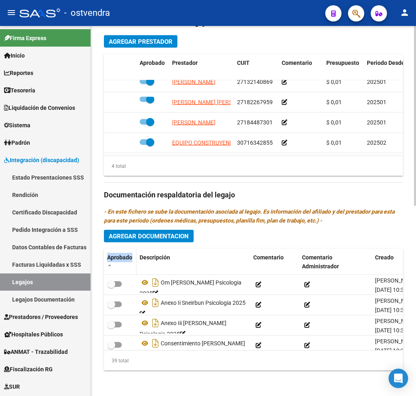
checkbox input "true"
checkbox input "false"
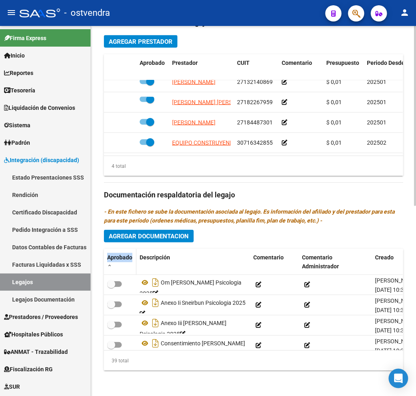
checkbox input "false"
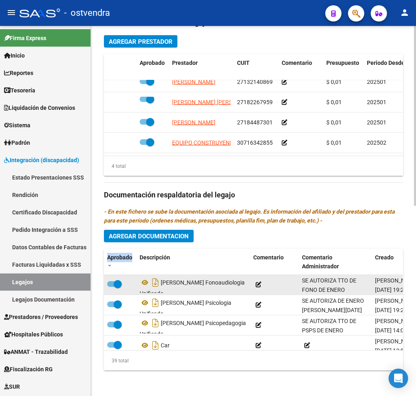
scroll to position [5, 0]
click at [144, 279] on icon at bounding box center [144, 277] width 11 height 10
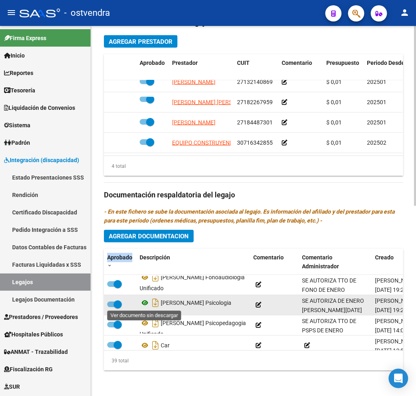
click at [146, 302] on icon at bounding box center [144, 303] width 11 height 10
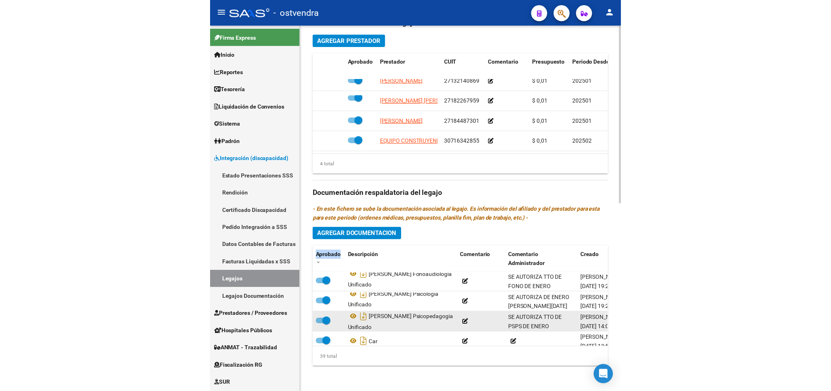
scroll to position [5, 0]
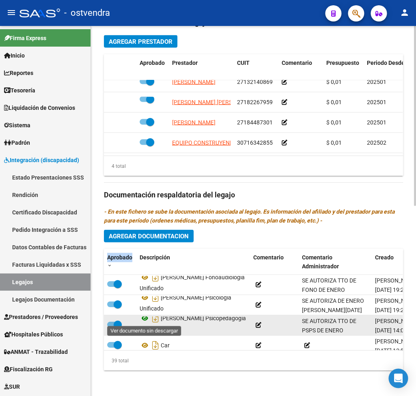
click at [142, 317] on icon at bounding box center [144, 318] width 11 height 10
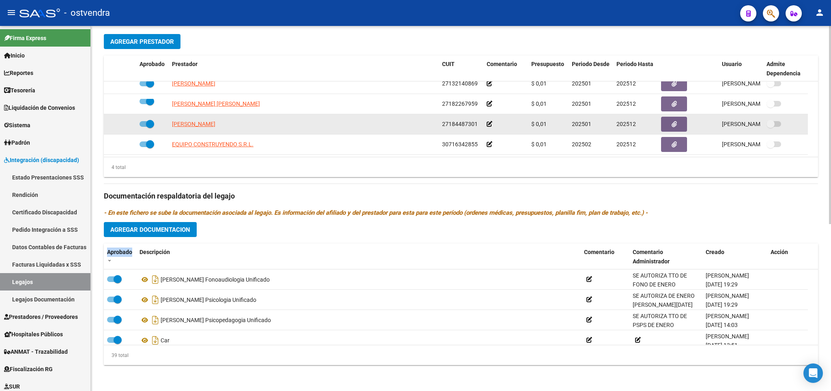
scroll to position [0, 0]
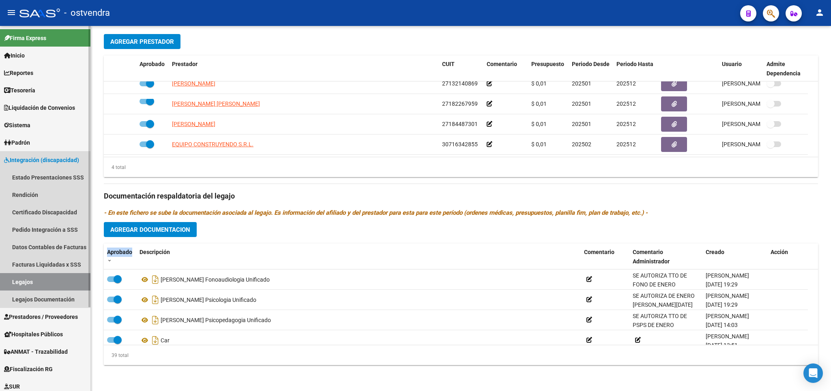
drag, startPoint x: 33, startPoint y: 282, endPoint x: 29, endPoint y: 299, distance: 17.5
click at [33, 283] on link "Legajos" at bounding box center [45, 281] width 90 height 17
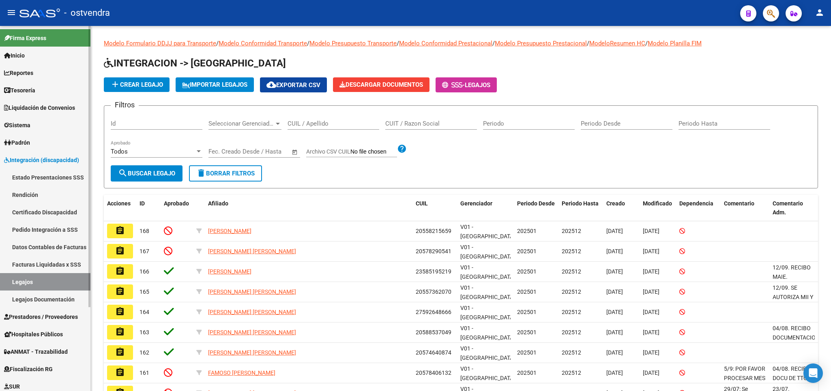
click at [27, 314] on span "Prestadores / Proveedores" at bounding box center [41, 317] width 74 height 9
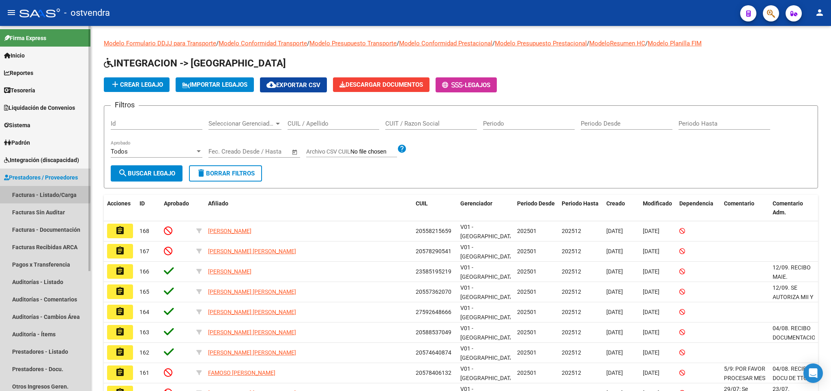
click at [21, 194] on link "Facturas - Listado/Carga" at bounding box center [45, 194] width 90 height 17
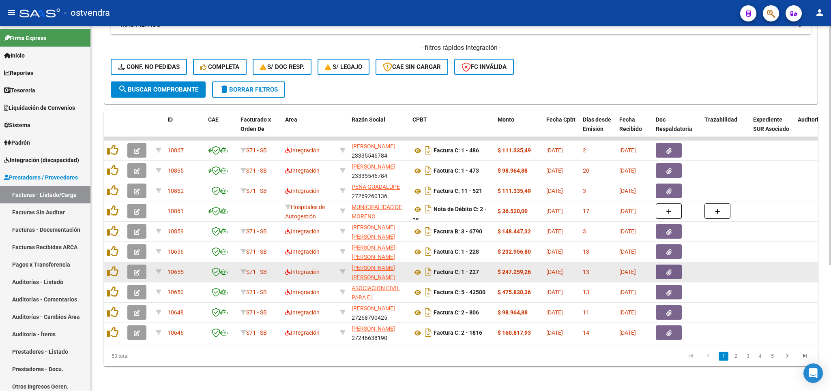
scroll to position [193, 0]
